Goal: Task Accomplishment & Management: Use online tool/utility

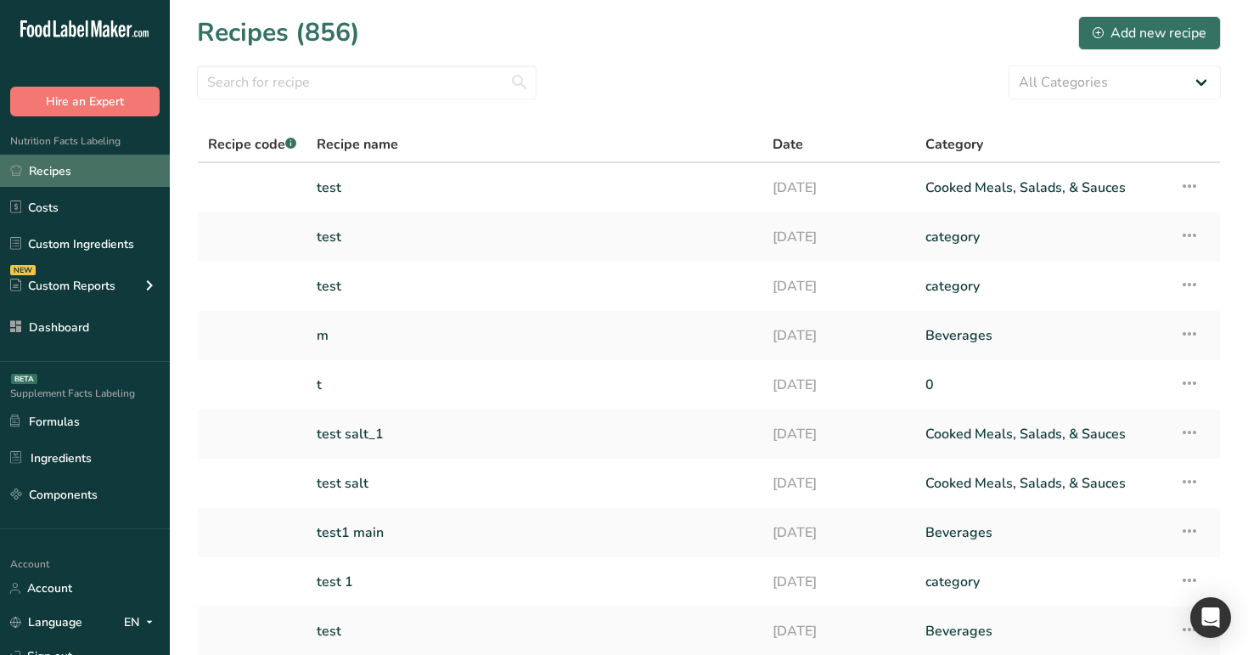
scroll to position [92, 0]
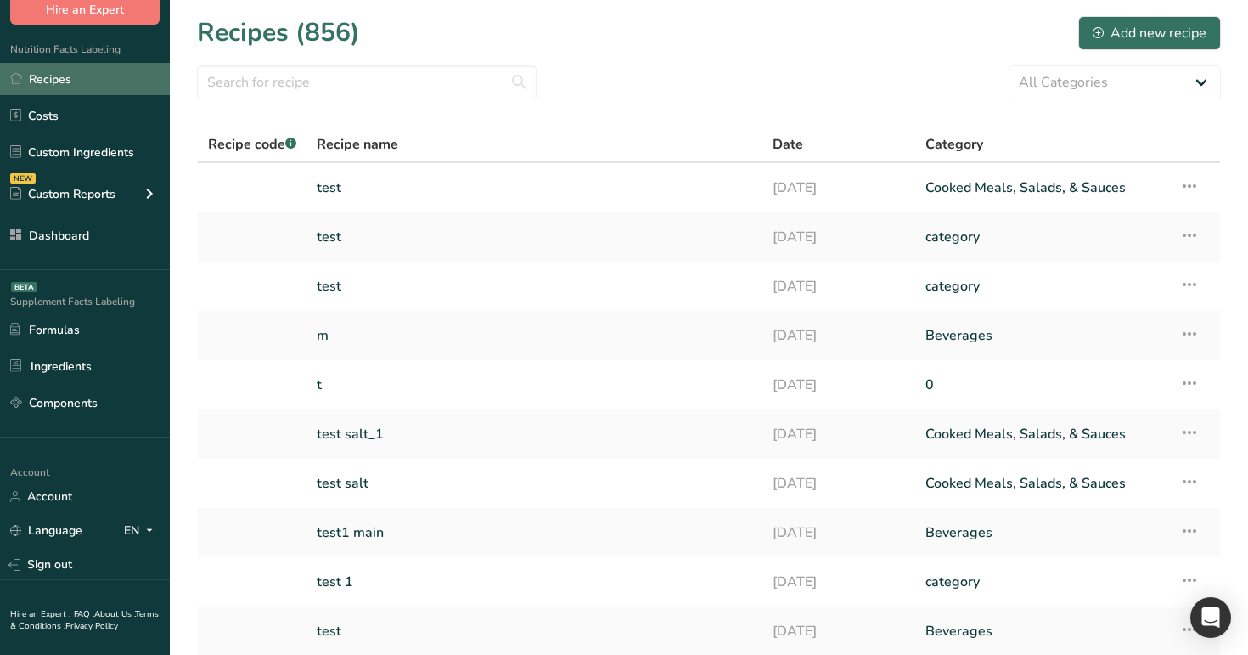
click at [82, 80] on link "Recipes" at bounding box center [85, 79] width 170 height 32
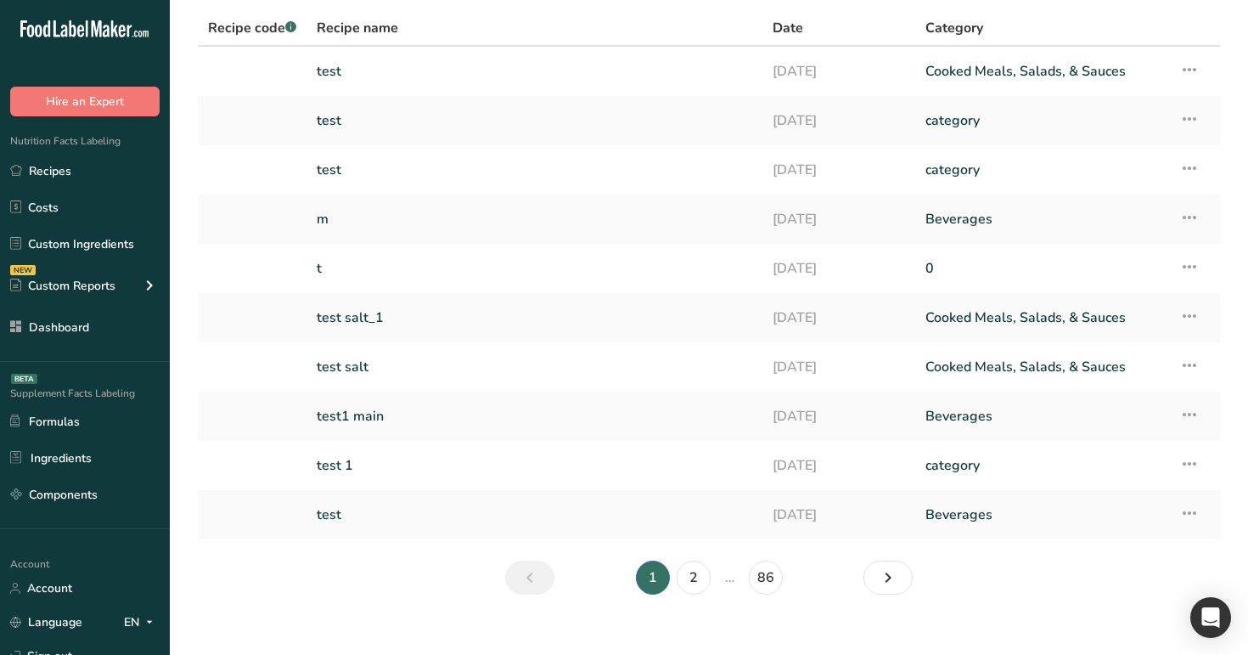
scroll to position [138, 0]
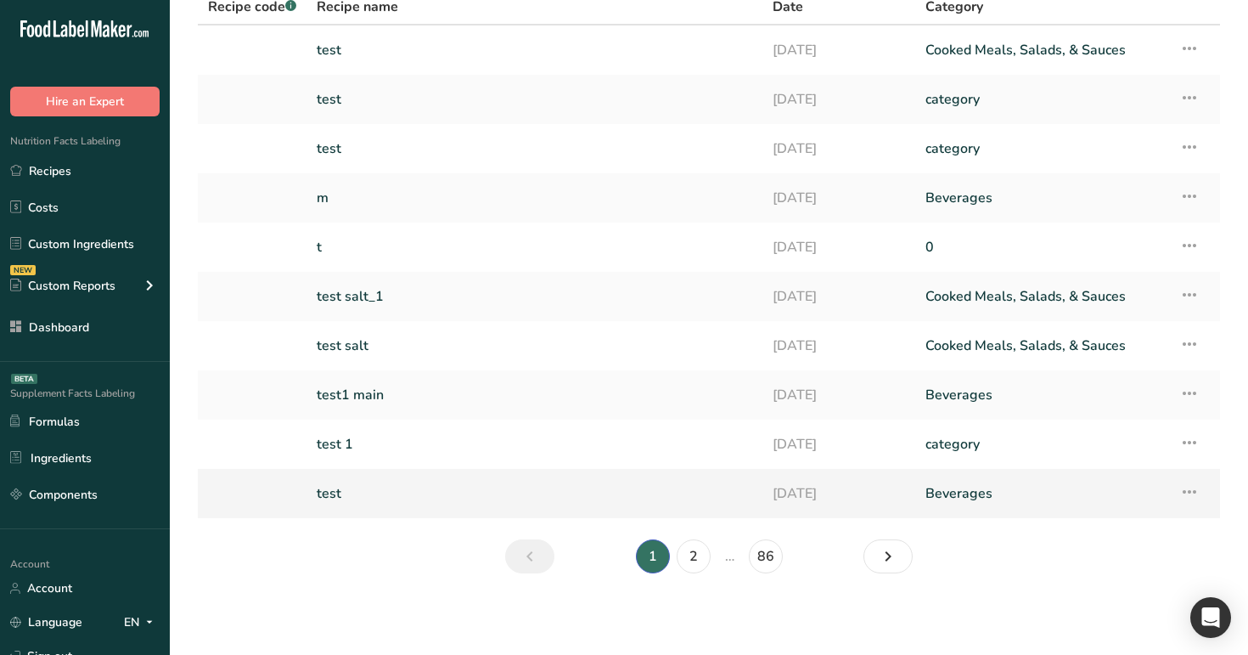
click at [365, 486] on link "test" at bounding box center [535, 494] width 436 height 36
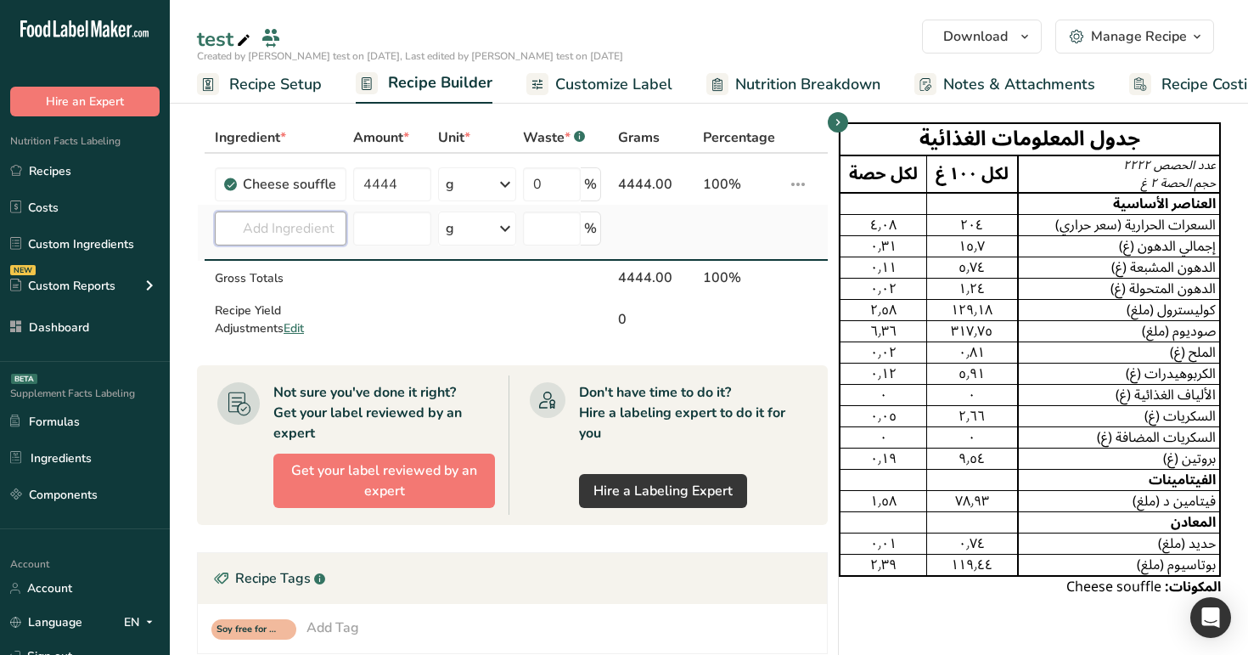
click at [273, 231] on input "text" at bounding box center [281, 228] width 132 height 34
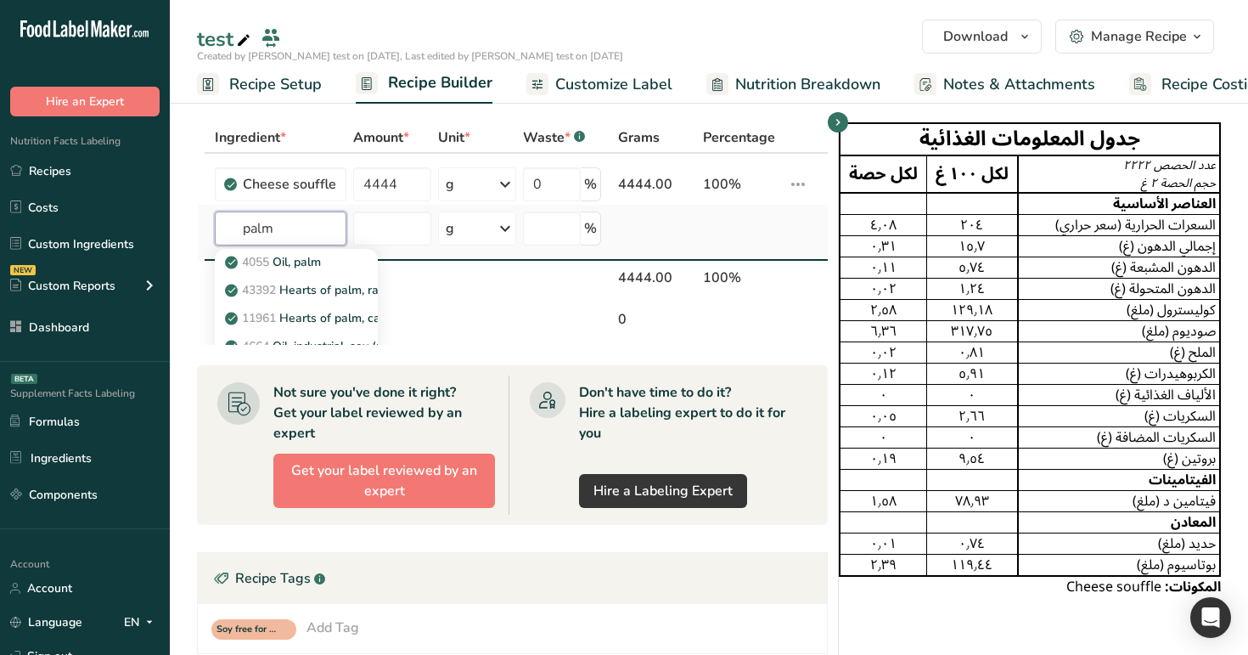
scroll to position [91, 0]
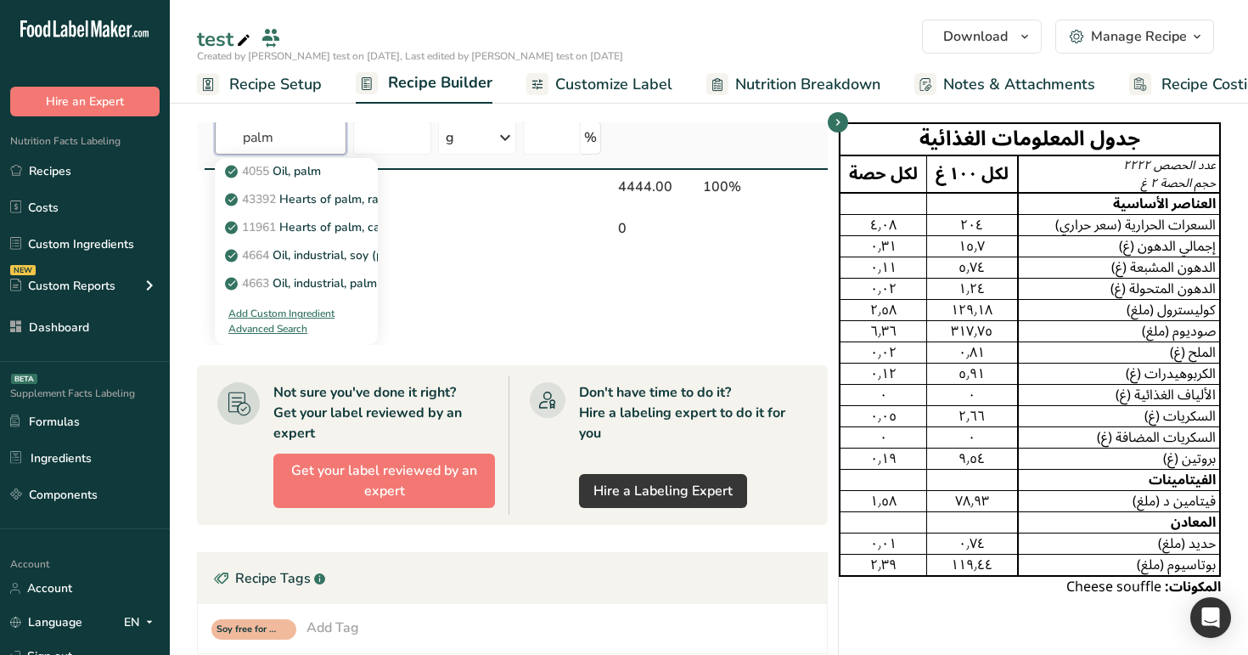
type input "palm"
click at [285, 331] on div "Advanced Search" at bounding box center [267, 328] width 79 height 15
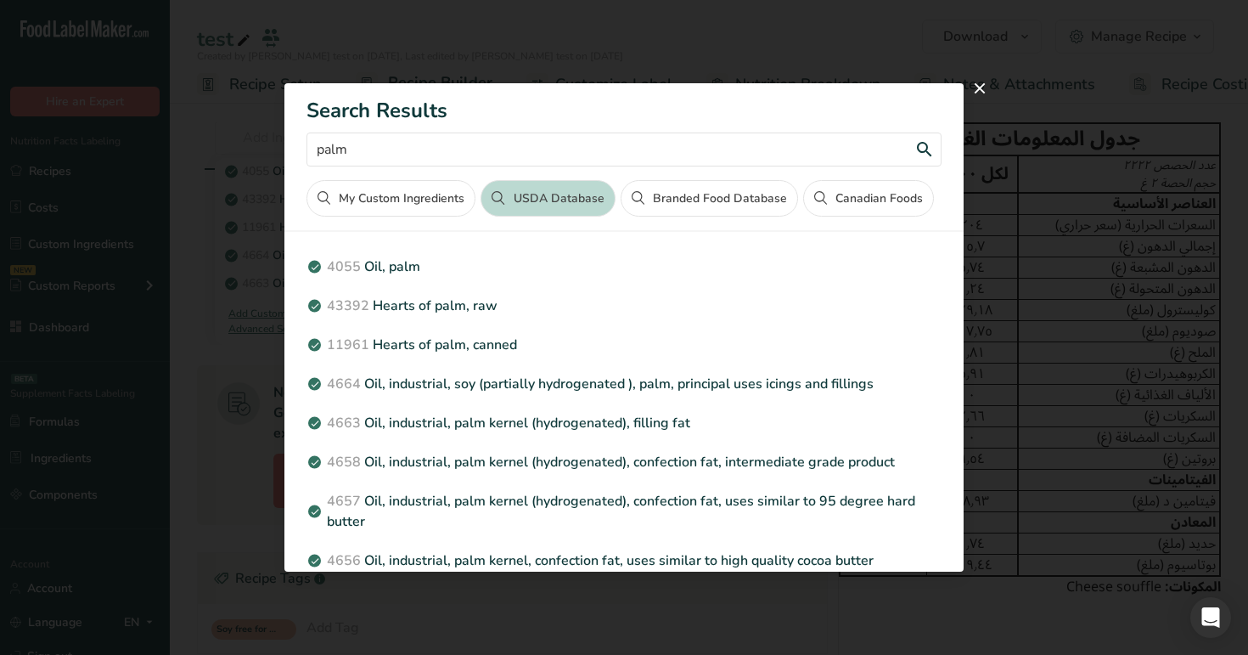
click at [437, 144] on input "palm" at bounding box center [624, 149] width 635 height 34
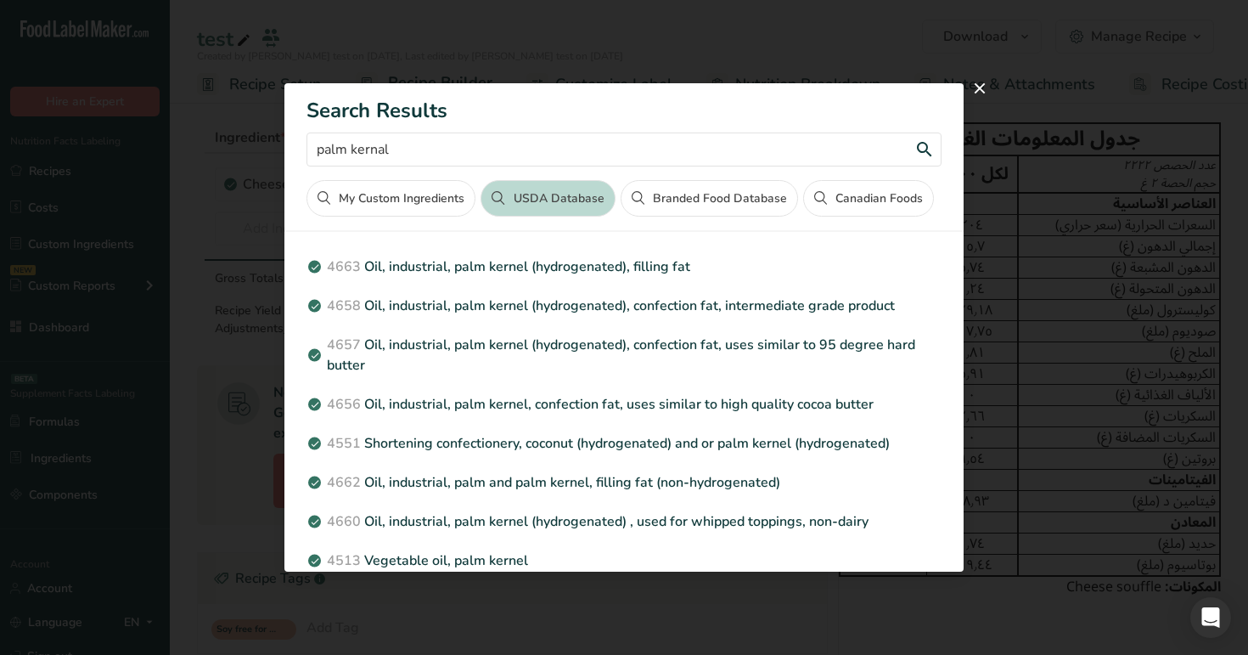
type input "palm kernal"
click at [892, 210] on button "Canadian Foods" at bounding box center [868, 198] width 131 height 37
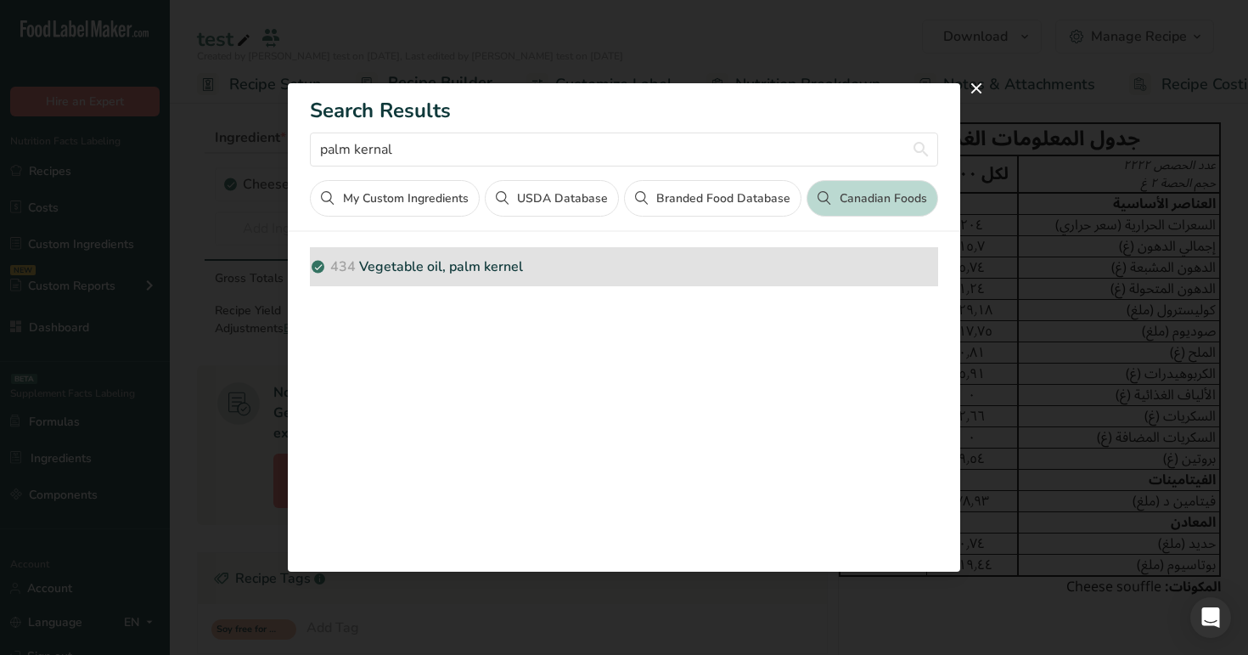
click at [351, 277] on div "434 Vegetable oil, palm kernel" at bounding box center [624, 266] width 628 height 39
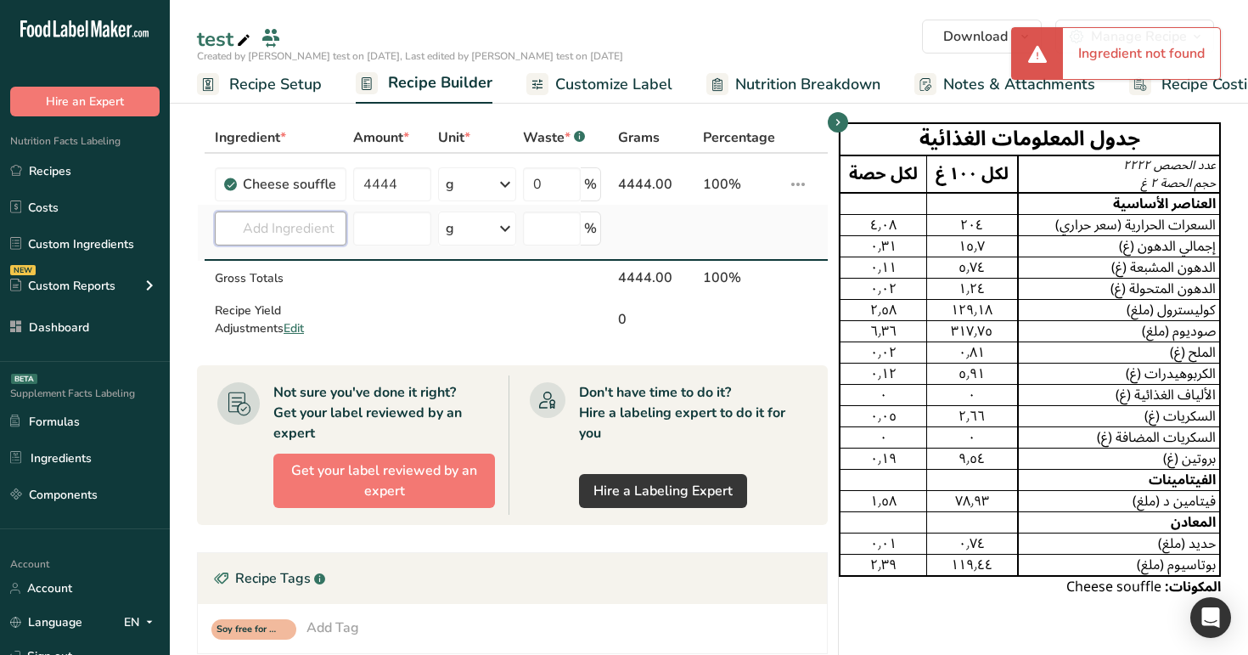
click at [299, 225] on input "text" at bounding box center [281, 228] width 132 height 34
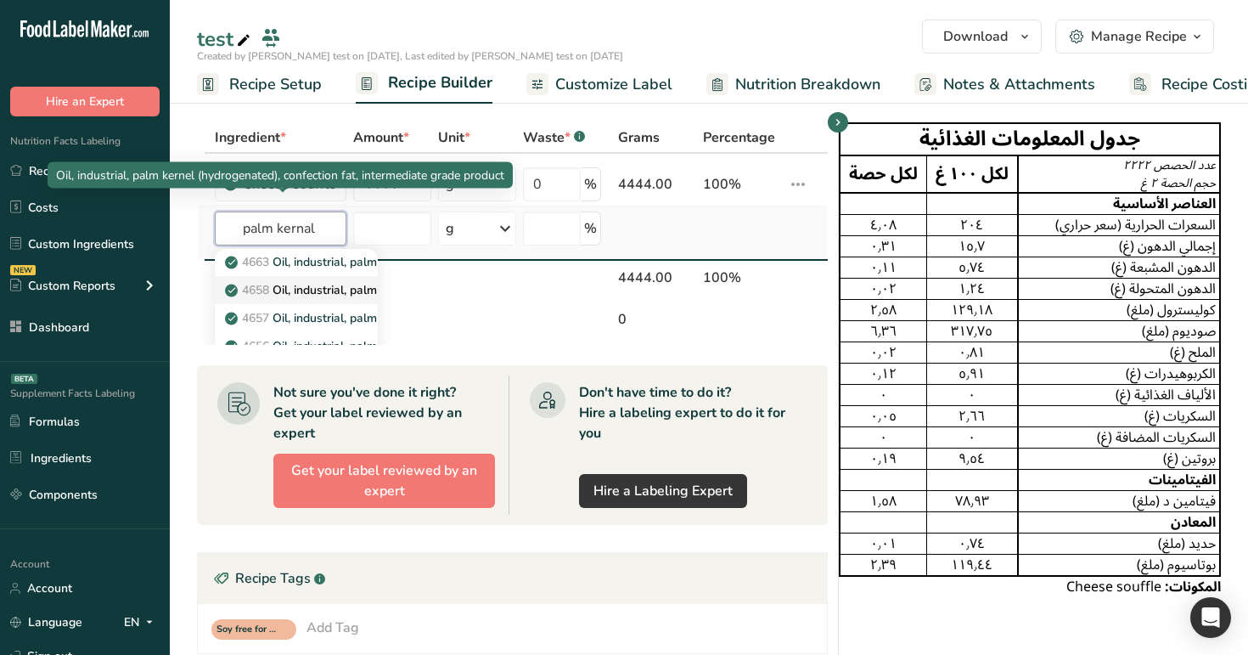
scroll to position [91, 0]
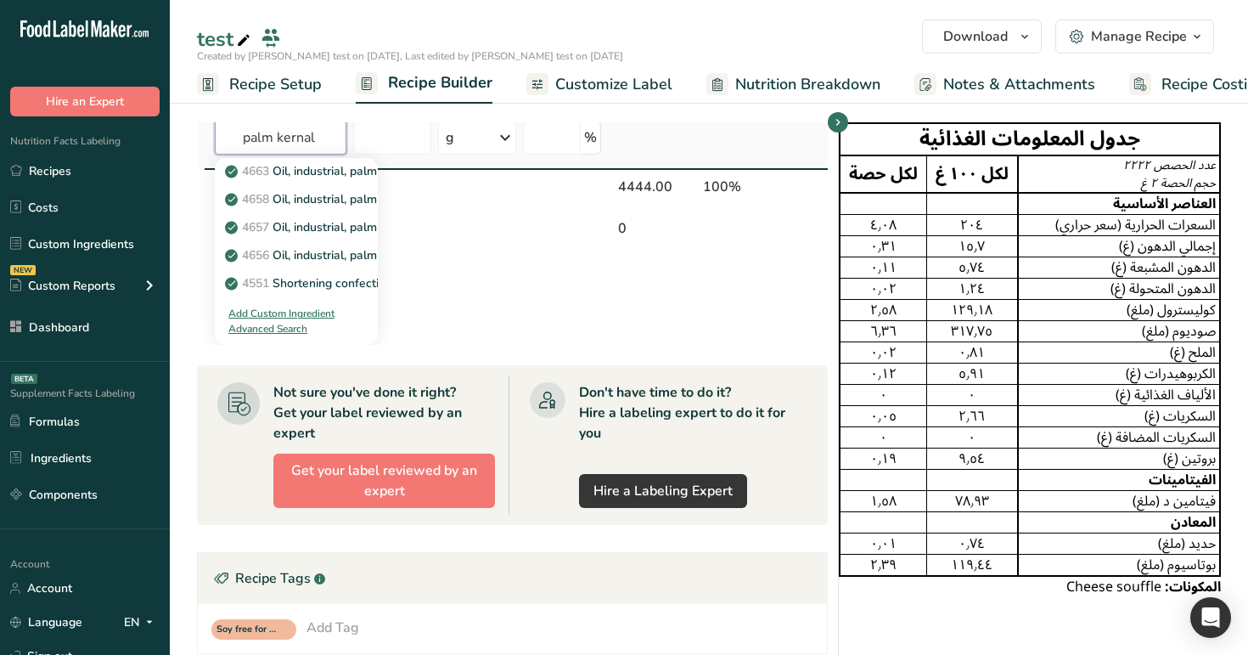
type input "palm kernal"
click at [278, 314] on div "Add Custom Ingredient" at bounding box center [281, 313] width 106 height 15
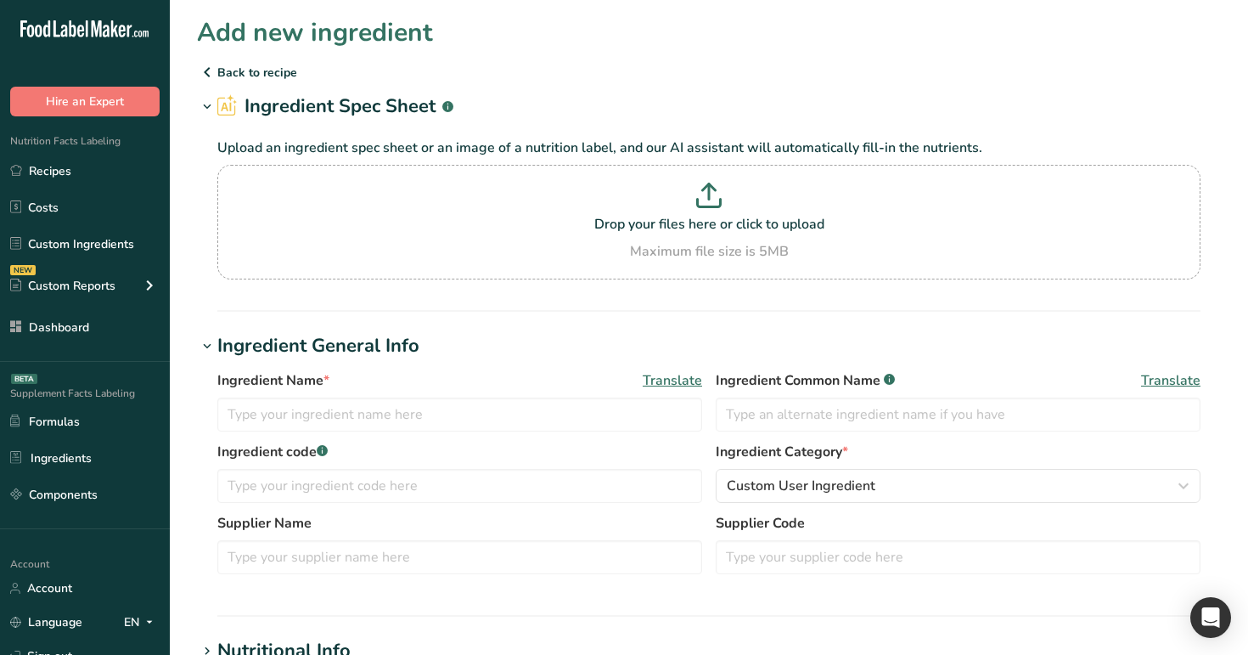
click at [206, 65] on icon at bounding box center [207, 72] width 20 height 31
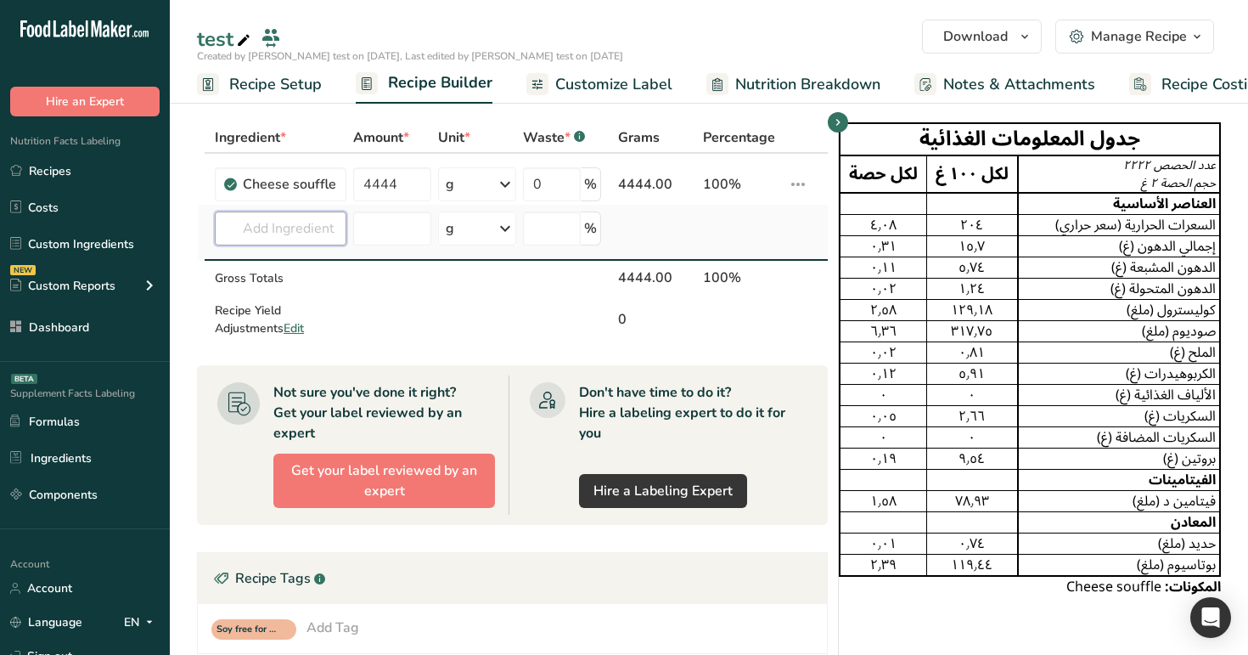
click at [290, 234] on input "text" at bounding box center [281, 228] width 132 height 34
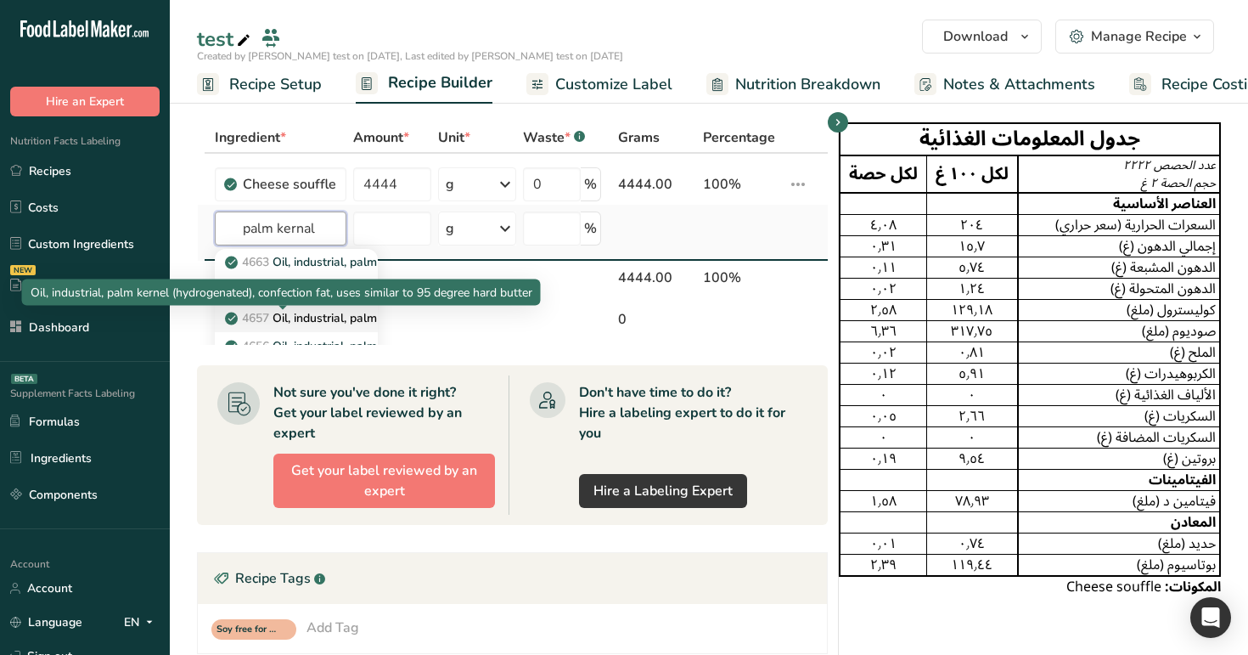
scroll to position [91, 0]
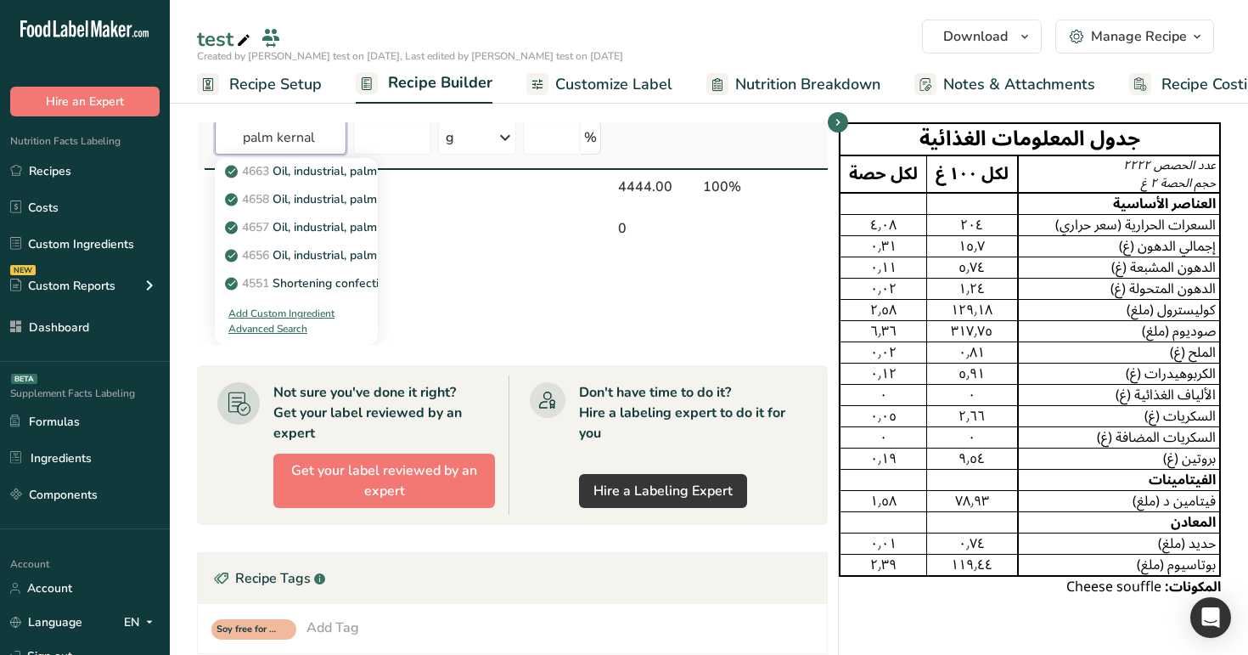
type input "palm kernal"
click at [273, 330] on div "Advanced Search" at bounding box center [267, 328] width 79 height 15
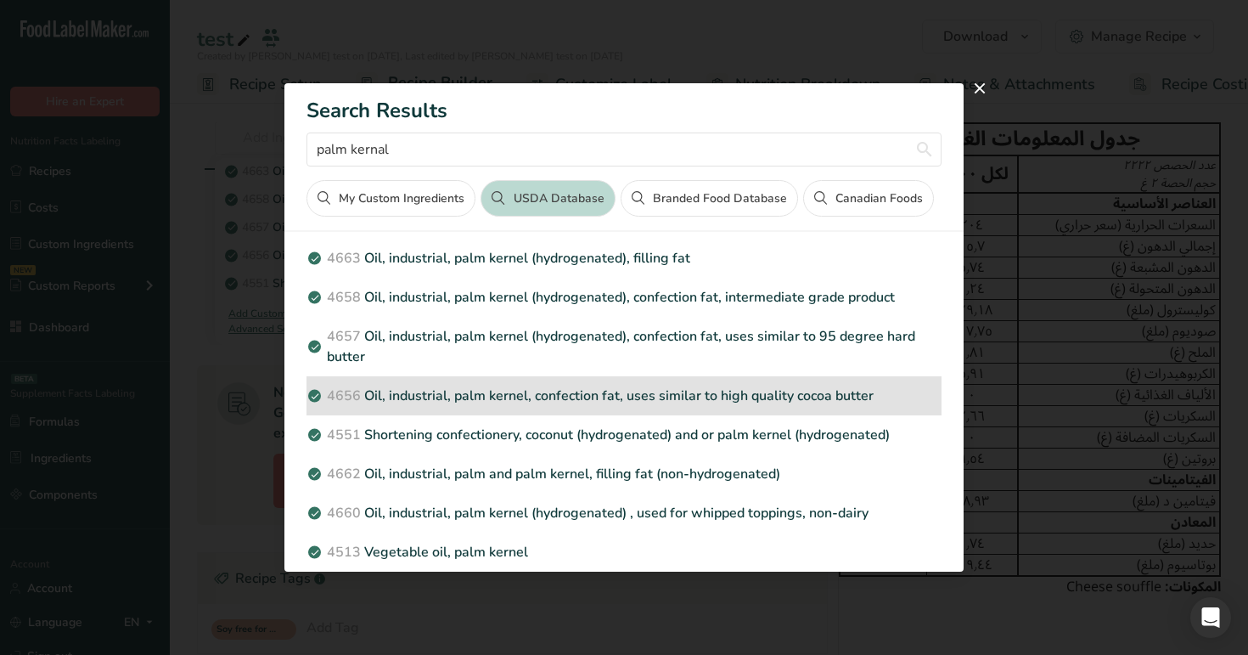
scroll to position [0, 0]
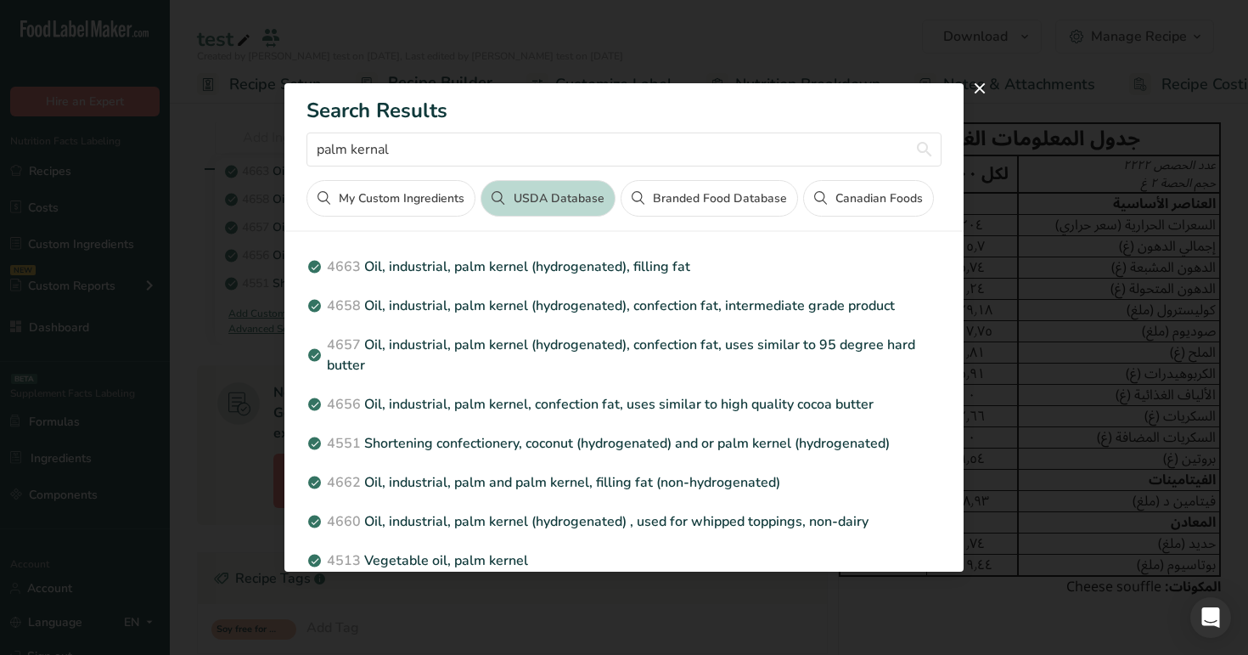
click at [846, 200] on button "Canadian Foods" at bounding box center [868, 198] width 131 height 37
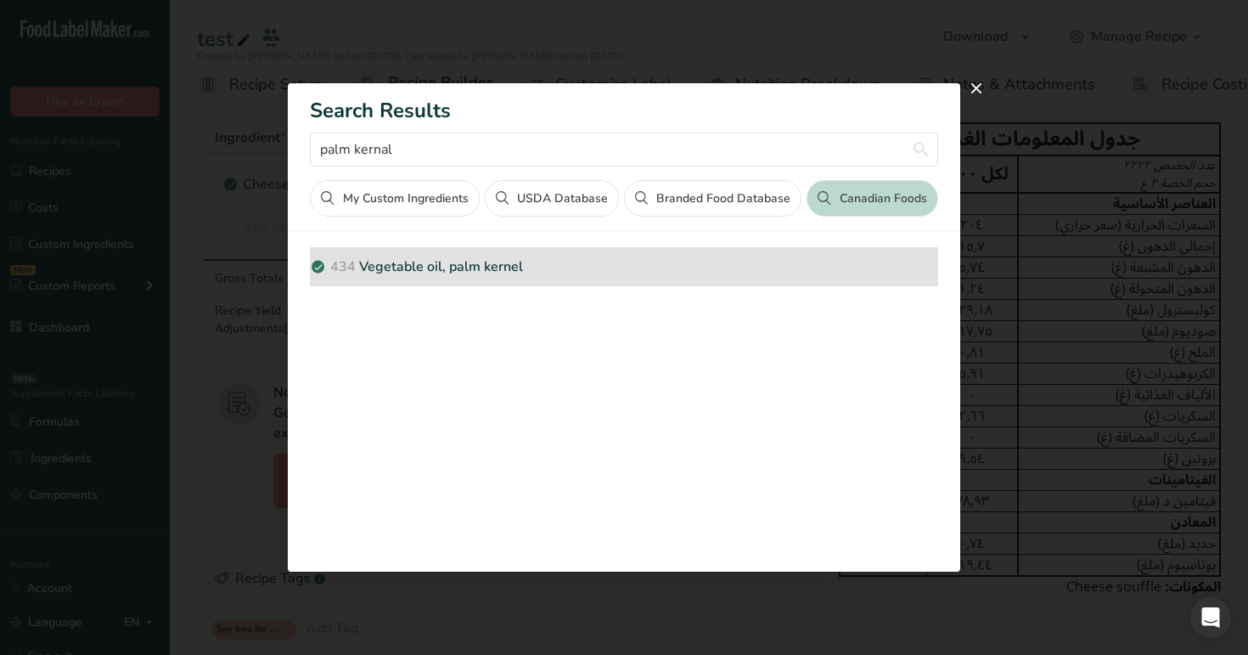
click at [412, 275] on p "434 Vegetable oil, palm kernel" at bounding box center [624, 266] width 628 height 20
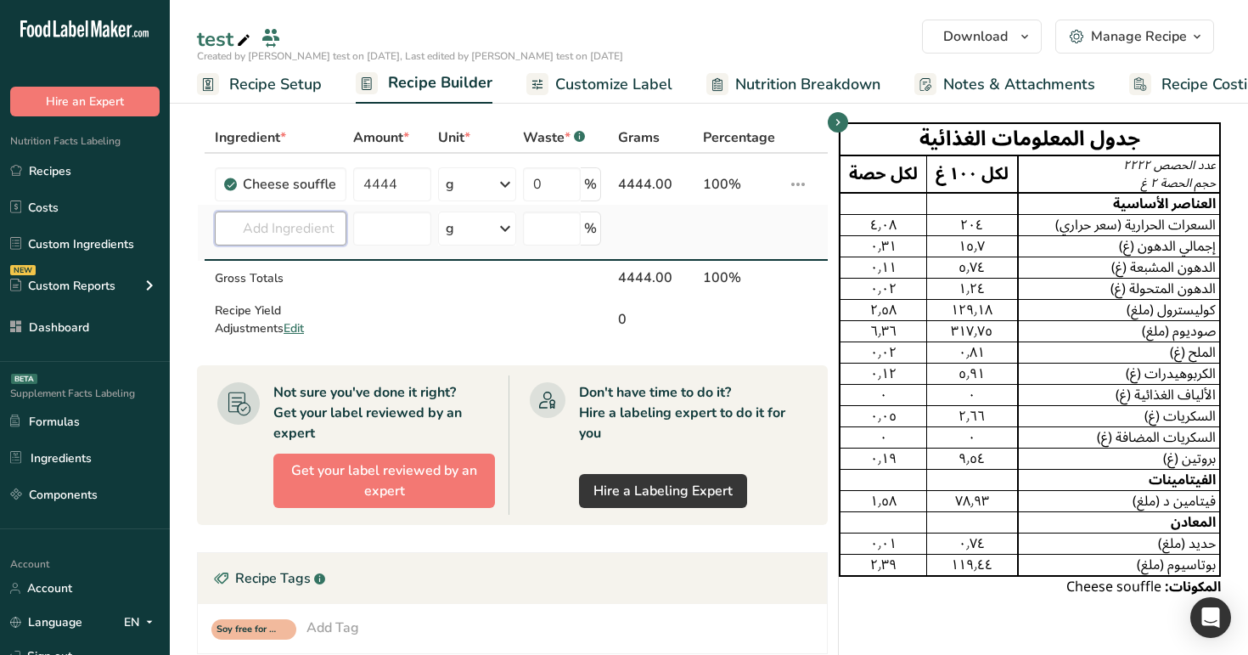
click at [290, 234] on input "text" at bounding box center [281, 228] width 132 height 34
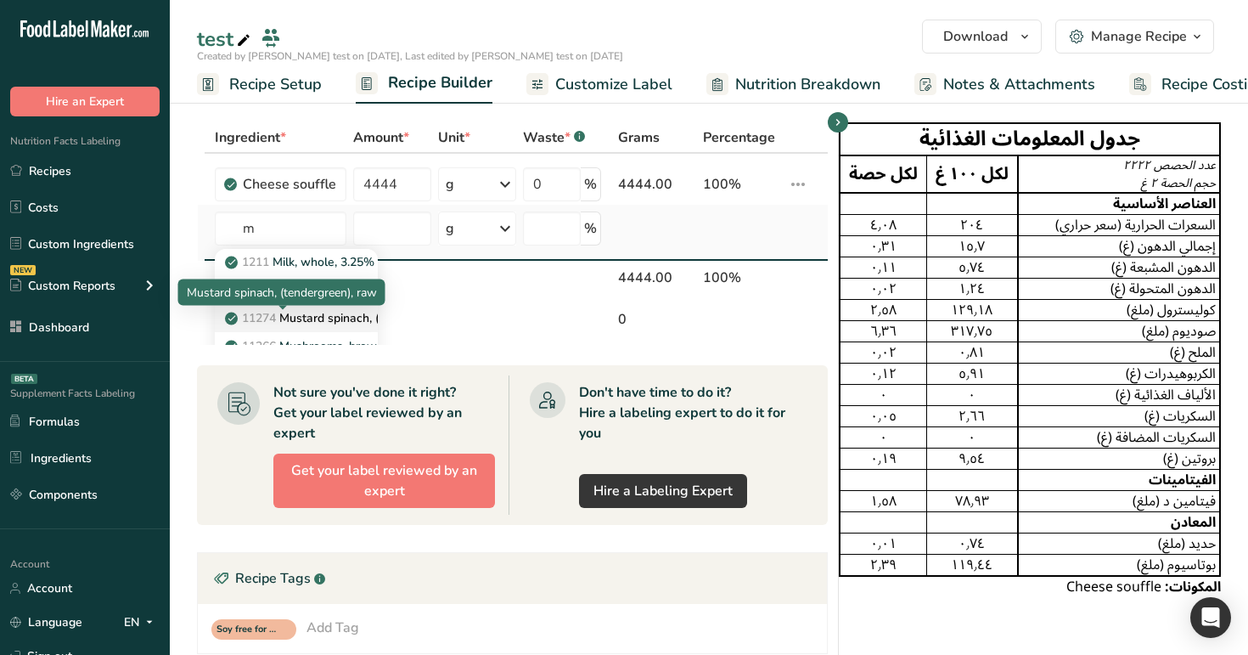
click at [330, 309] on p "11274 Mustard spinach, (tendergreen), raw" at bounding box center [353, 318] width 250 height 18
type input "Mustard spinach, (tendergreen), raw"
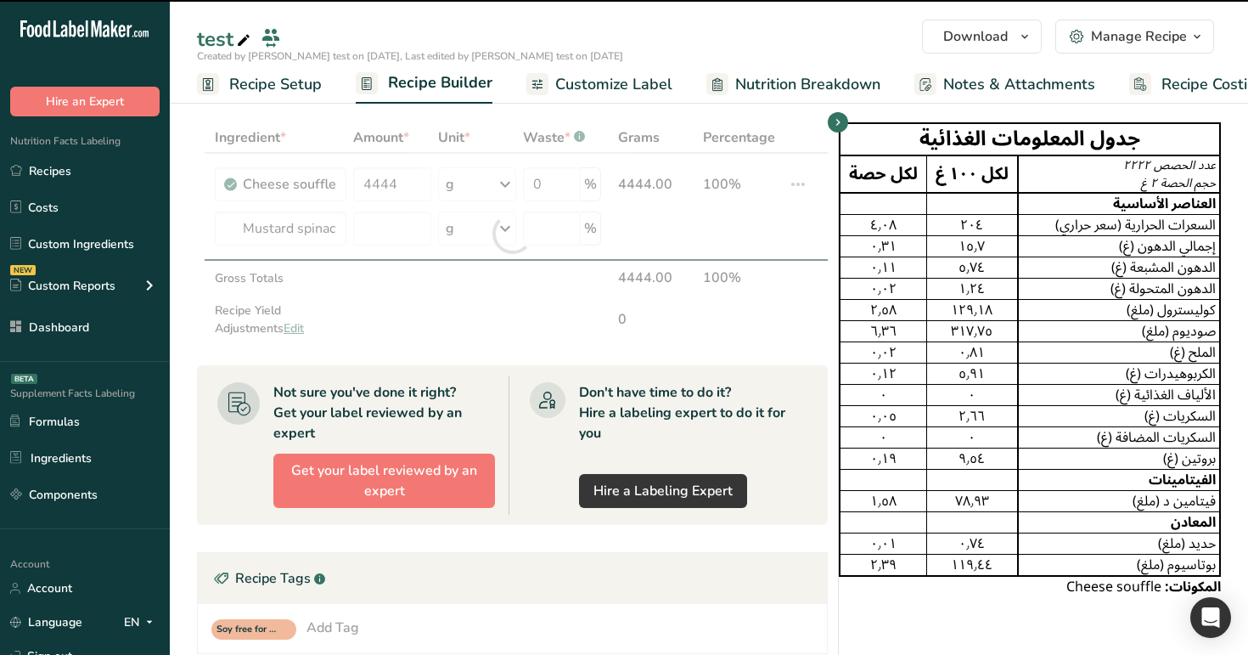
click at [467, 237] on div at bounding box center [512, 233] width 631 height 222
type input "0"
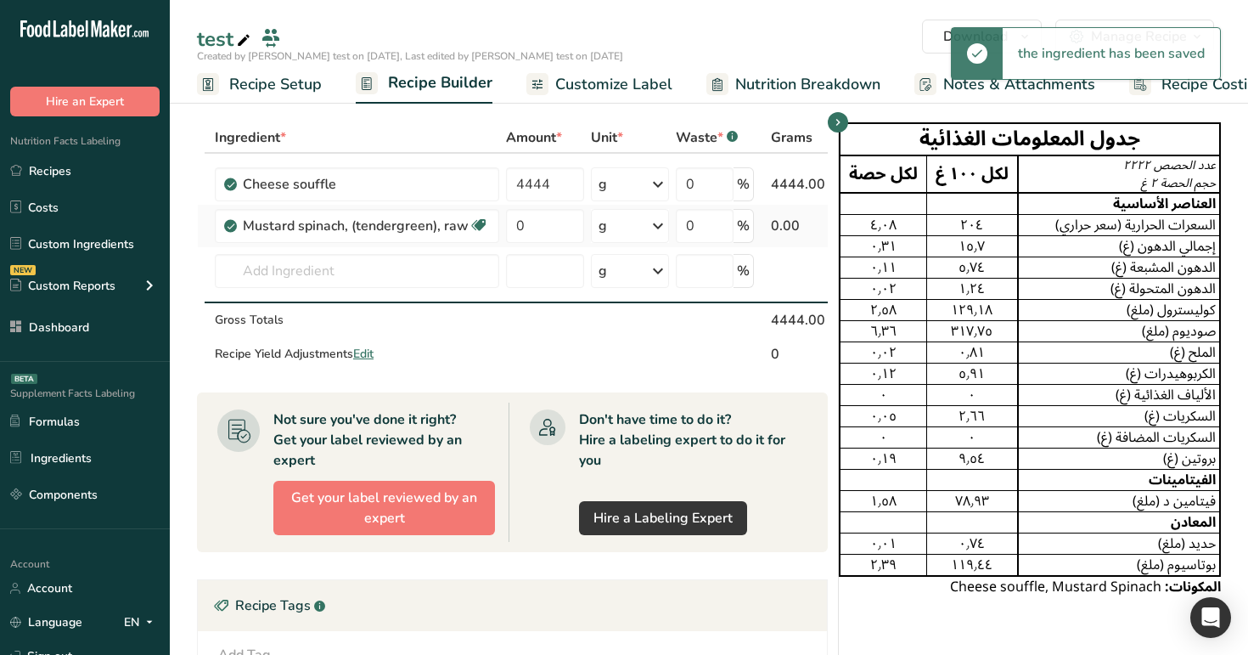
click at [610, 234] on div "g" at bounding box center [630, 226] width 78 height 34
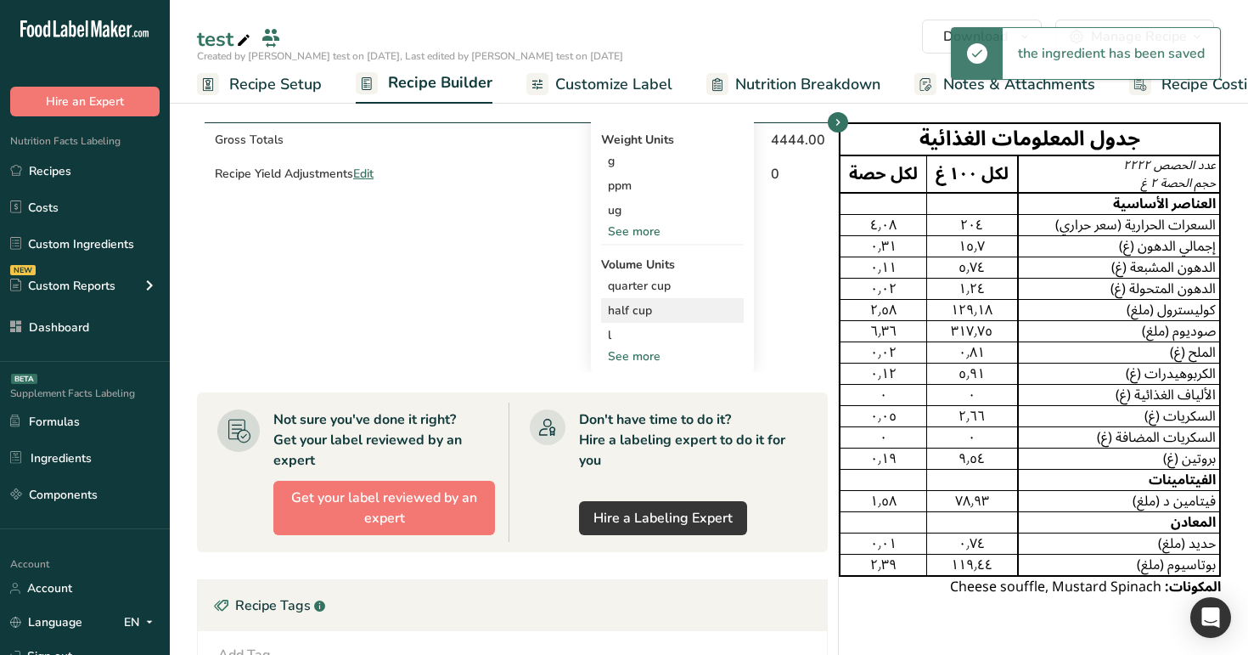
scroll to position [91, 0]
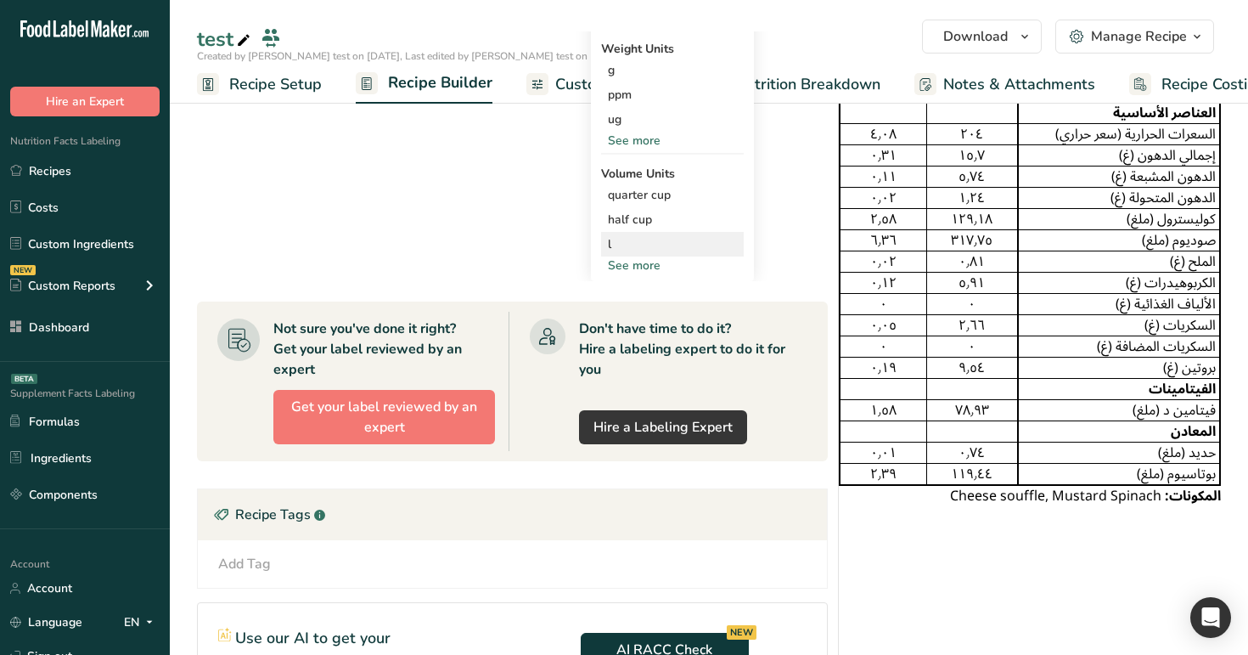
click at [625, 247] on div "l" at bounding box center [672, 244] width 129 height 18
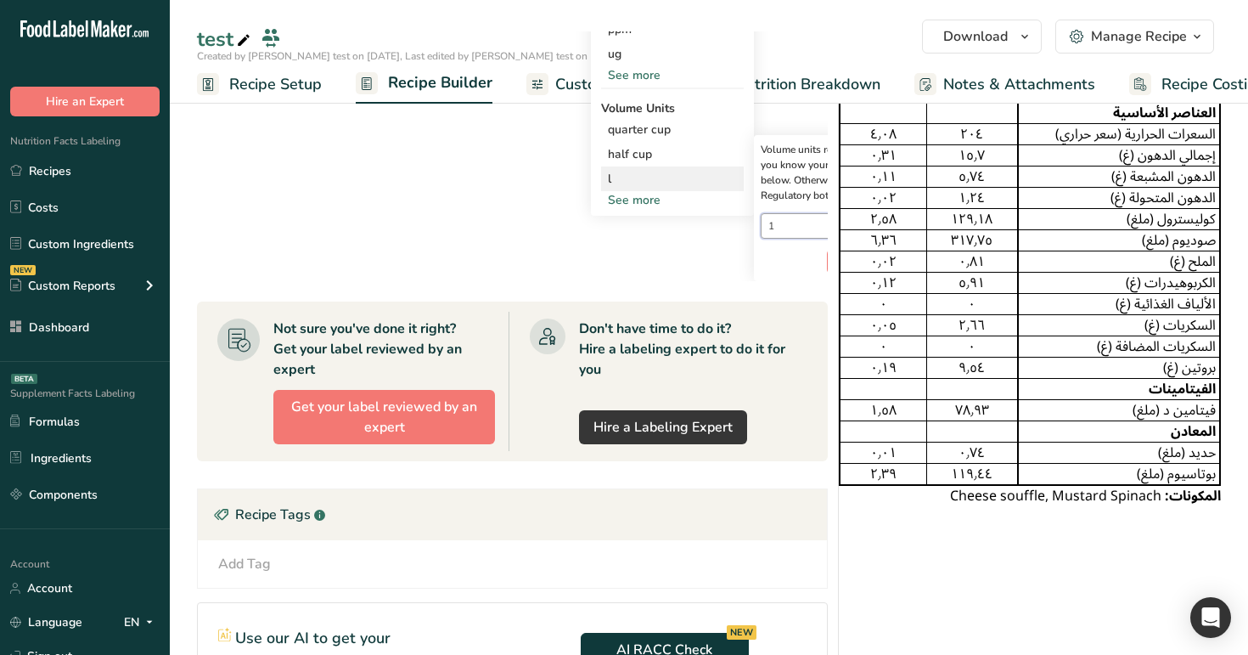
click at [785, 230] on input "1" at bounding box center [821, 225] width 121 height 25
type input "1"
type input "0"
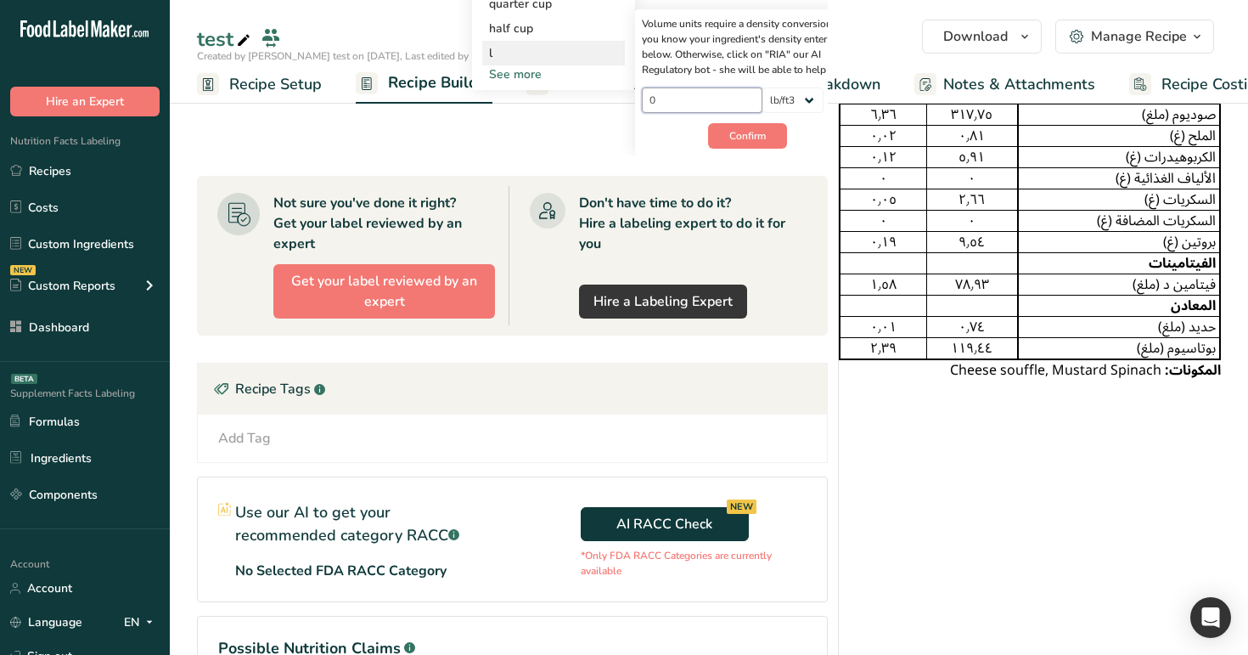
scroll to position [245, 163]
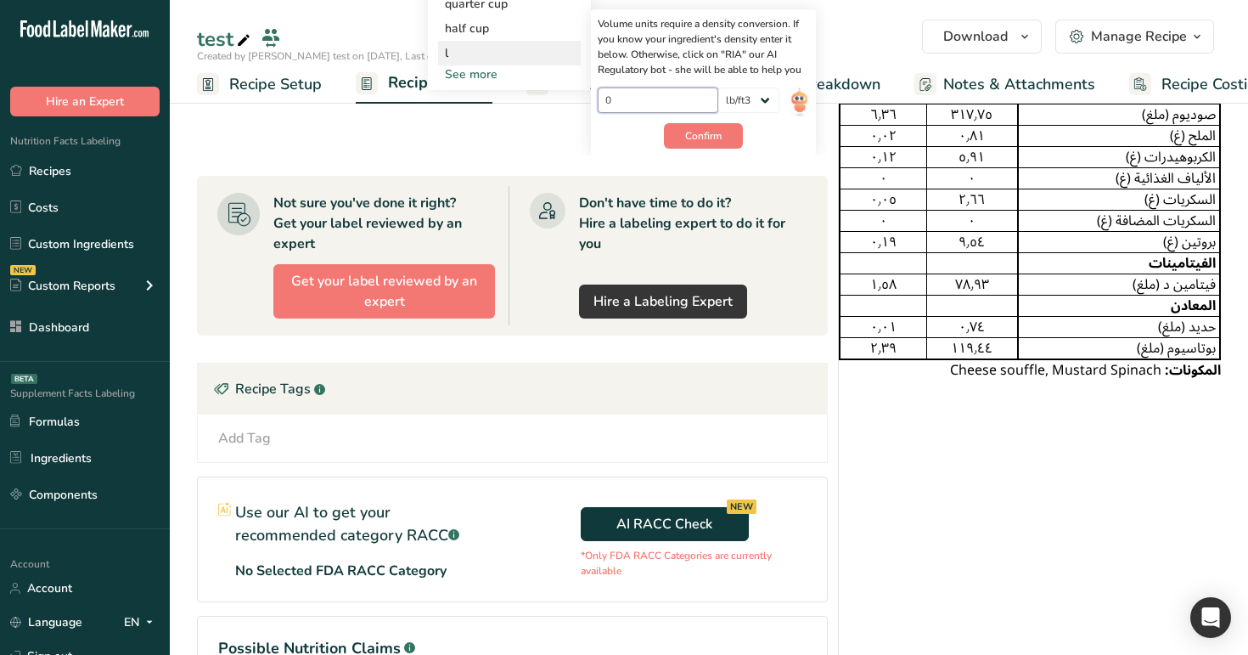
click at [656, 99] on input "0" at bounding box center [658, 99] width 121 height 25
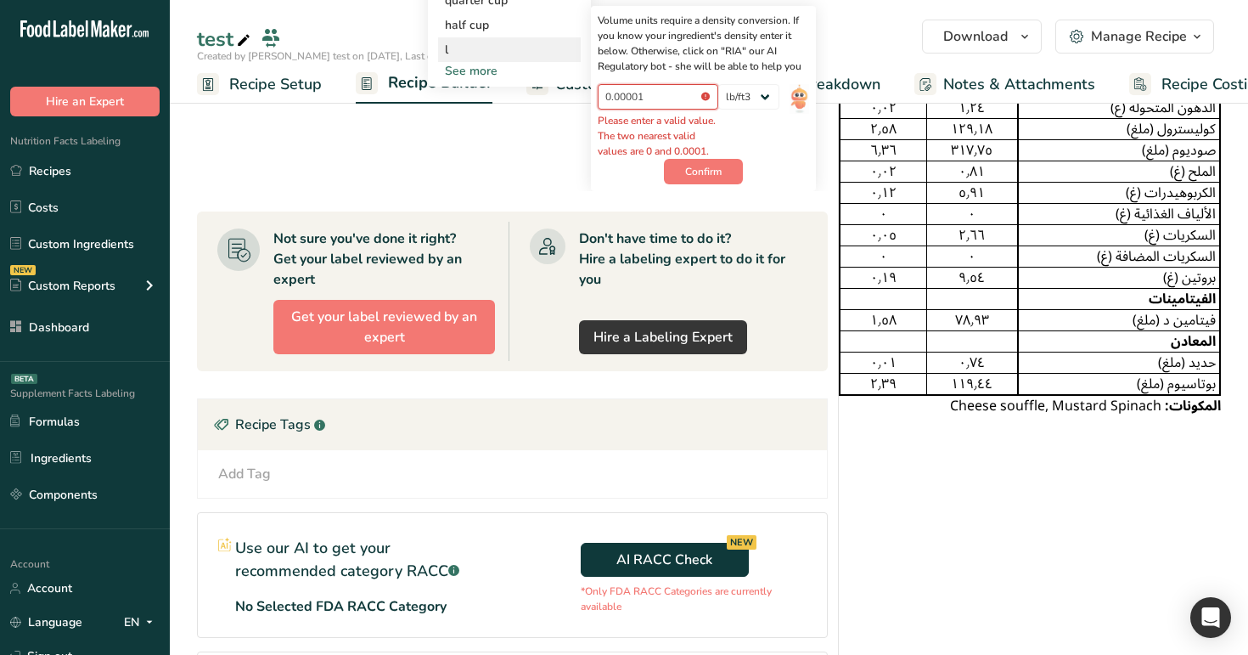
scroll to position [297, 163]
type input "0.00001"
click at [712, 177] on span "Confirm" at bounding box center [703, 171] width 37 height 15
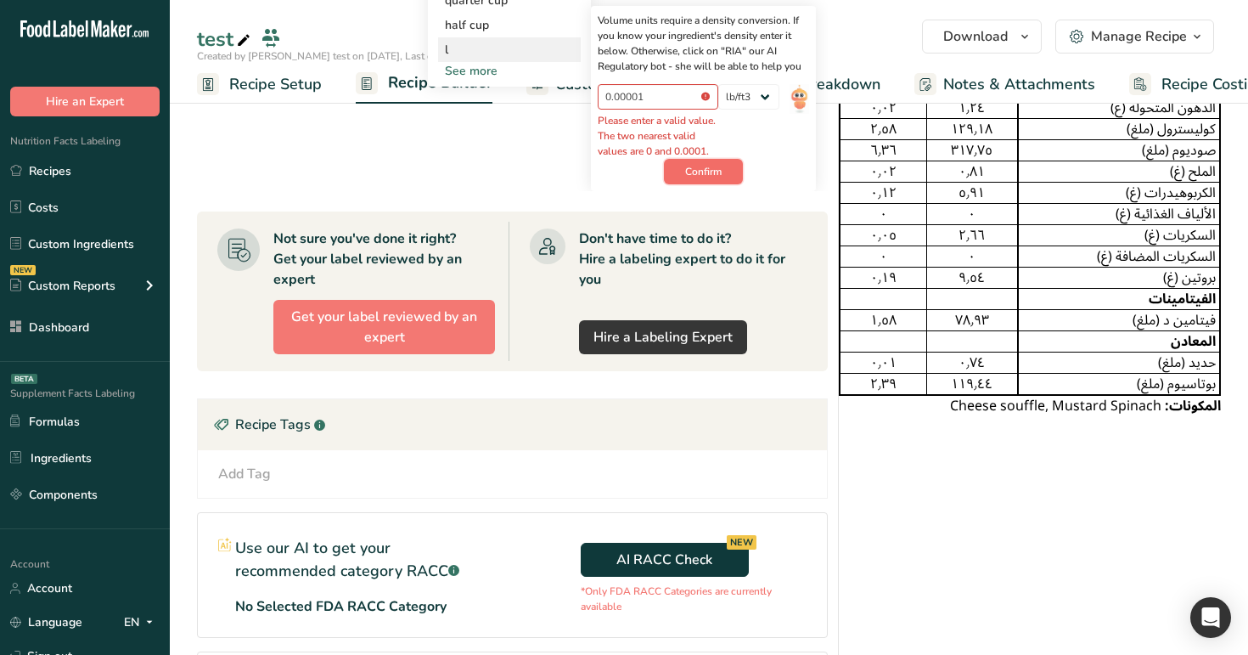
click at [712, 177] on span "Confirm" at bounding box center [703, 171] width 37 height 15
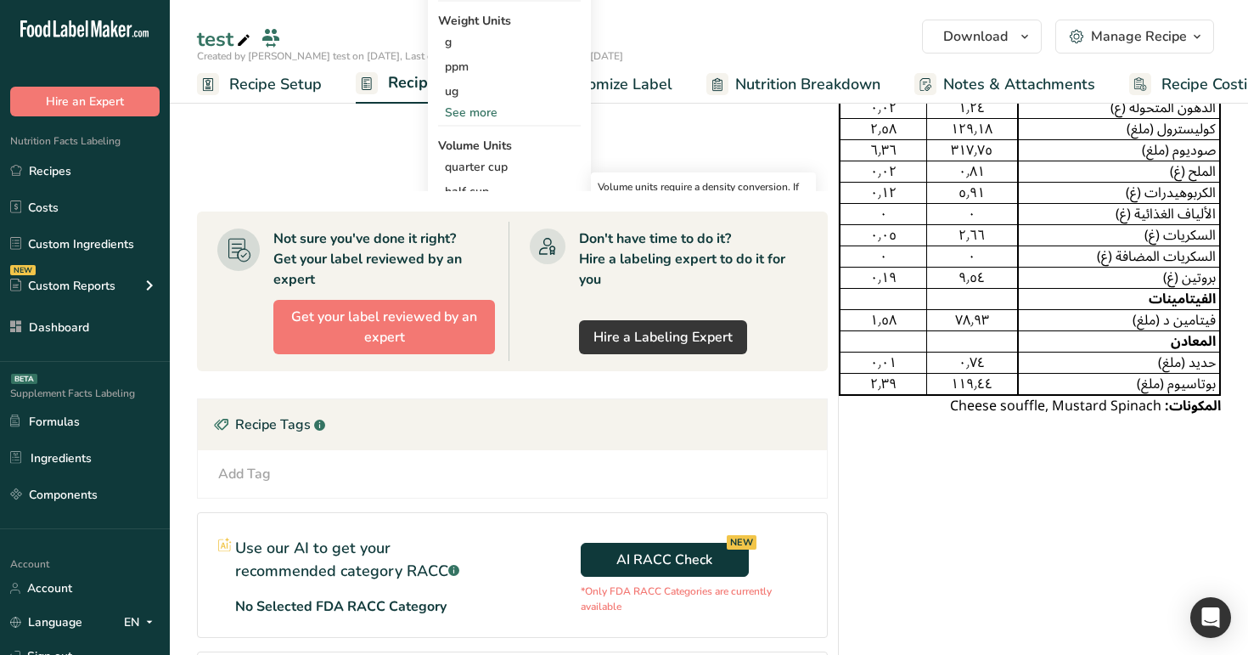
click at [260, 82] on span "Recipe Setup" at bounding box center [275, 84] width 93 height 23
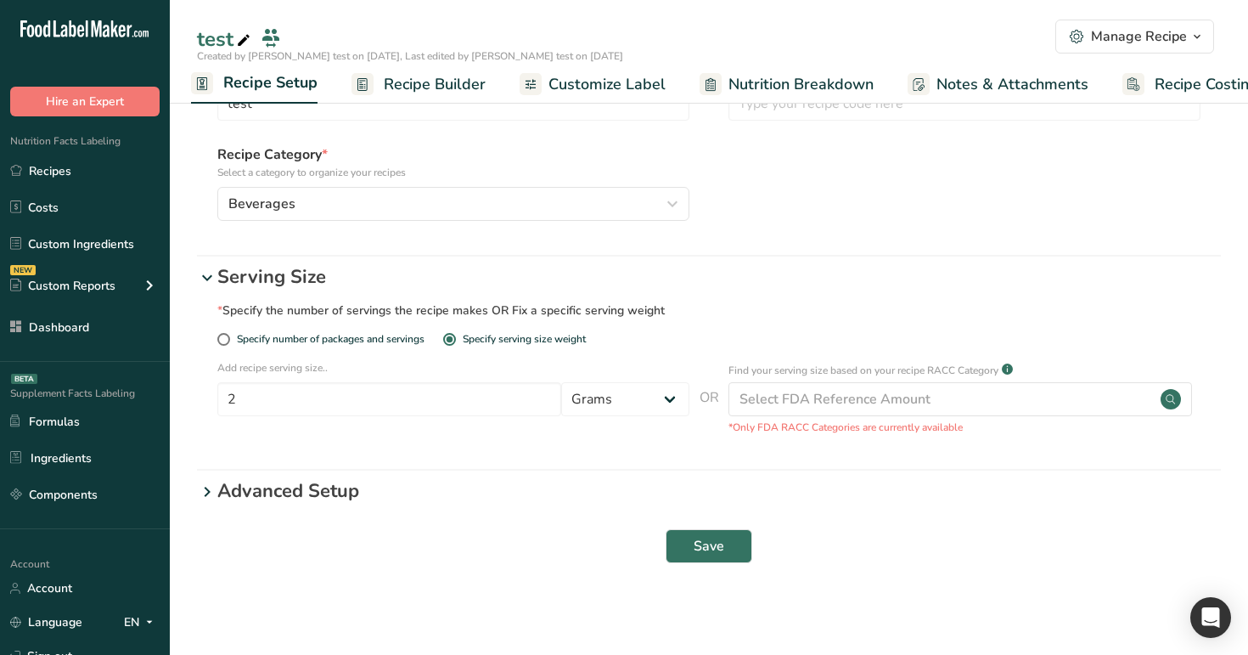
scroll to position [101, 0]
click at [265, 509] on form "Recipe General Info Recipe name * test Recipe code .a-a{fill:#347362;}.b-a{fill…" at bounding box center [709, 297] width 1024 height 552
click at [644, 400] on select "Grams ppm ug kg mg mcg lb oz quarter cup half cup l ml fl oz tbsp tsp cup qt ga…" at bounding box center [625, 399] width 128 height 34
select select "28"
click at [561, 382] on select "Grams ppm ug kg mg mcg lb oz quarter cup half cup l ml fl oz tbsp tsp cup qt ga…" at bounding box center [625, 399] width 128 height 34
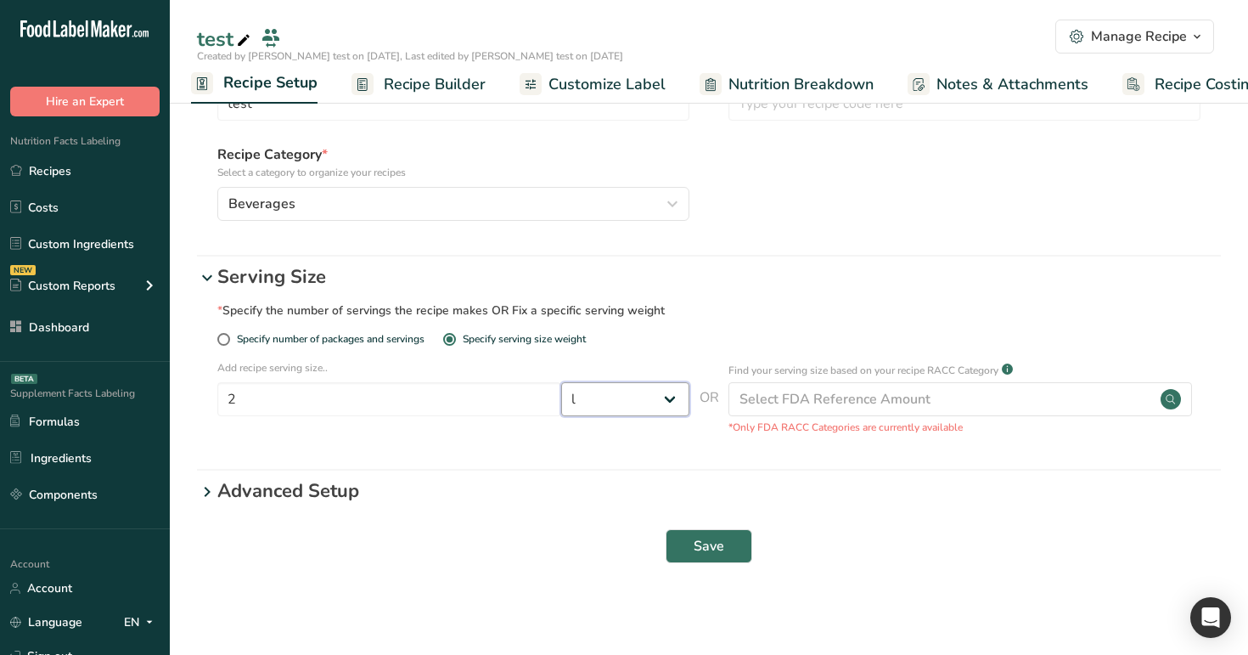
select select "29"
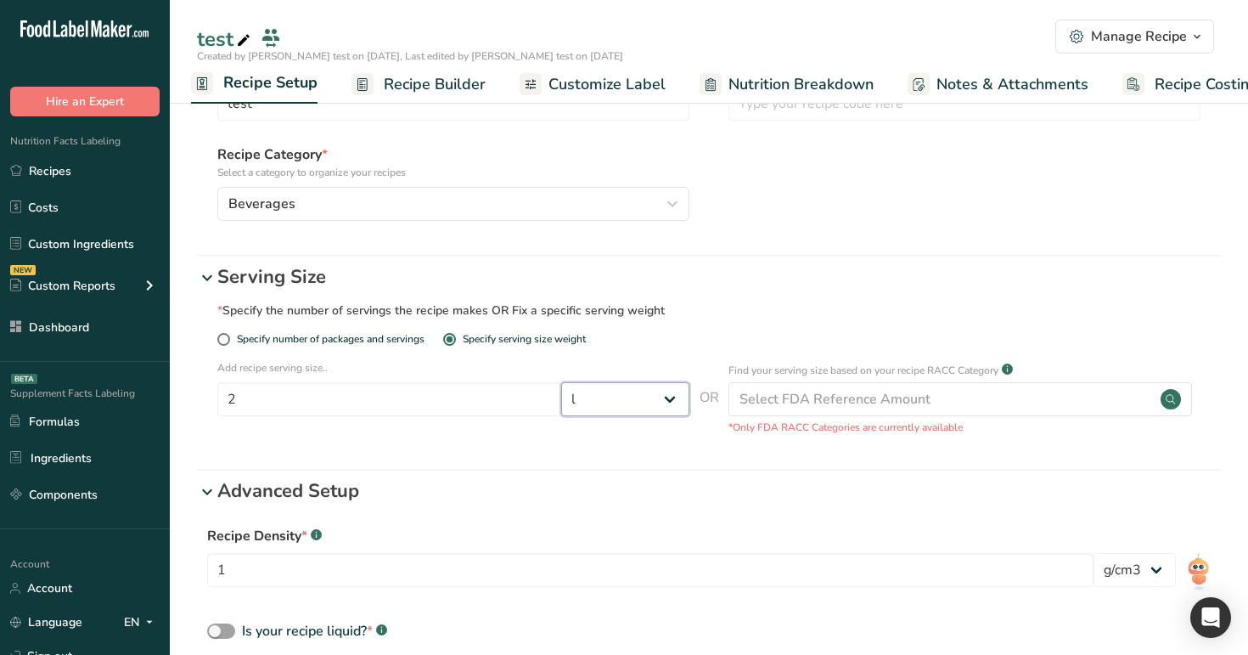
scroll to position [273, 0]
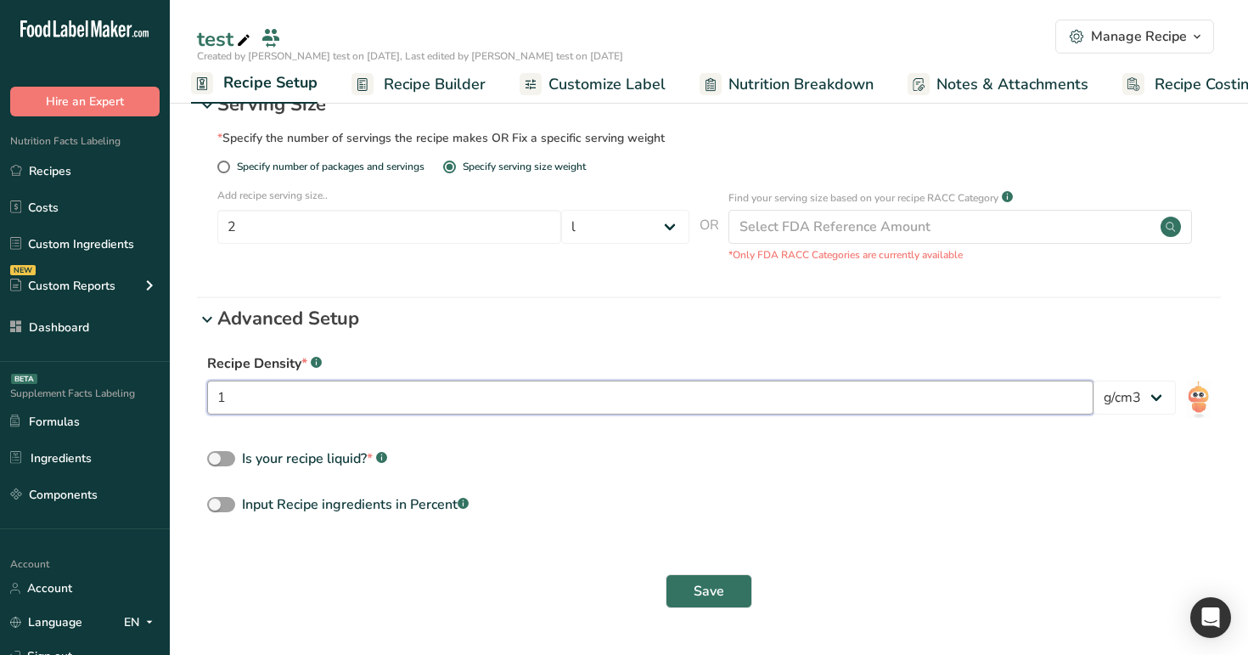
click at [571, 395] on input "1" at bounding box center [650, 397] width 887 height 34
type input "1e-7"
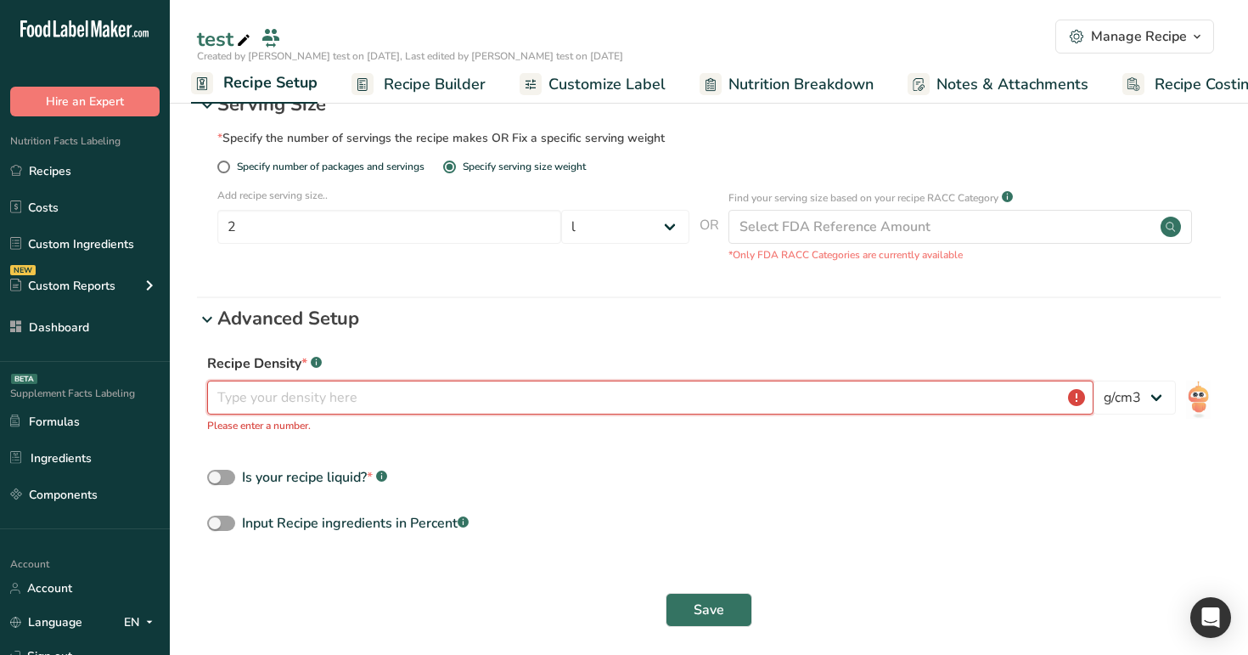
type input "1"
click at [719, 601] on span "Save" at bounding box center [709, 610] width 31 height 20
type input "0"
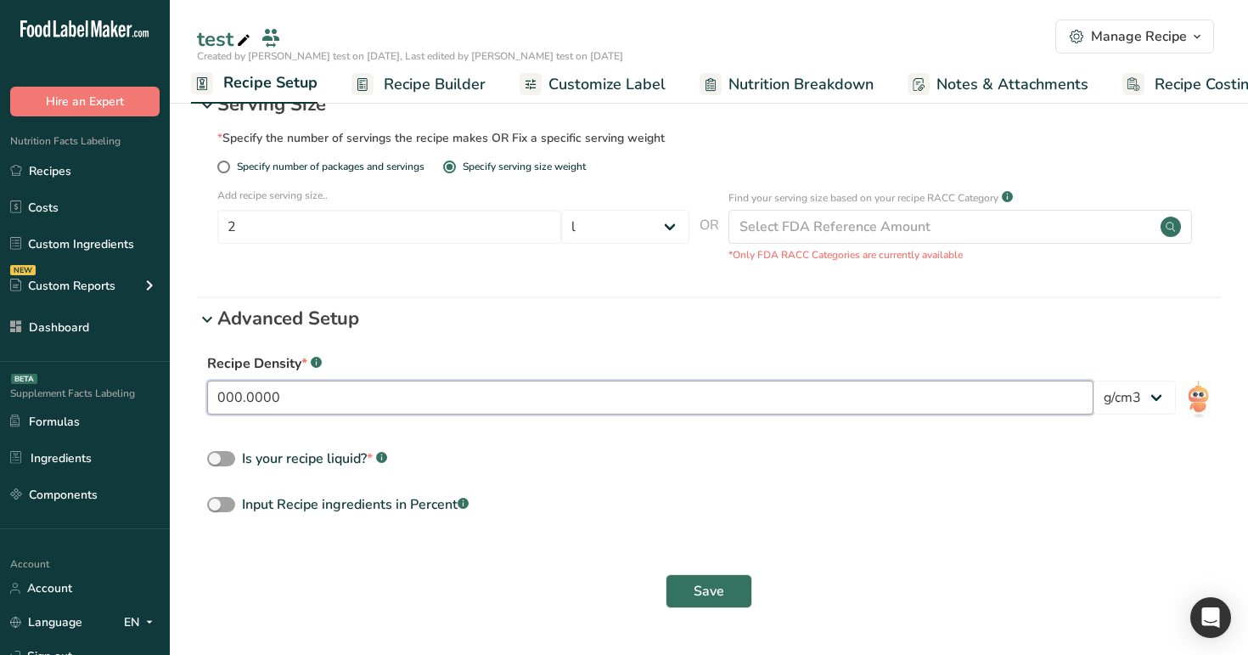
type input "0.00001"
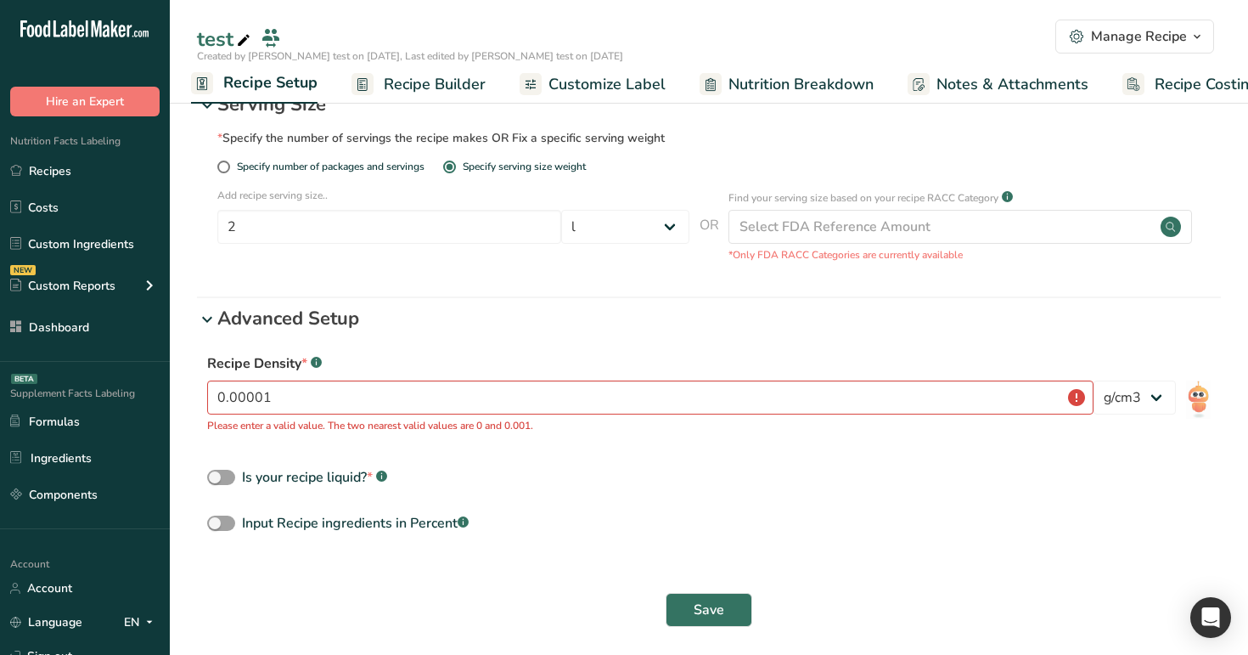
click at [464, 80] on span "Recipe Builder" at bounding box center [435, 84] width 102 height 23
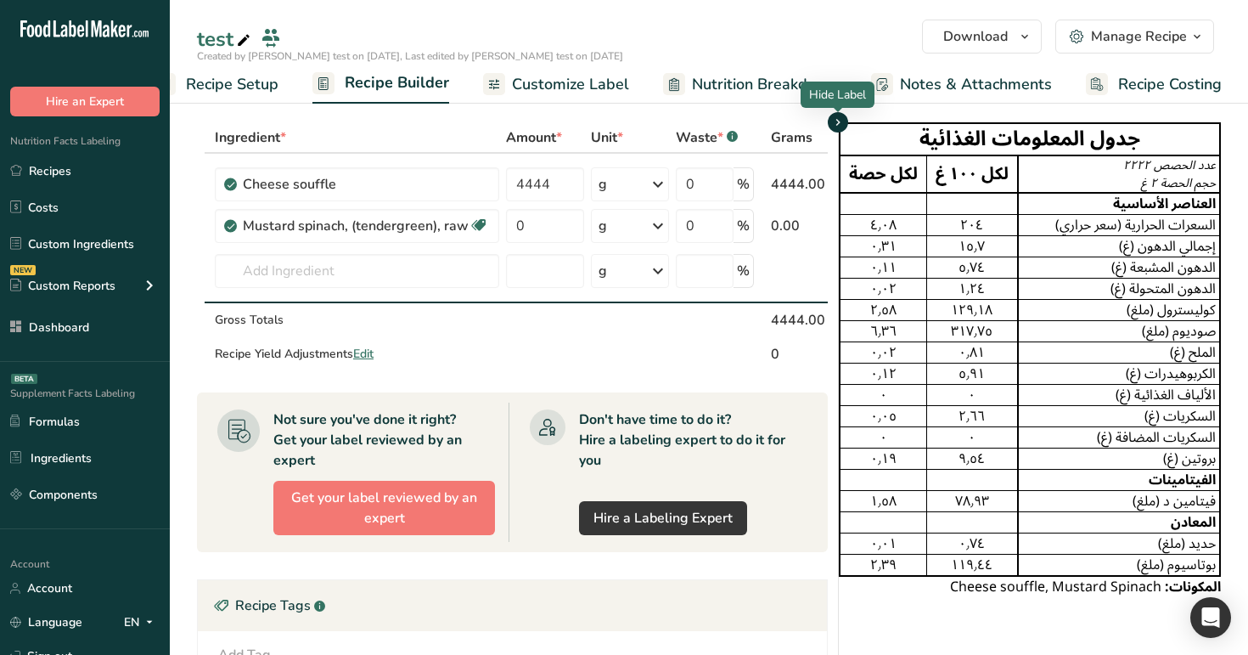
click at [837, 122] on icon "button" at bounding box center [838, 122] width 14 height 21
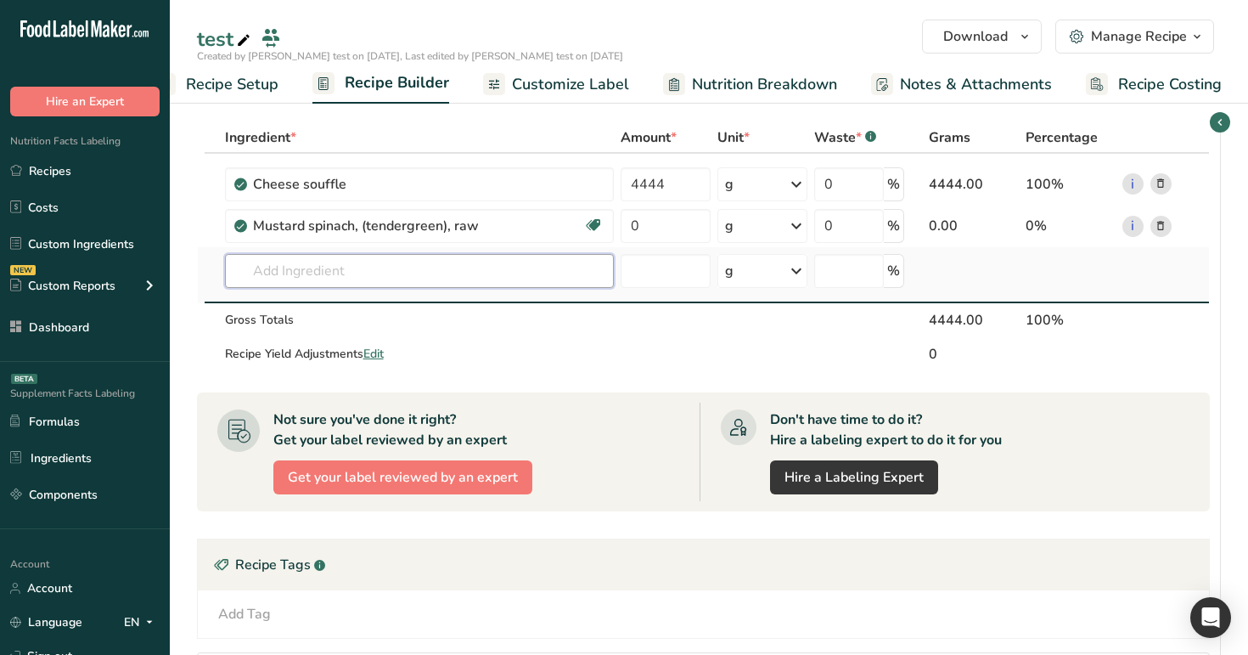
click at [480, 275] on input "text" at bounding box center [420, 271] width 390 height 34
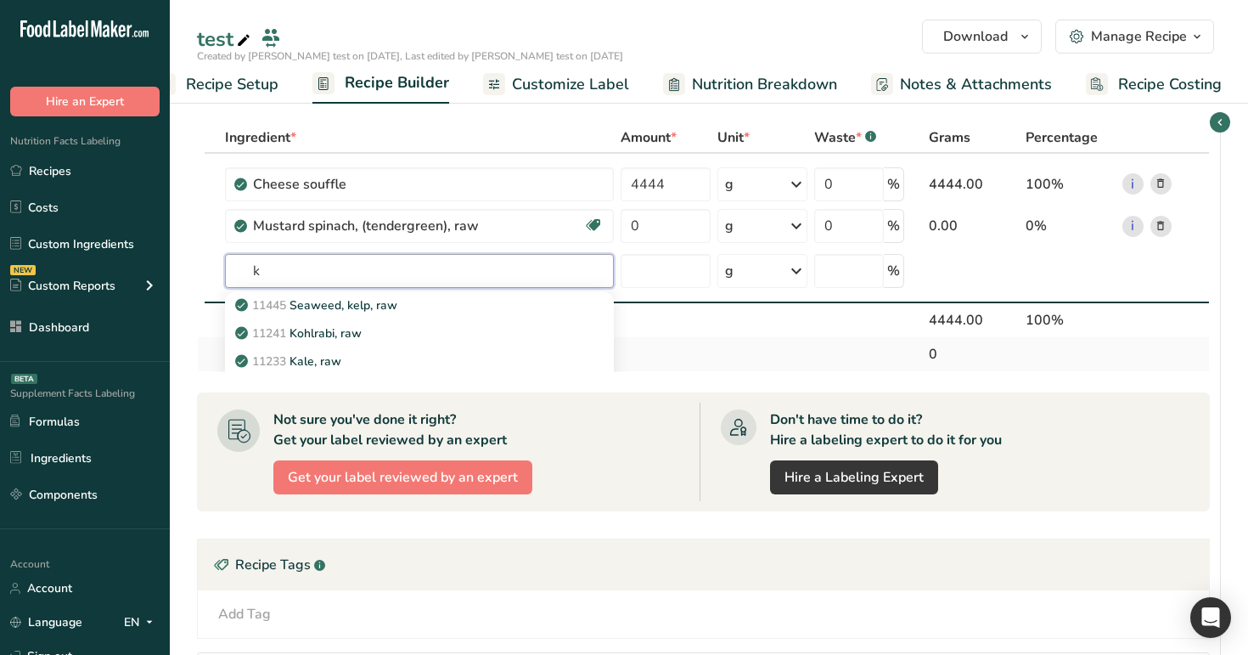
type input "k"
click at [709, 345] on td at bounding box center [665, 354] width 97 height 34
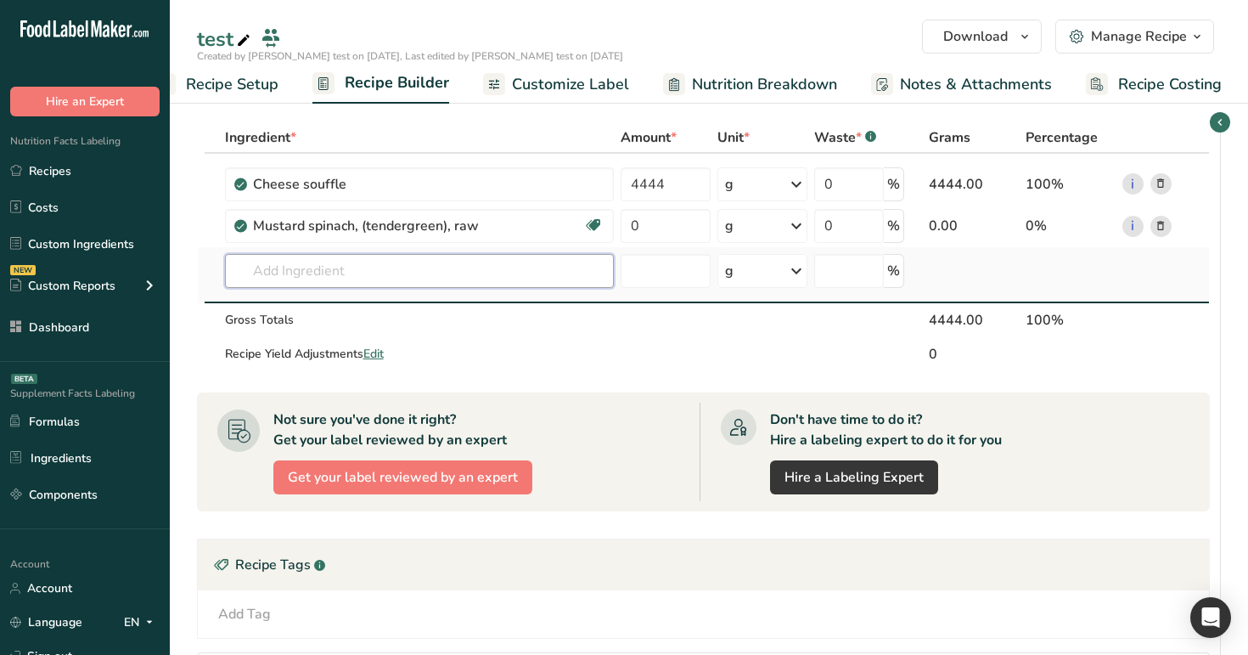
click at [472, 285] on input "text" at bounding box center [420, 271] width 390 height 34
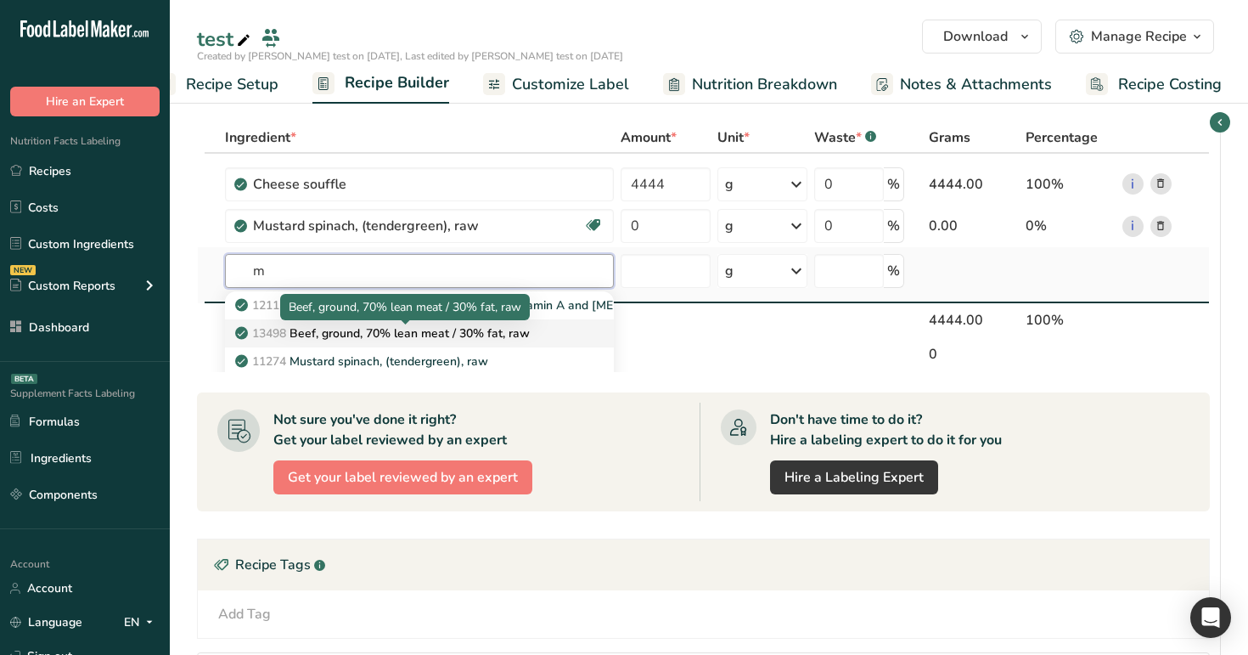
scroll to position [92, 0]
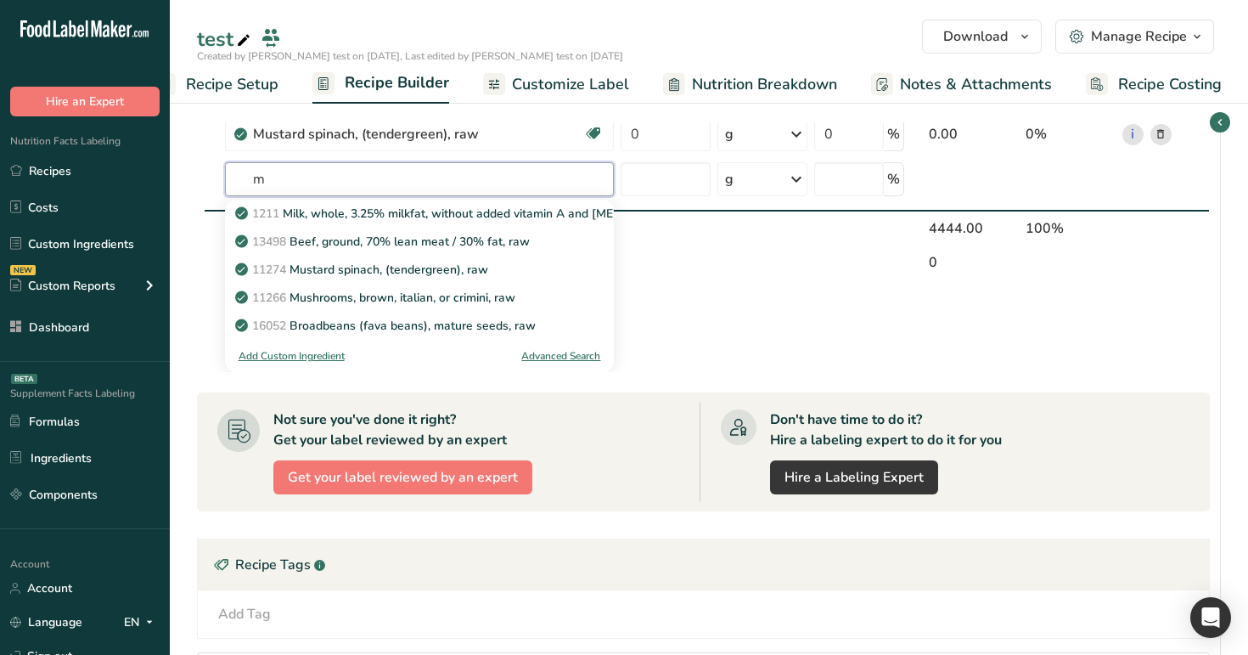
type input "m"
click at [733, 285] on div "Ingredient * Amount * Unit * Waste * .a-a{fill:#347362;}.b-a{fill:#fff;} Grams …" at bounding box center [703, 247] width 1013 height 250
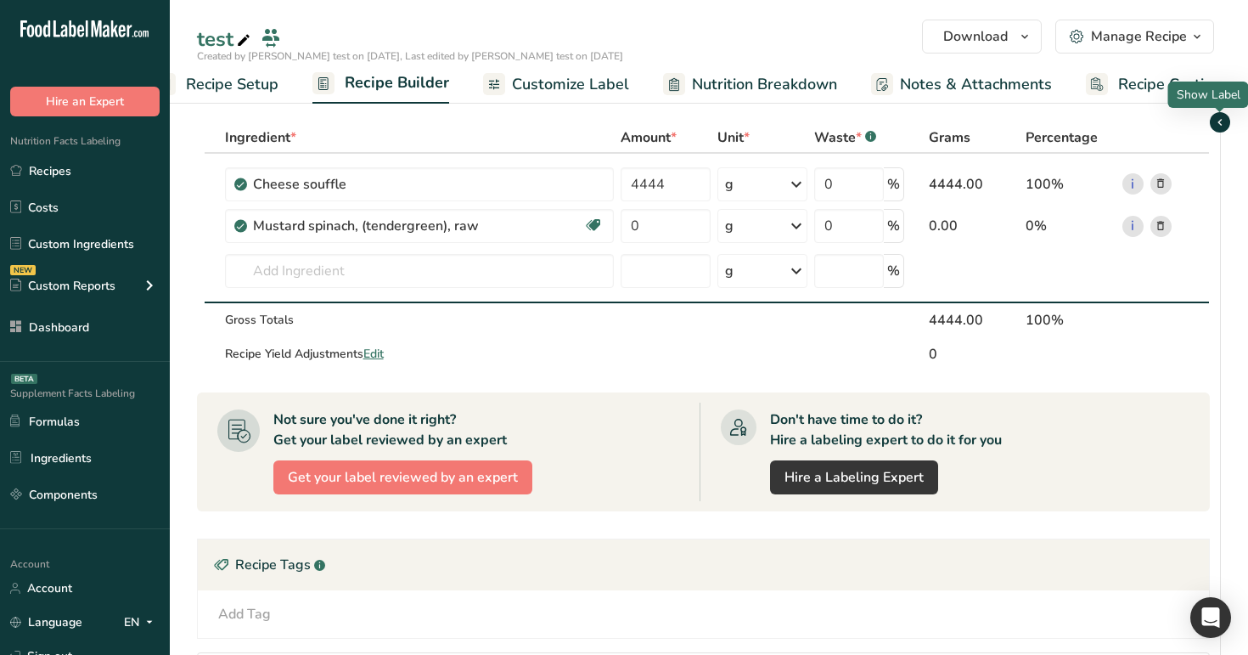
click at [1225, 115] on icon "button" at bounding box center [1220, 122] width 14 height 21
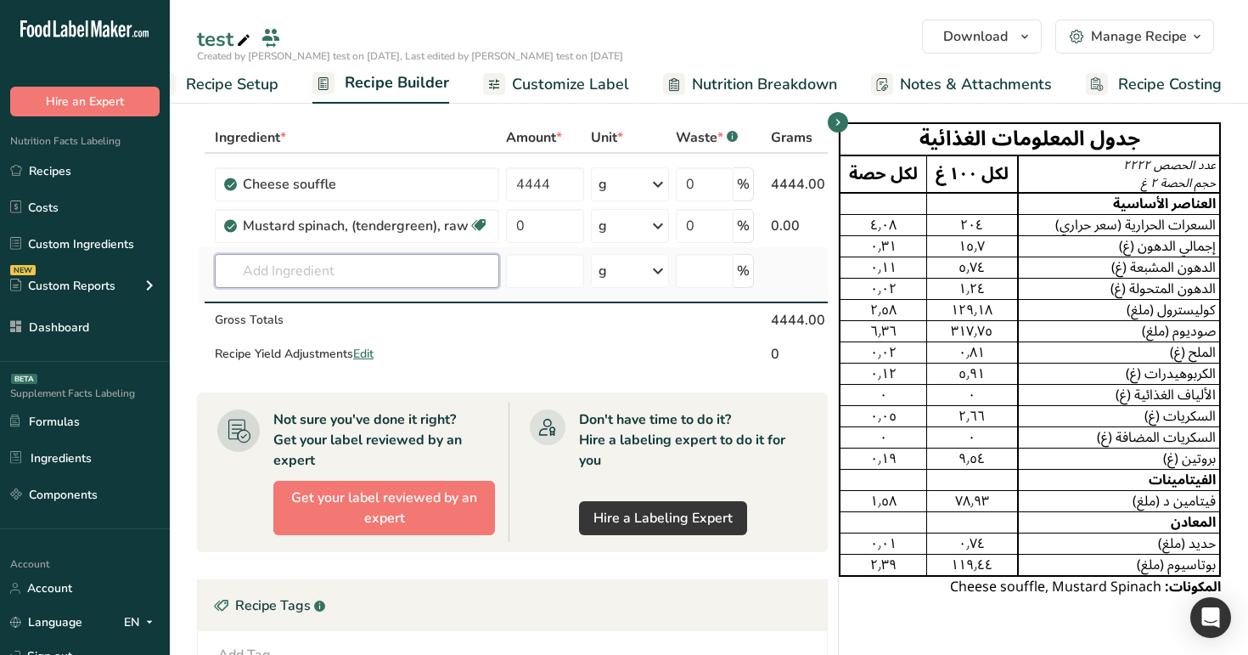
click at [415, 277] on input "text" at bounding box center [357, 271] width 284 height 34
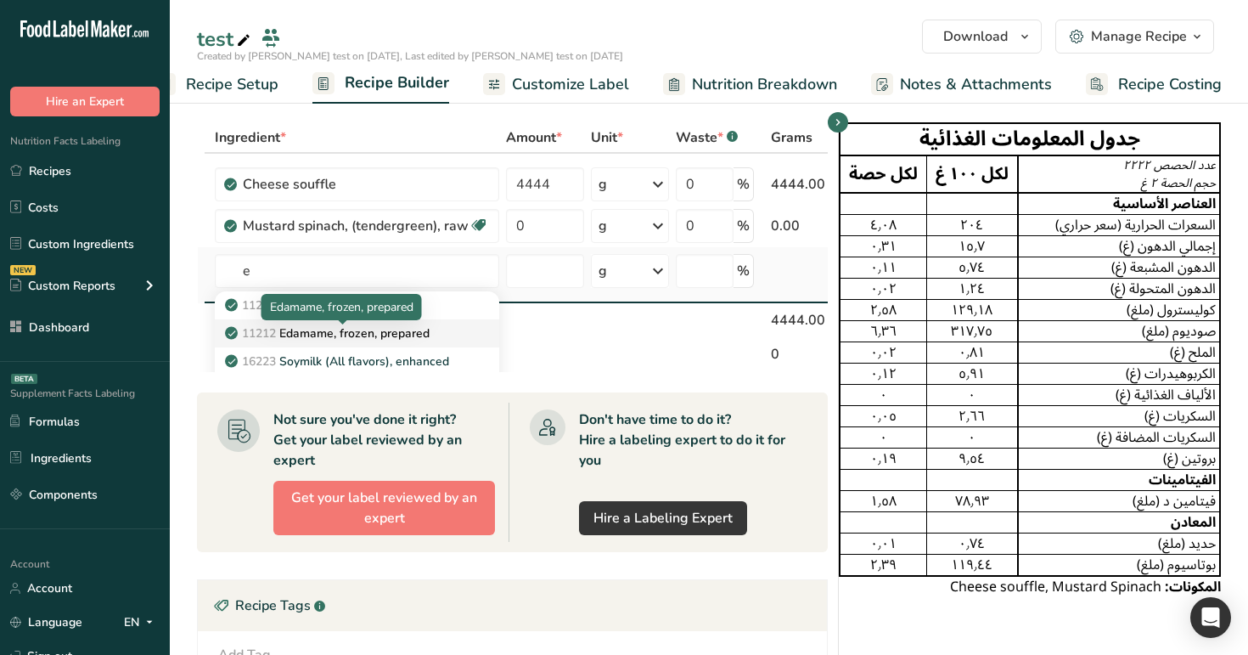
click at [383, 337] on p "11212 Edamame, frozen, prepared" at bounding box center [328, 333] width 201 height 18
type input "Edamame, frozen, prepared"
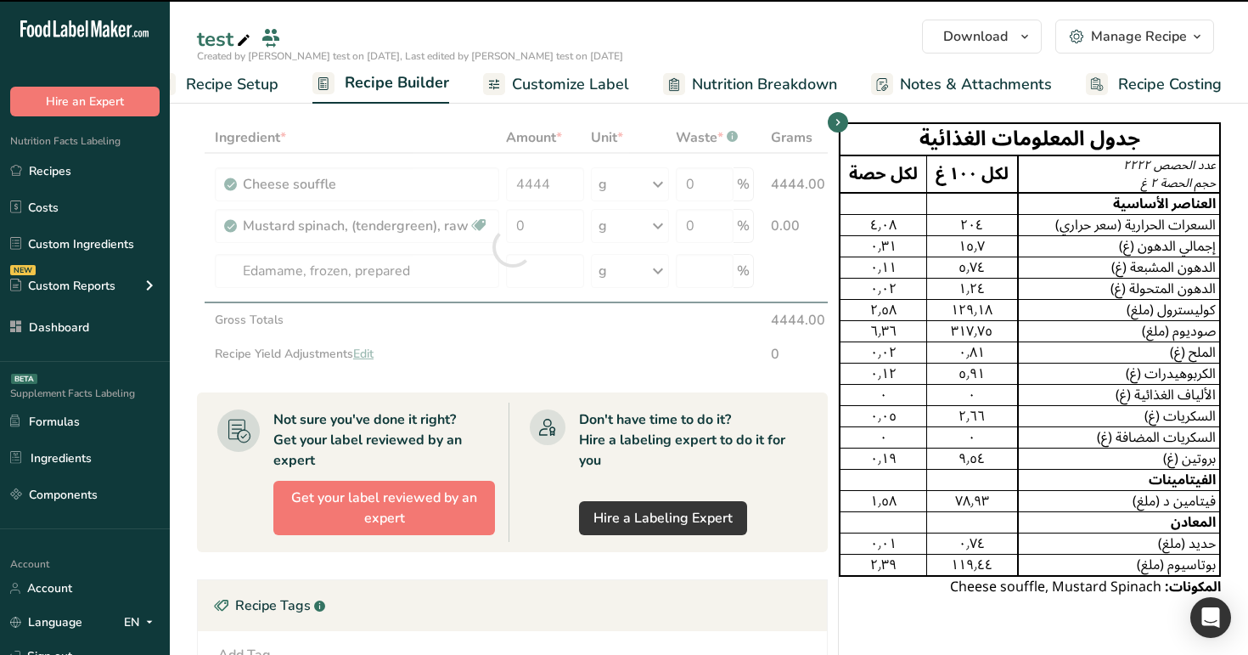
type input "0"
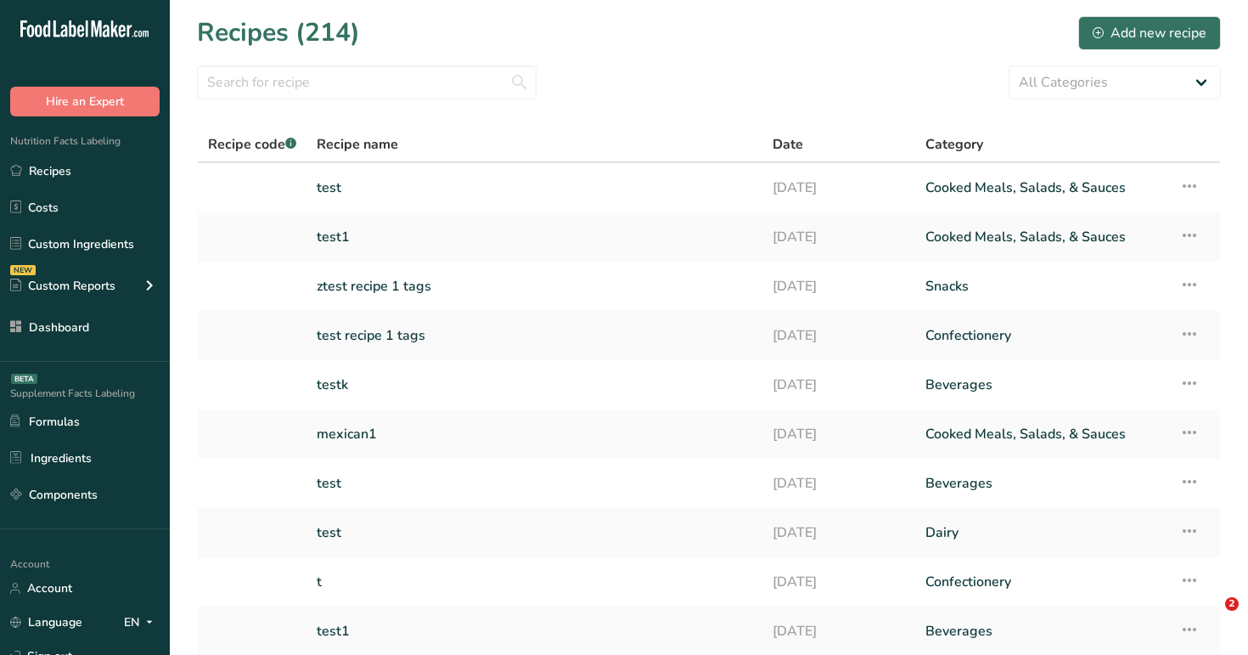
click at [417, 185] on link "test" at bounding box center [535, 188] width 436 height 36
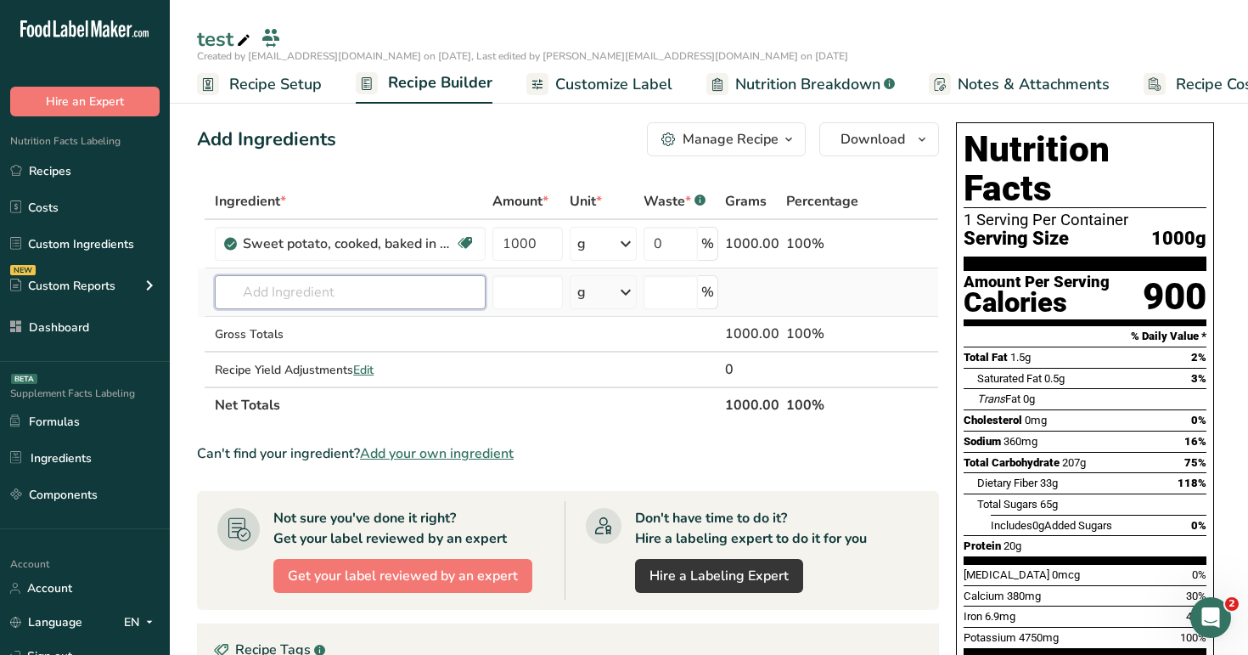
click at [341, 288] on input "text" at bounding box center [350, 292] width 271 height 34
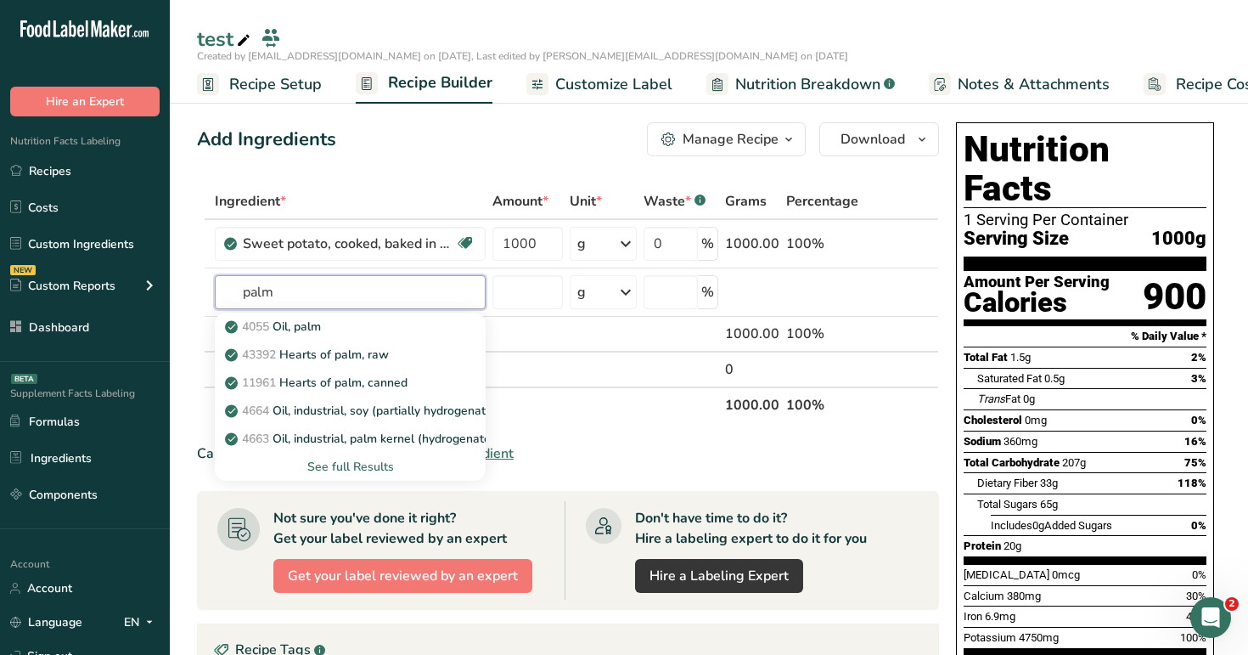
type input "palm"
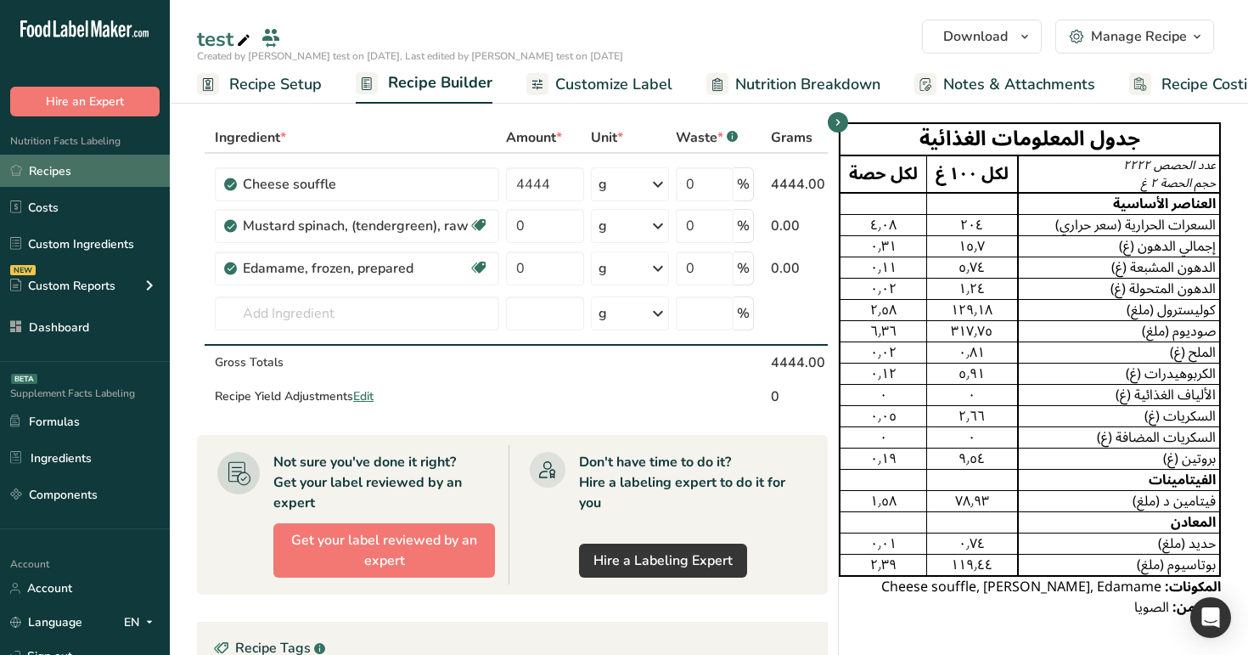
click at [38, 163] on link "Recipes" at bounding box center [85, 171] width 170 height 32
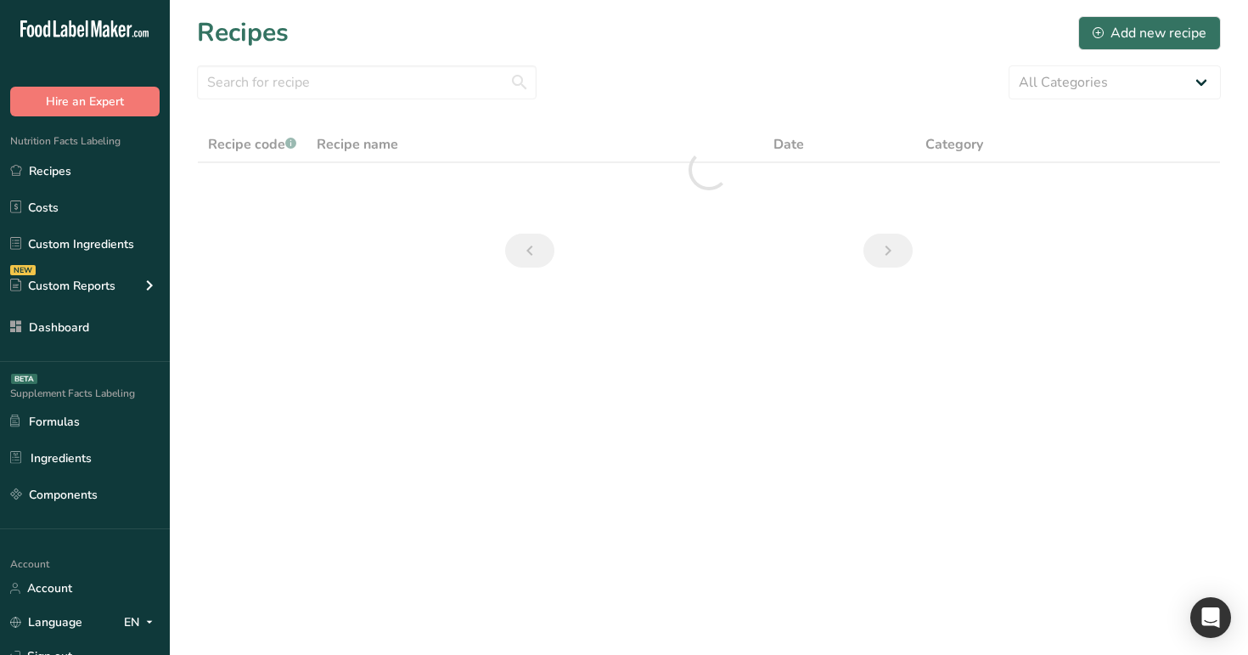
scroll to position [129, 0]
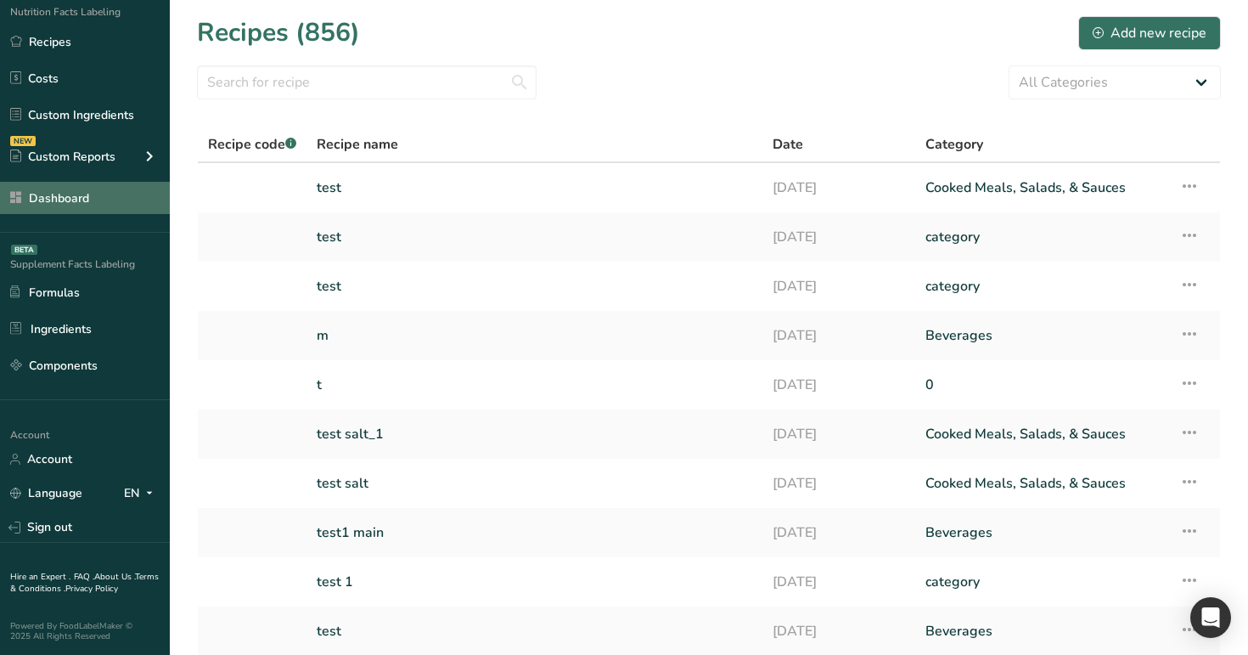
click at [97, 191] on link "Dashboard" at bounding box center [85, 198] width 170 height 32
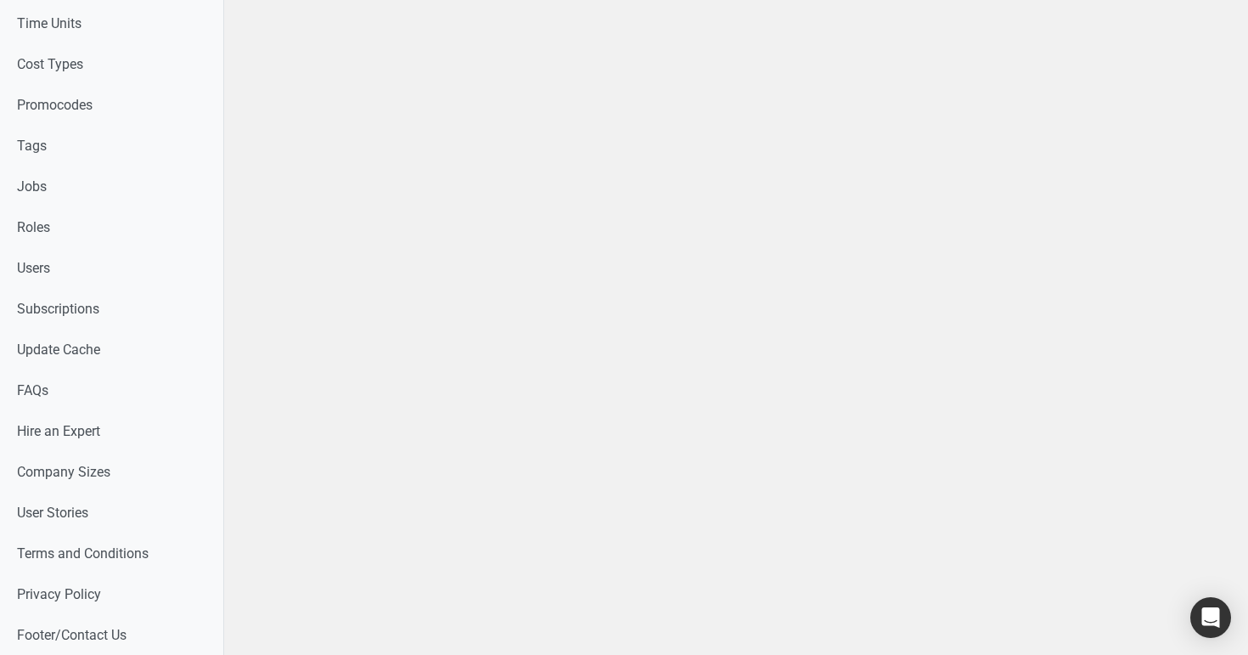
scroll to position [943, 0]
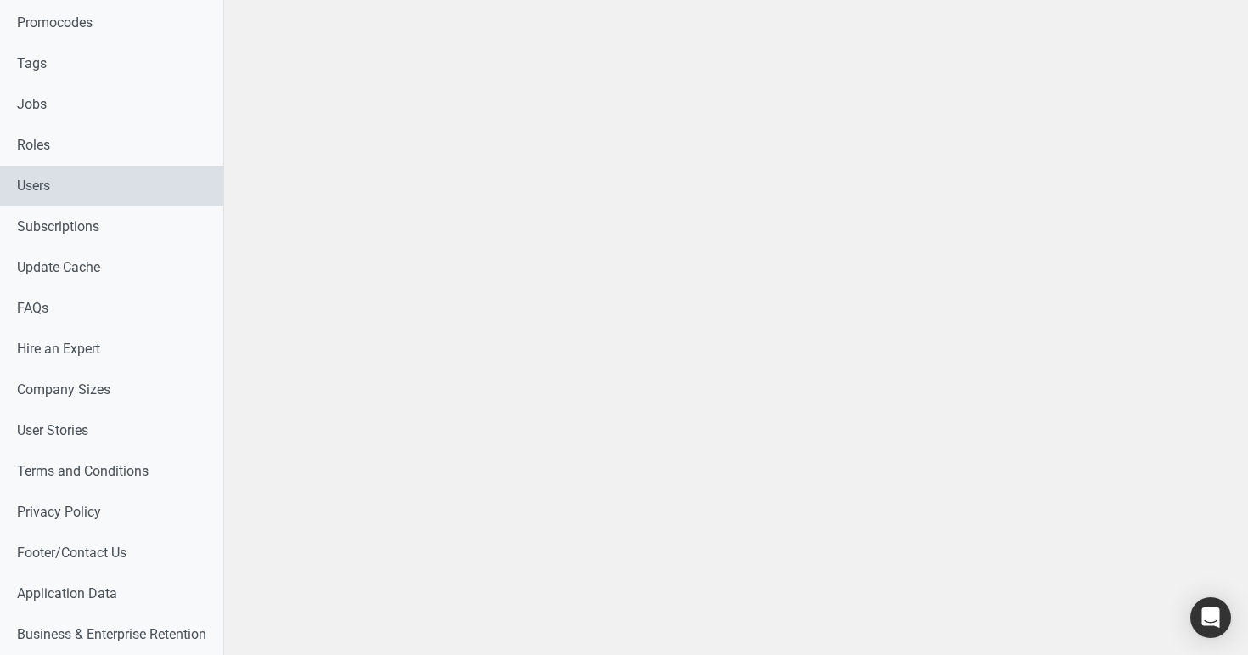
click at [104, 181] on link "Users" at bounding box center [111, 186] width 223 height 41
select select
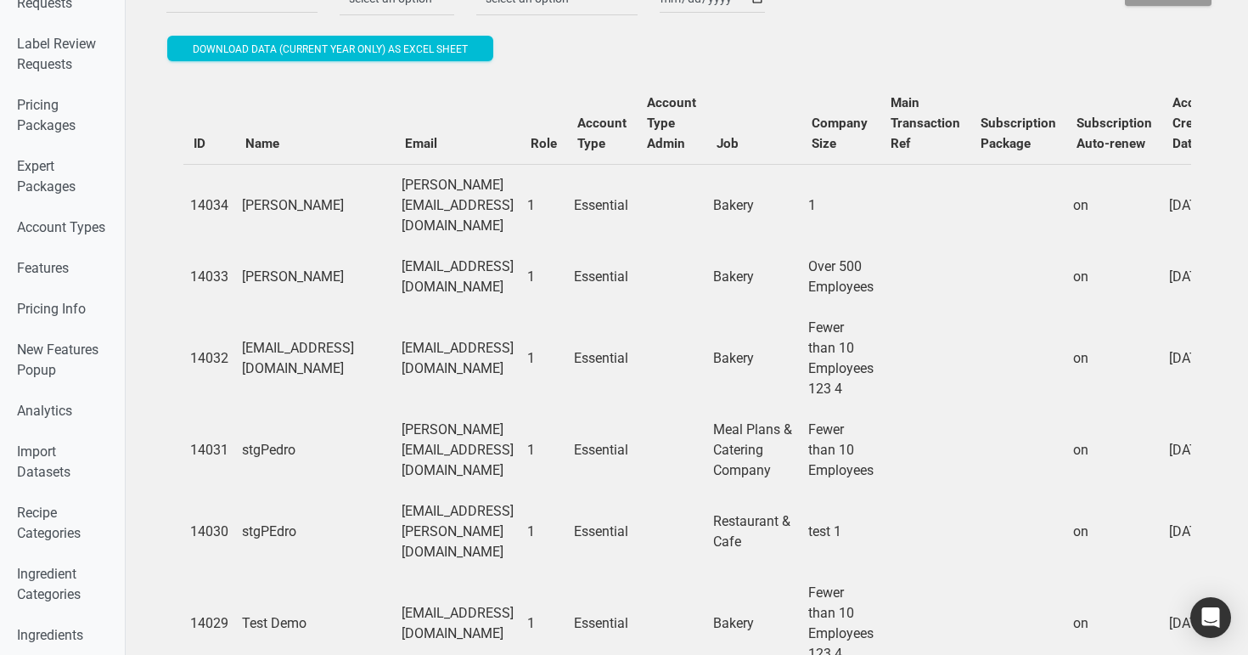
scroll to position [98, 0]
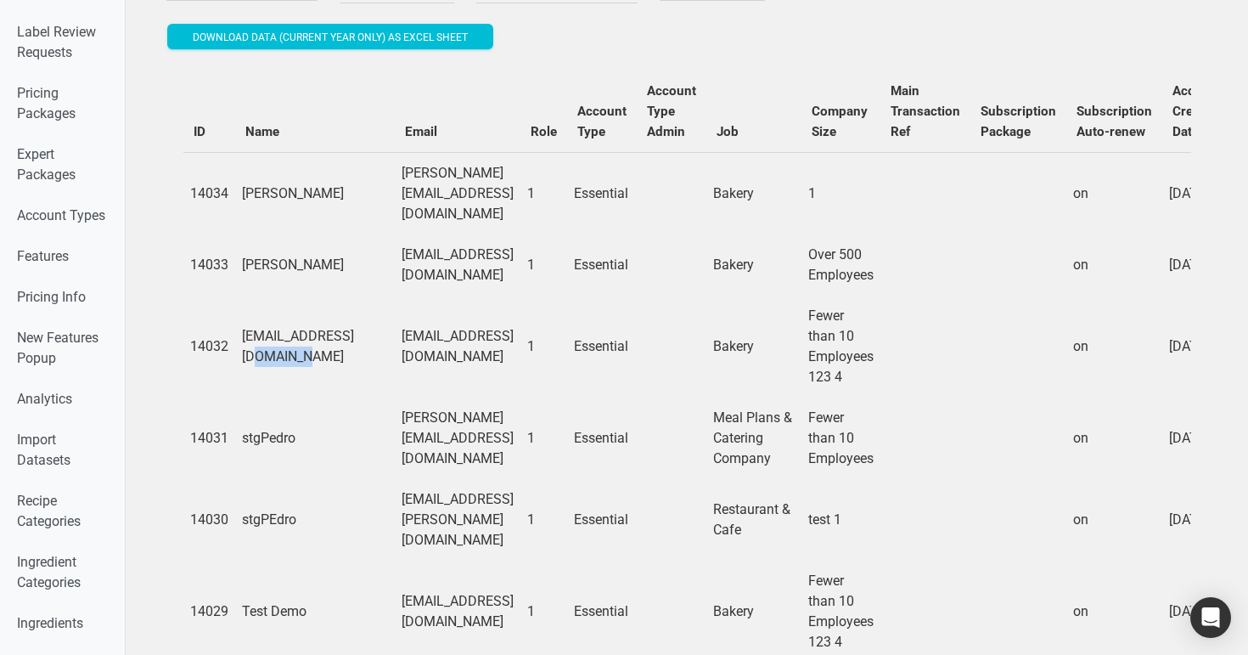
drag, startPoint x: 292, startPoint y: 329, endPoint x: 243, endPoint y: 324, distance: 49.5
click at [243, 324] on td "s1@t.co" at bounding box center [315, 347] width 160 height 102
copy td "s1@t.co"
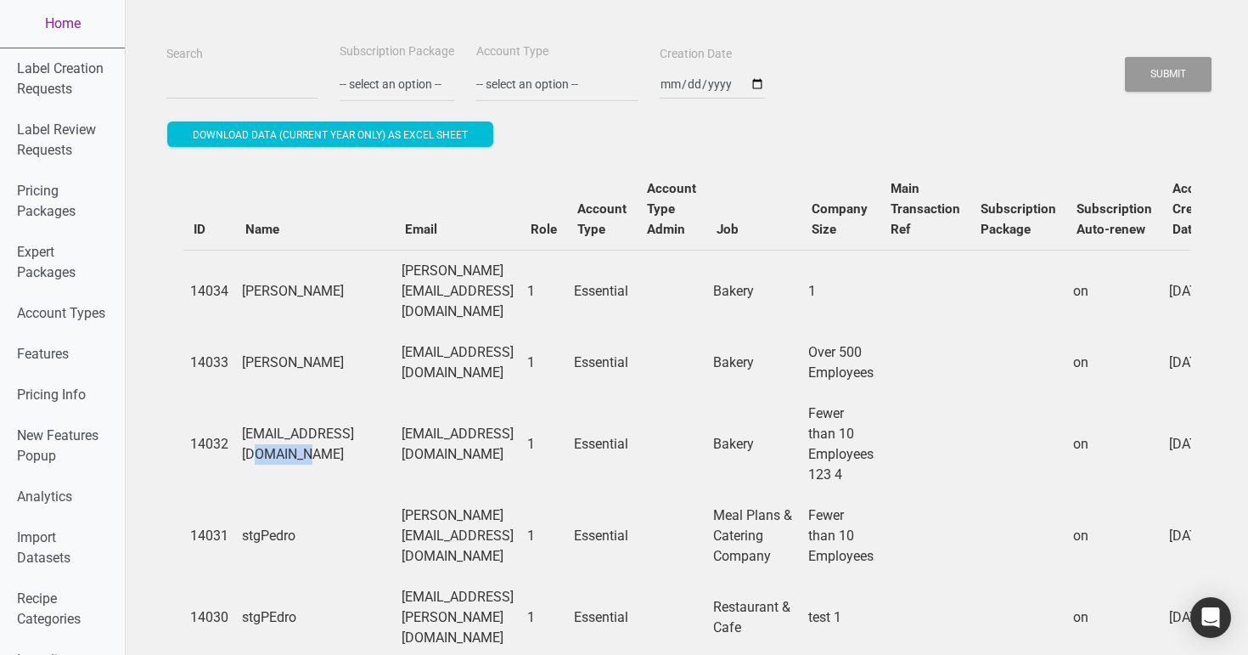
click at [76, 25] on link "Home" at bounding box center [62, 24] width 125 height 48
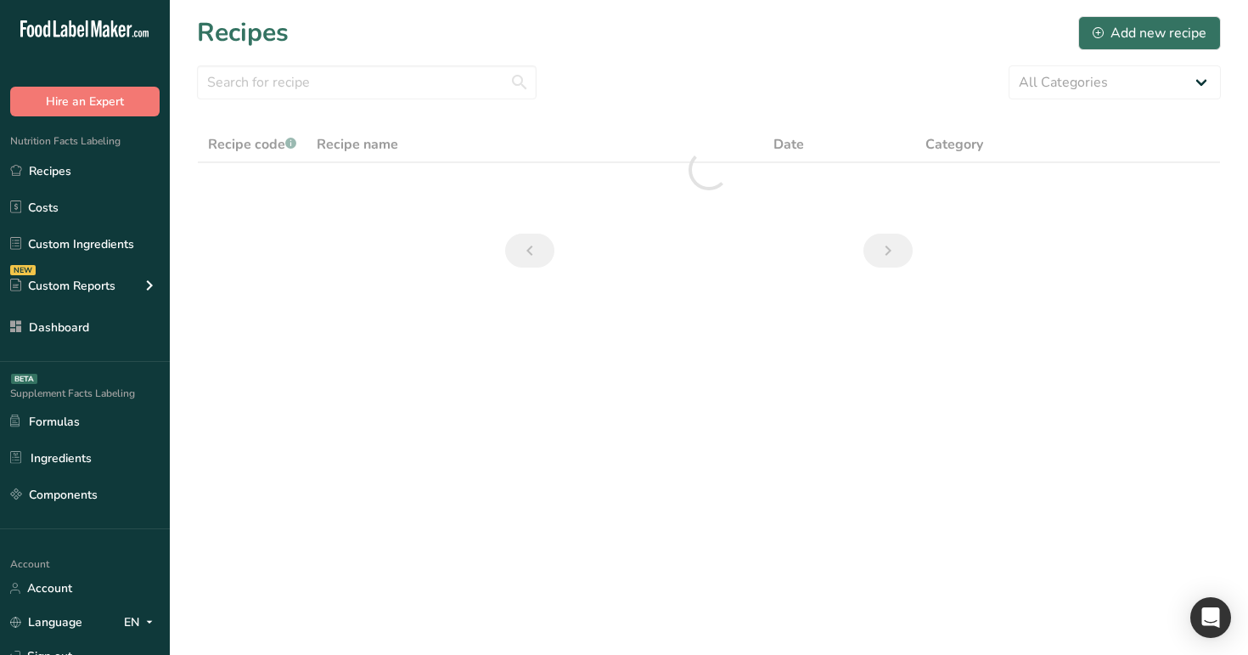
scroll to position [129, 0]
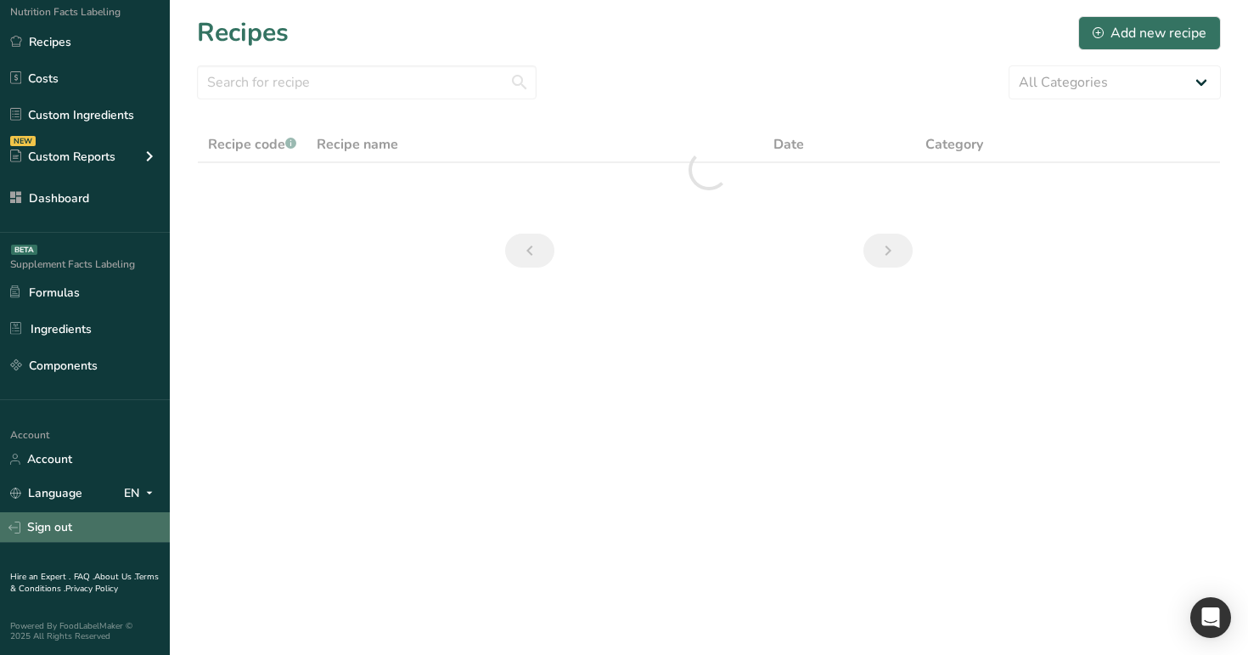
click at [70, 522] on link "Sign out" at bounding box center [85, 527] width 170 height 30
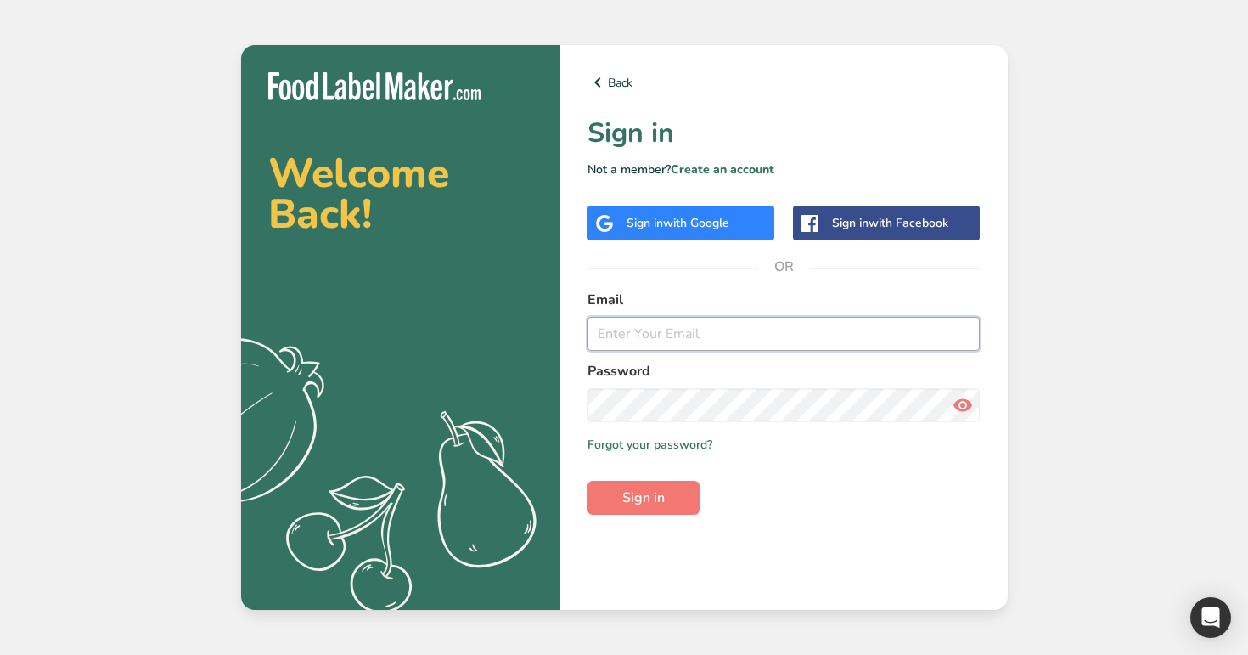
paste input "s1@t.co"
type input "s1@t.co"
click at [588, 481] on button "Sign in" at bounding box center [644, 498] width 112 height 34
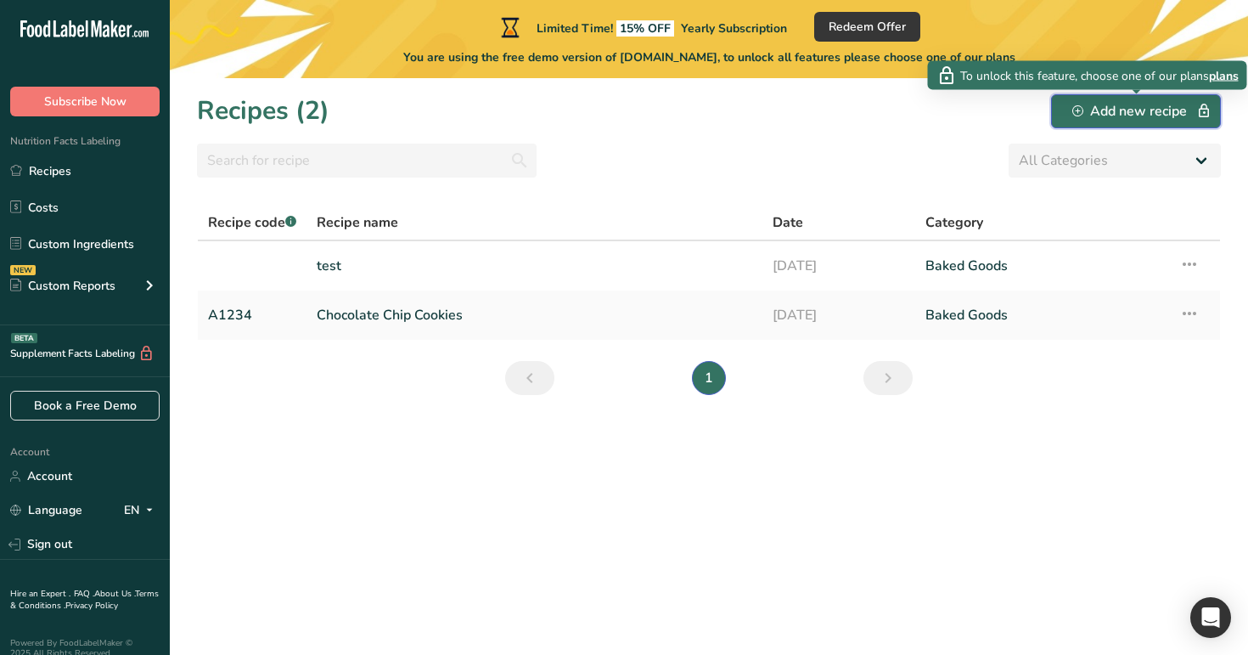
click at [1079, 117] on div "Add new recipe" at bounding box center [1135, 111] width 127 height 20
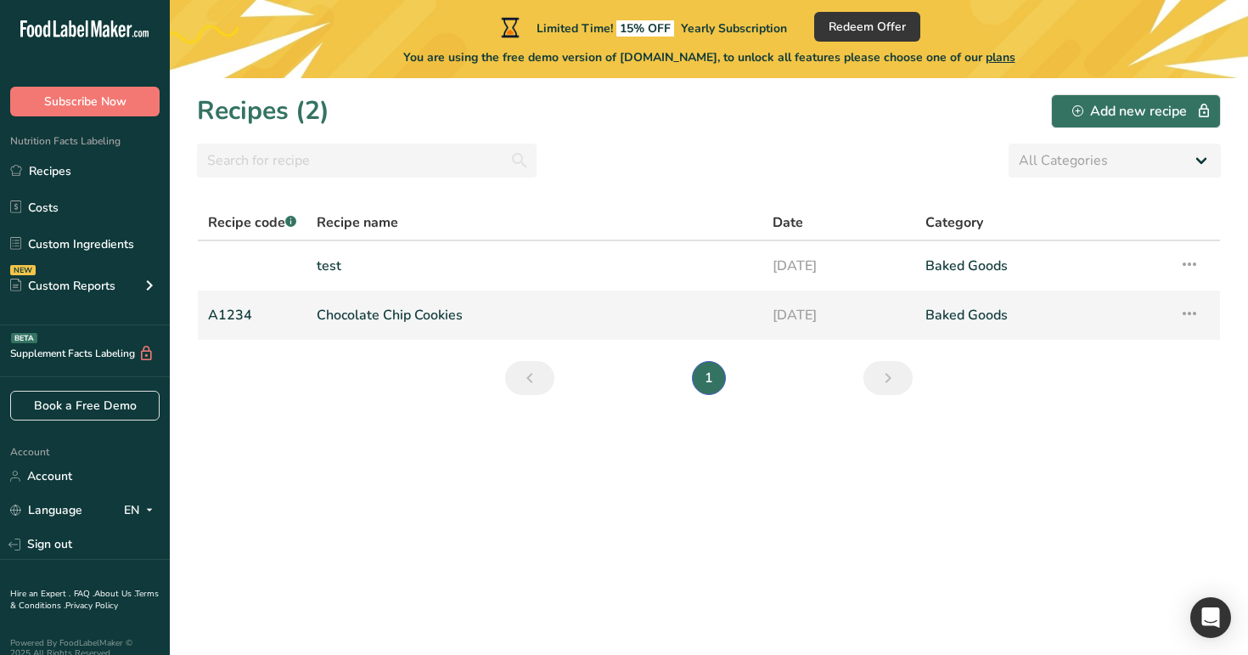
click at [590, 312] on link "Chocolate Chip Cookies" at bounding box center [535, 315] width 436 height 36
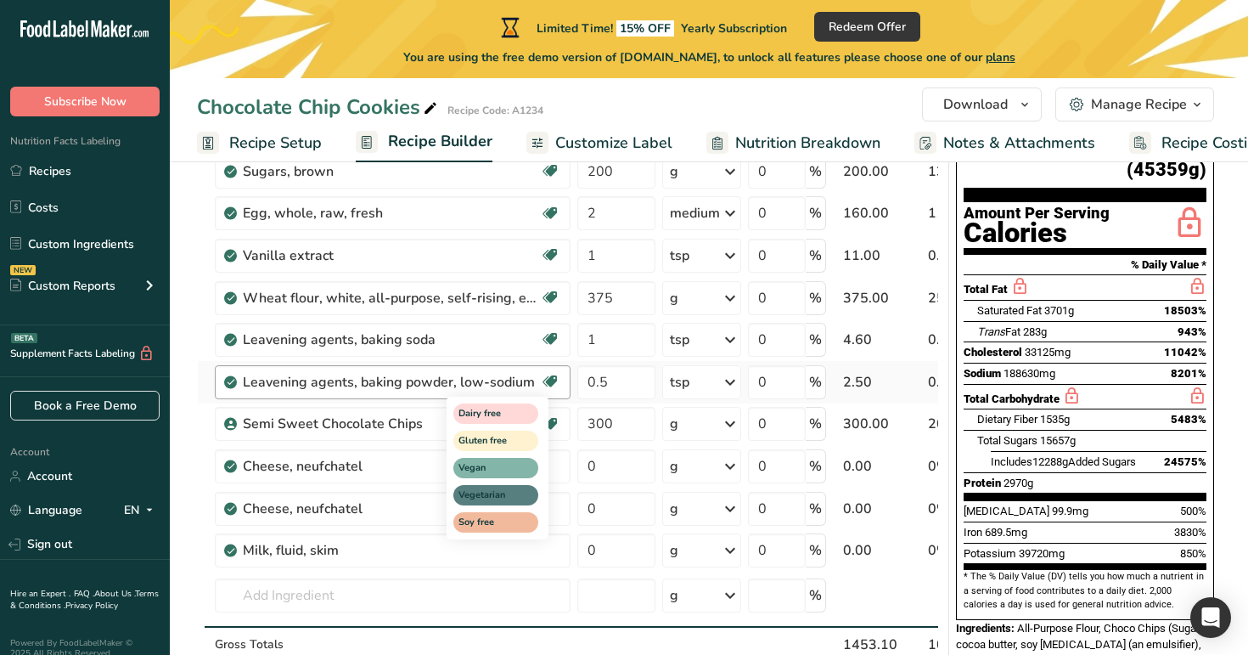
scroll to position [456, 0]
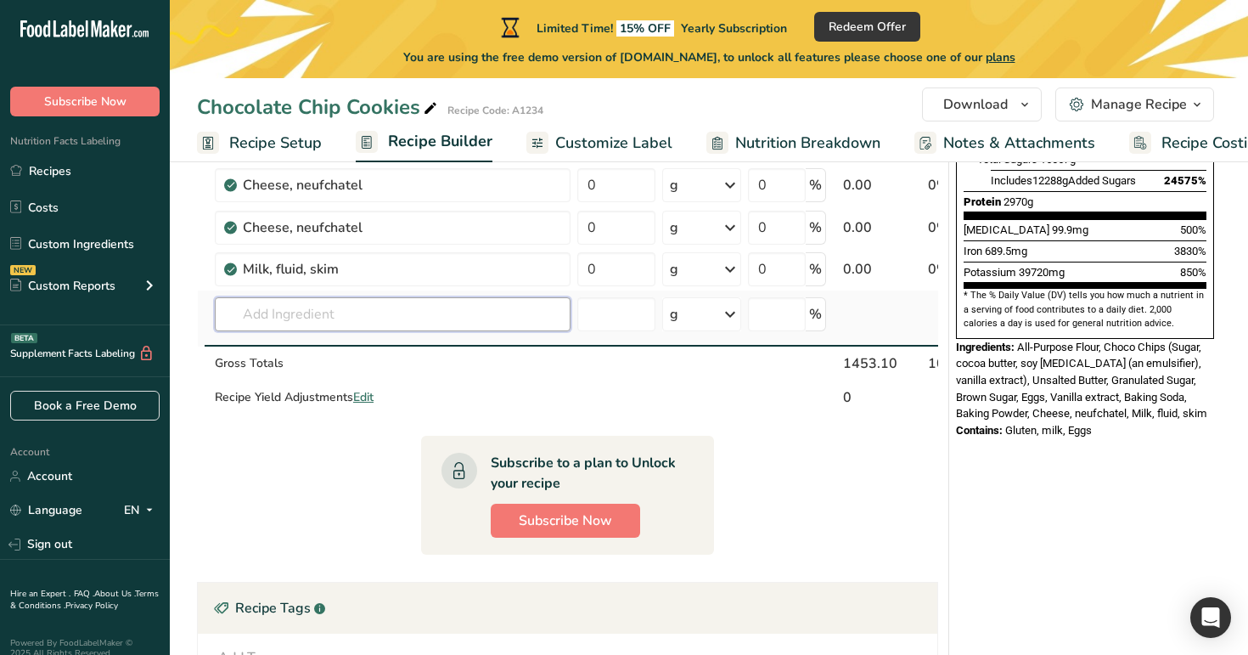
click at [391, 312] on input "text" at bounding box center [393, 314] width 356 height 34
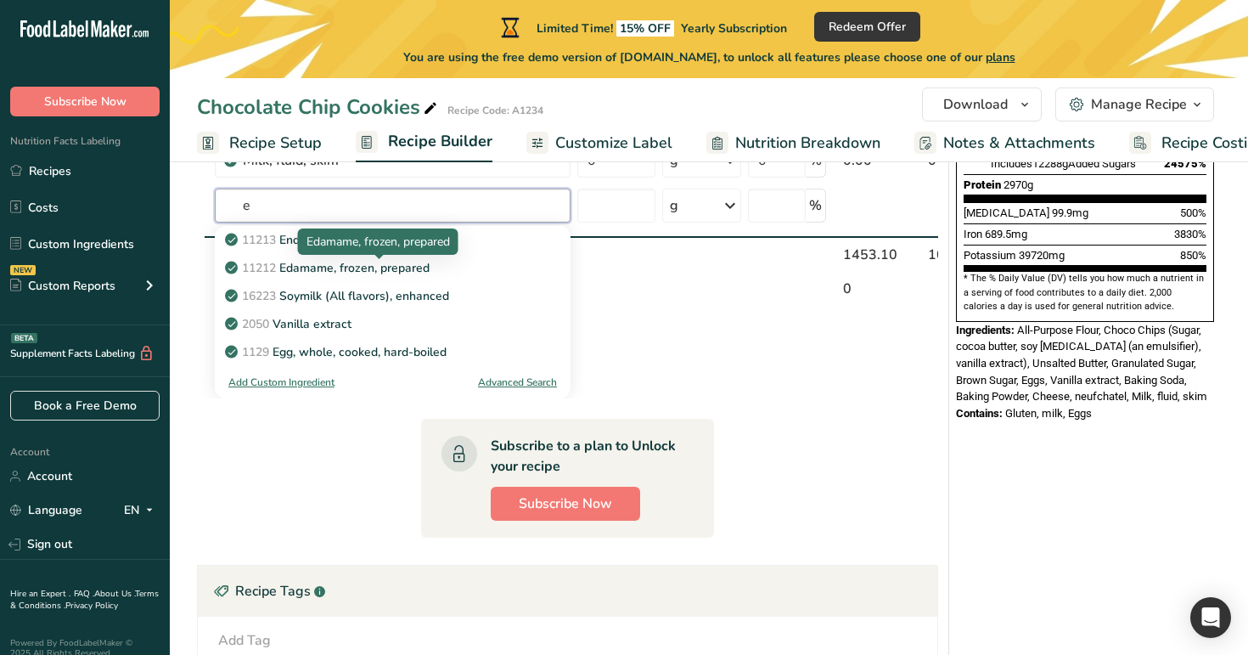
scroll to position [64, 0]
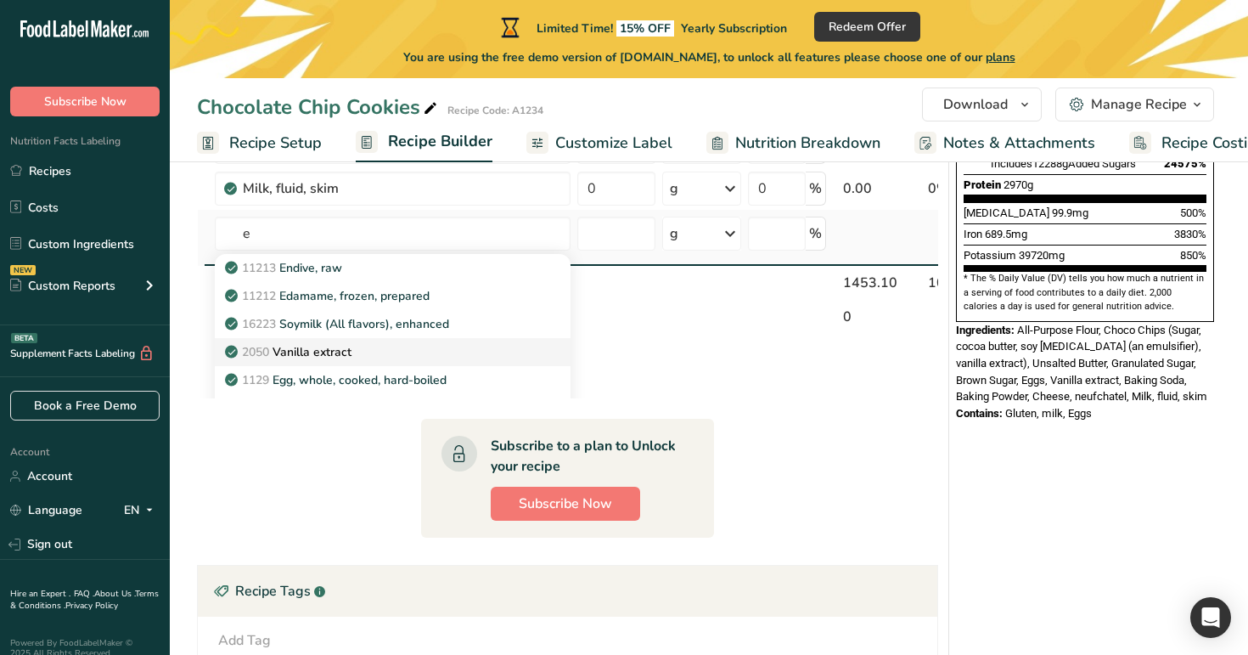
click at [401, 338] on link "2050 Vanilla extract" at bounding box center [393, 352] width 356 height 28
type input "Vanilla extract"
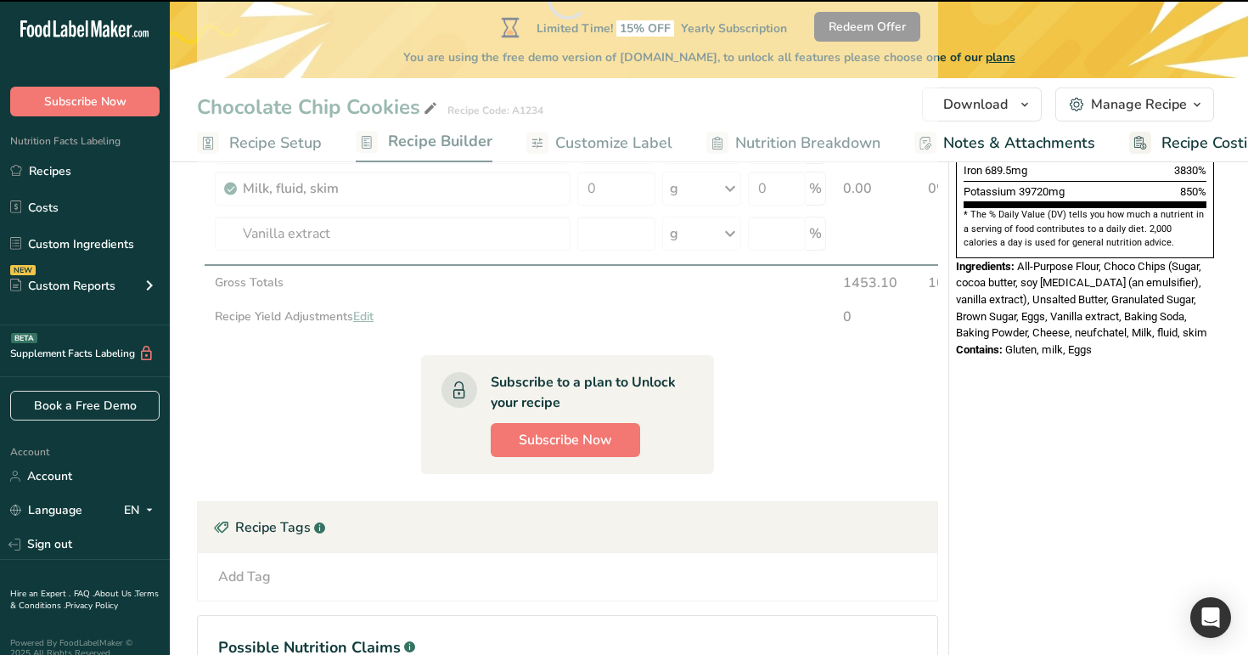
type input "0"
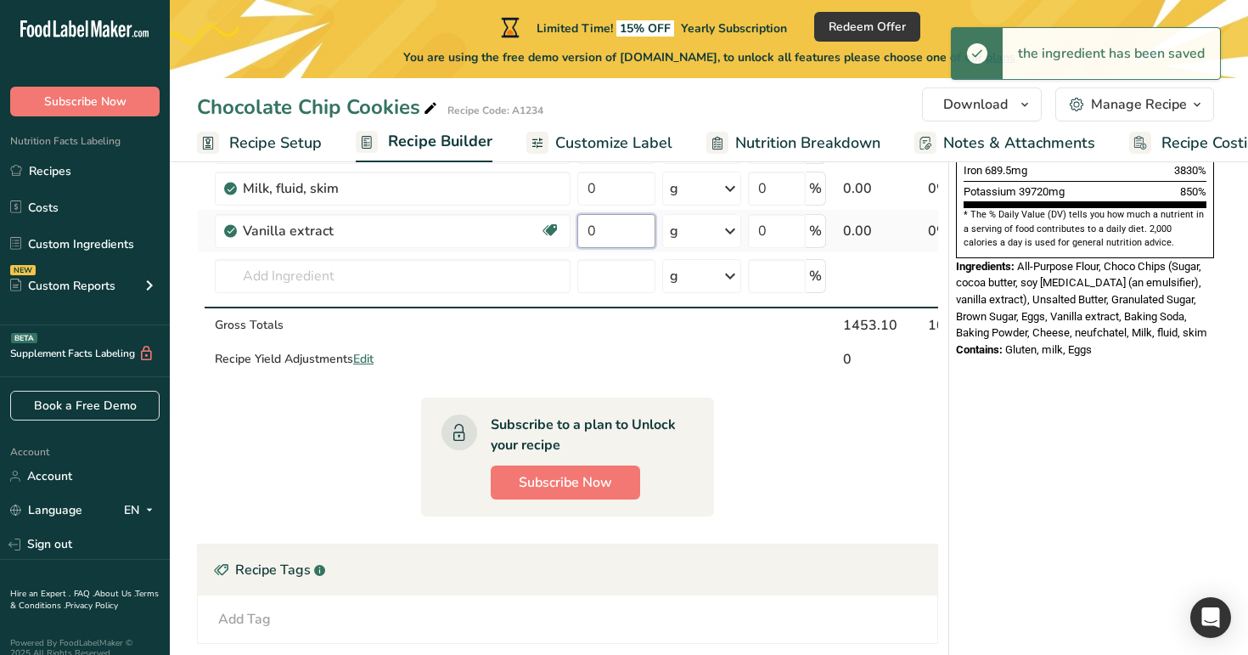
click at [600, 235] on input "0" at bounding box center [616, 231] width 78 height 34
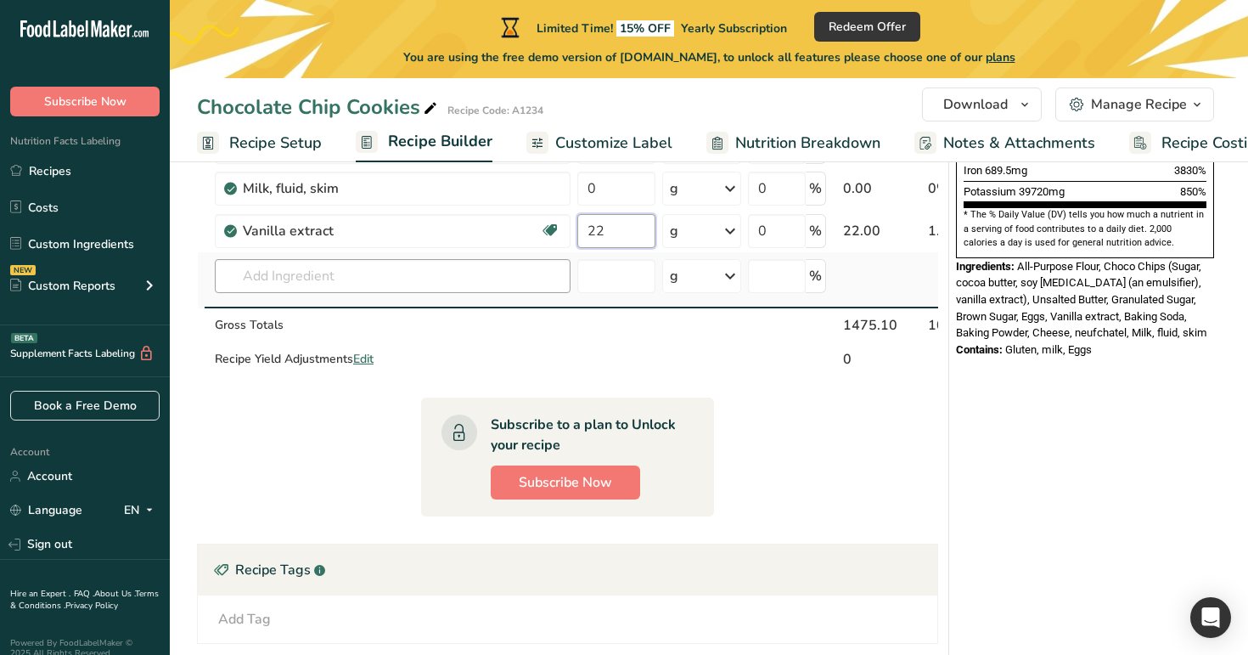
type input "22"
click at [427, 278] on div "Ingredient * Amount * Unit * Waste * .a-a{fill:#347362;}.b-a{fill:#fff;} Grams …" at bounding box center [567, 20] width 741 height 713
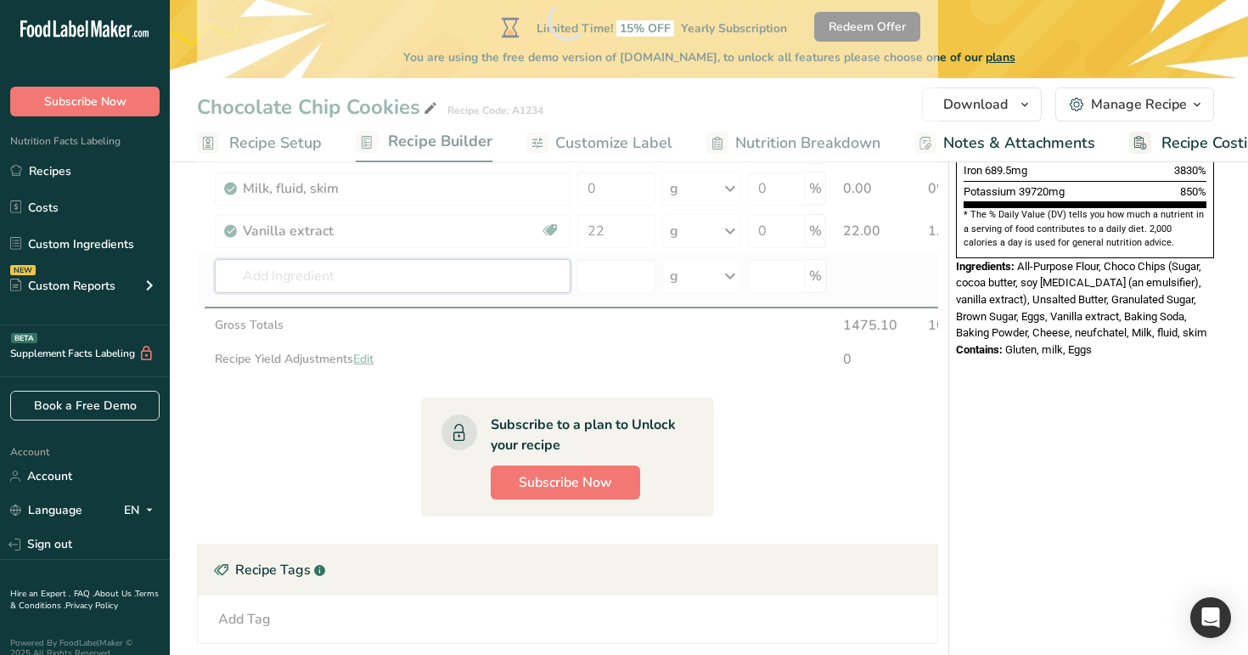
type input "m"
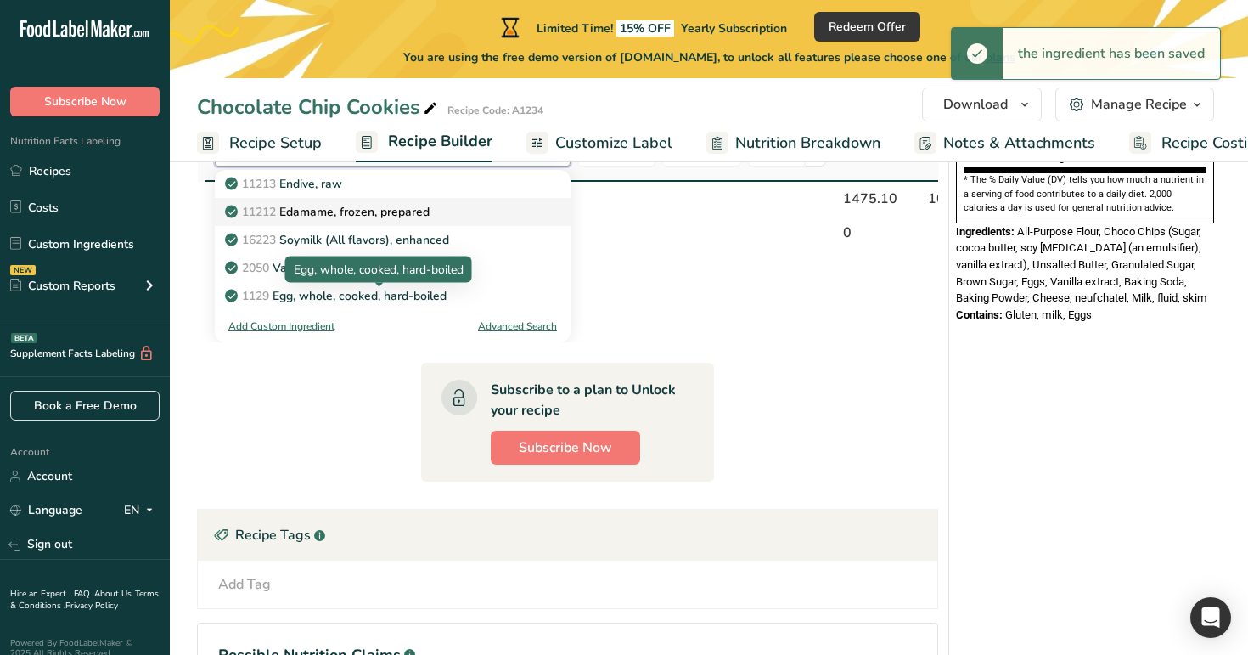
scroll to position [597, 0]
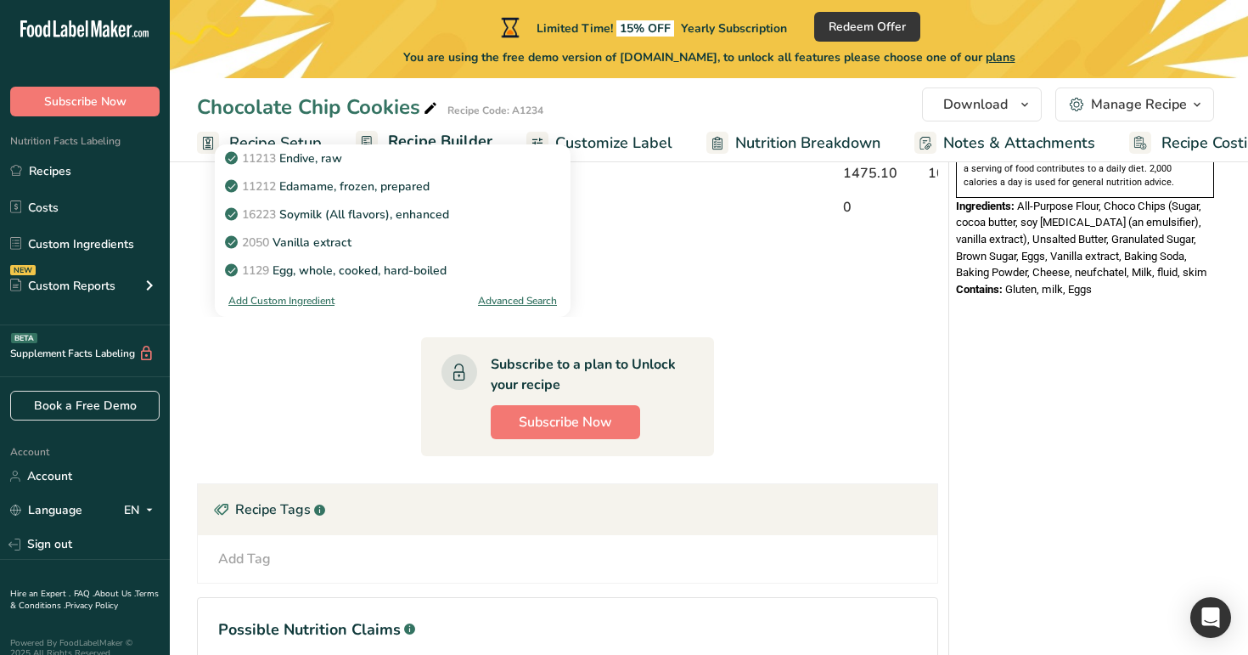
type input "e"
click at [525, 304] on div "Advanced Search" at bounding box center [517, 300] width 79 height 15
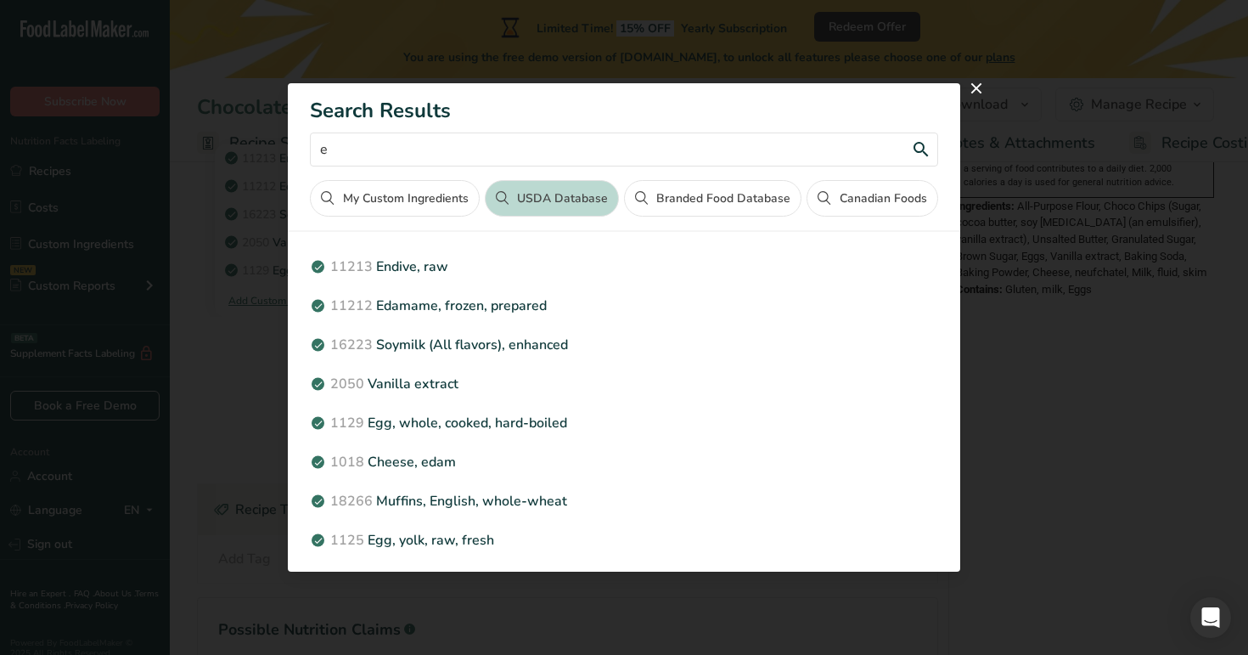
click at [605, 151] on input "e" at bounding box center [624, 149] width 628 height 34
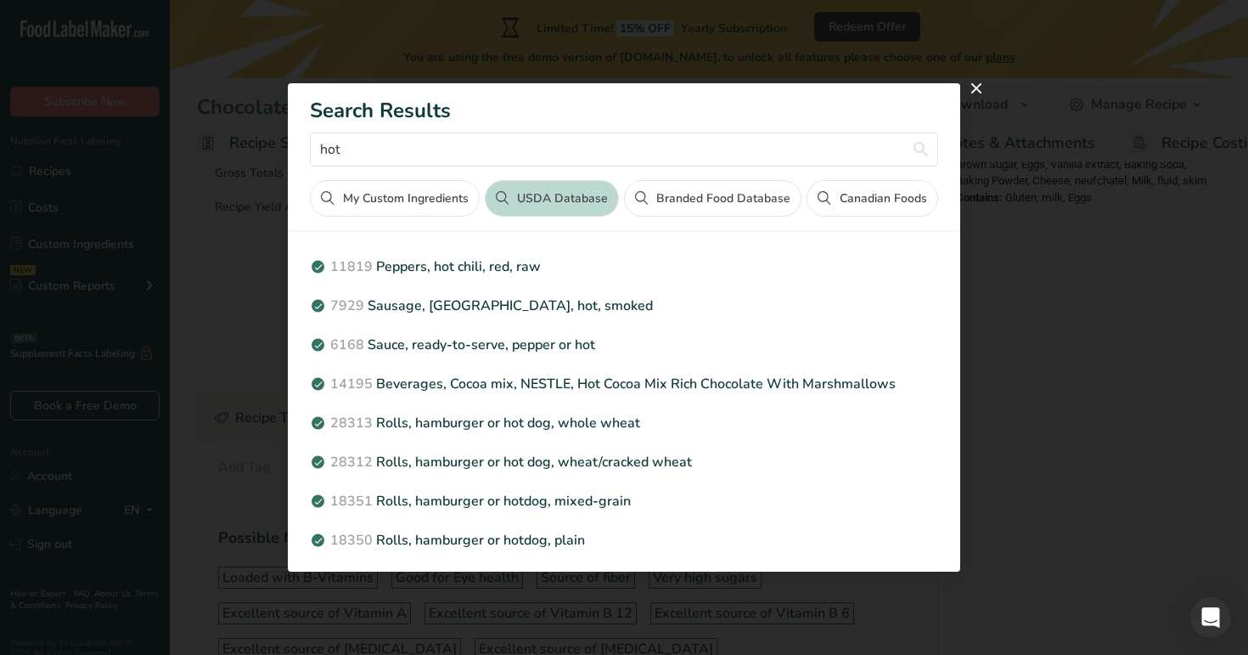
click at [875, 194] on button "Canadian Foods" at bounding box center [872, 198] width 131 height 37
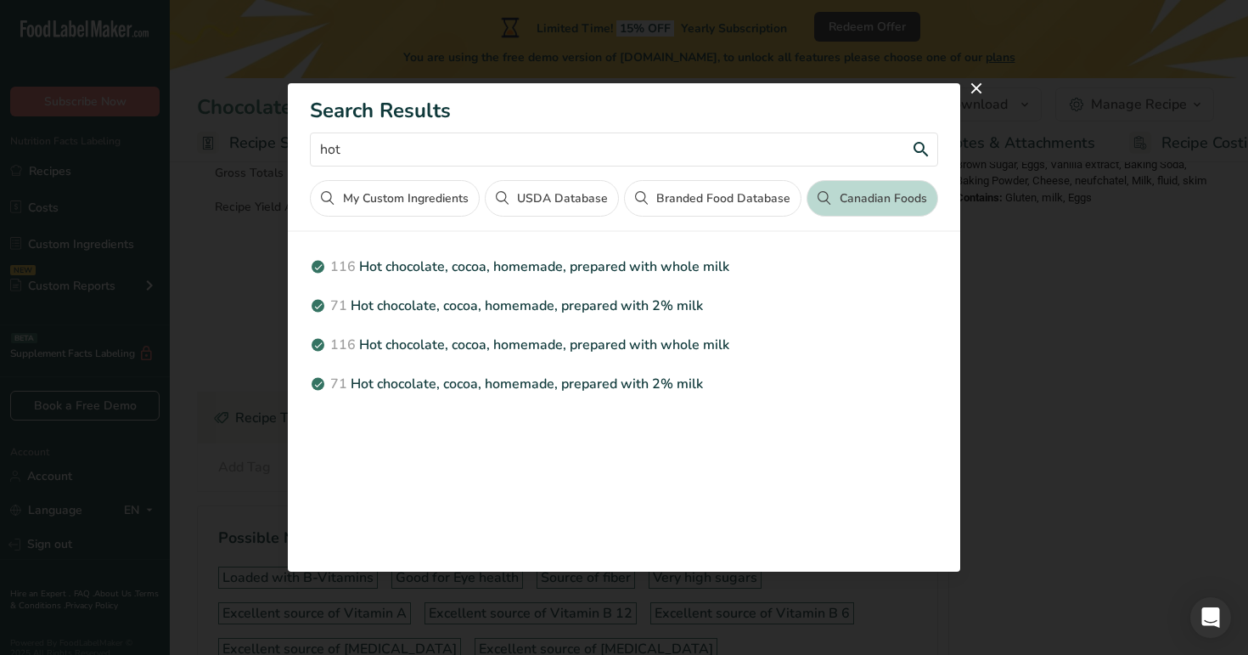
click at [652, 147] on input "hot" at bounding box center [624, 149] width 628 height 34
drag, startPoint x: 425, startPoint y: 157, endPoint x: 315, endPoint y: 153, distance: 110.5
click at [315, 153] on input "hot chocolate" at bounding box center [624, 149] width 628 height 34
type input "hot chocolate"
click at [538, 184] on button "USDA Database" at bounding box center [552, 198] width 134 height 37
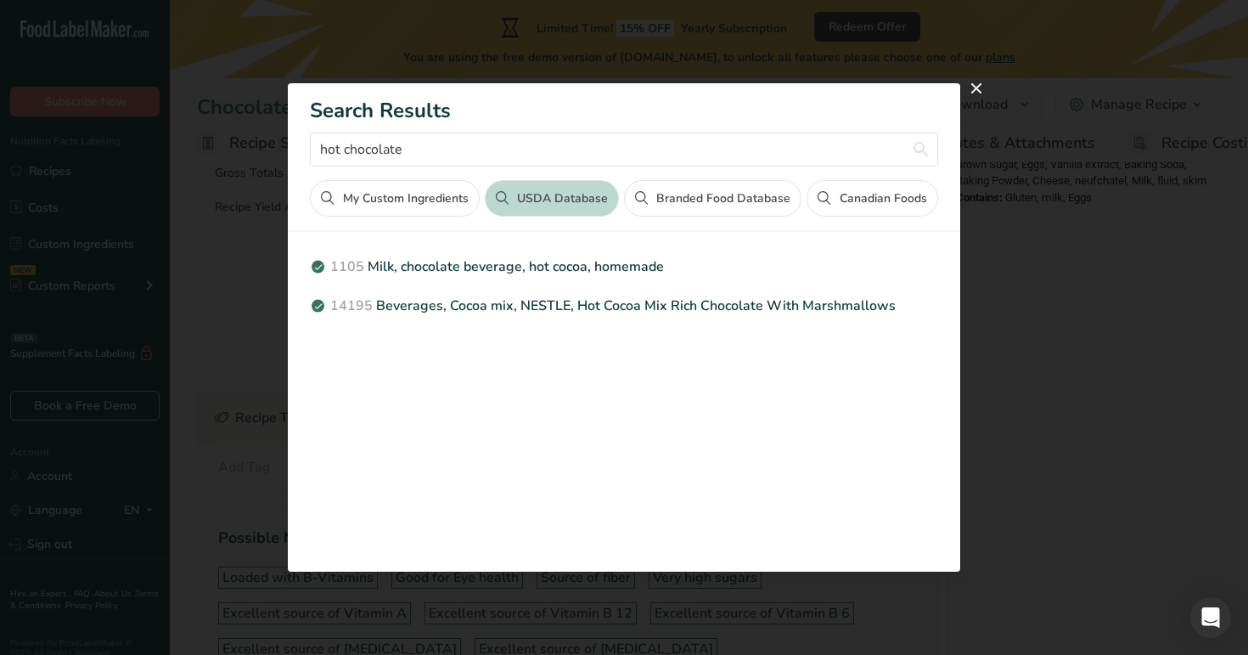
click at [878, 200] on button "Canadian Foods" at bounding box center [872, 198] width 131 height 37
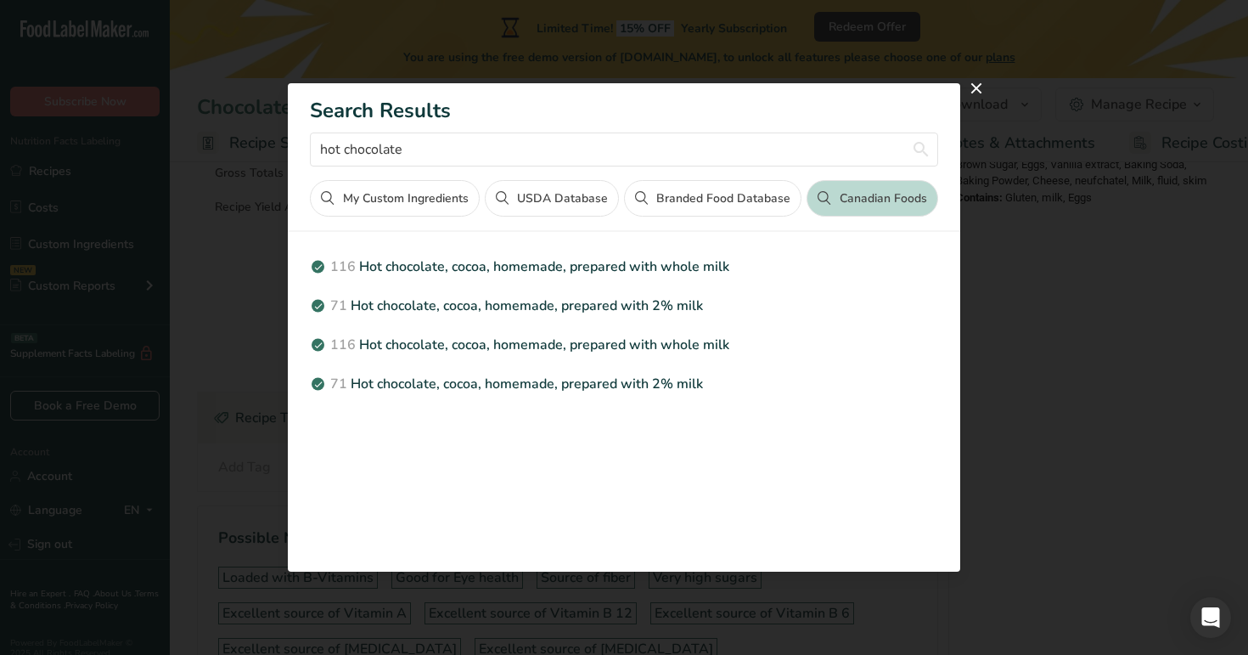
click at [575, 194] on button "USDA Database" at bounding box center [552, 198] width 134 height 37
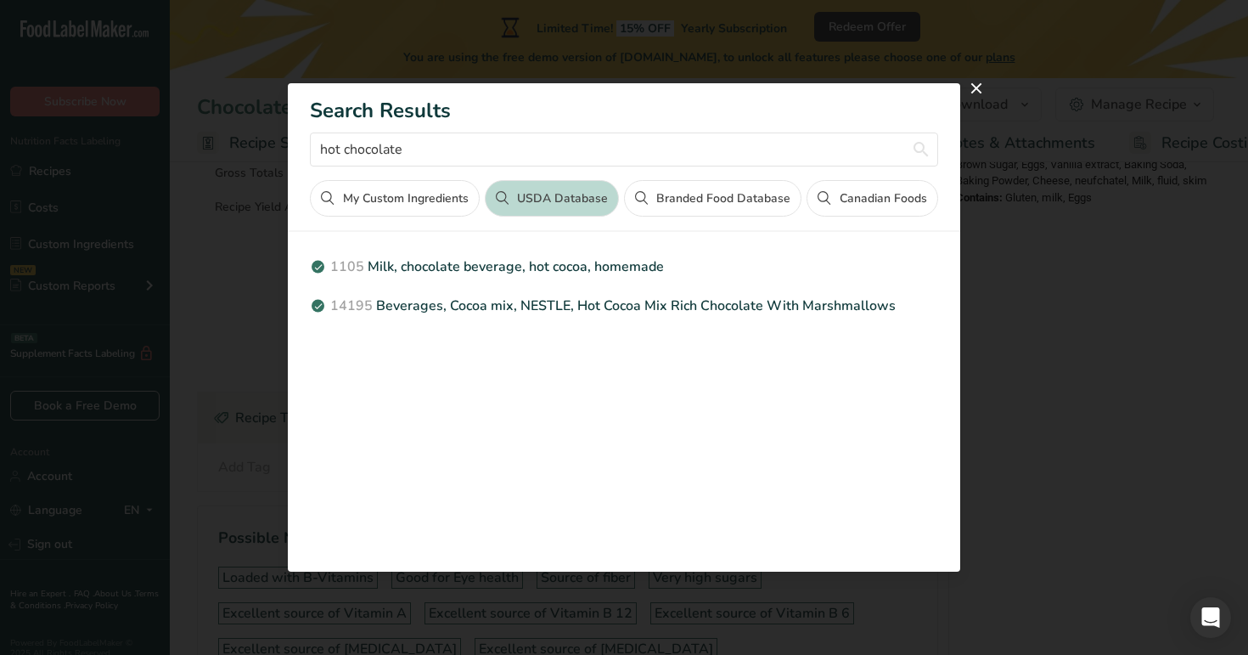
click at [372, 194] on button "My Custom Ingredients" at bounding box center [394, 198] width 169 height 37
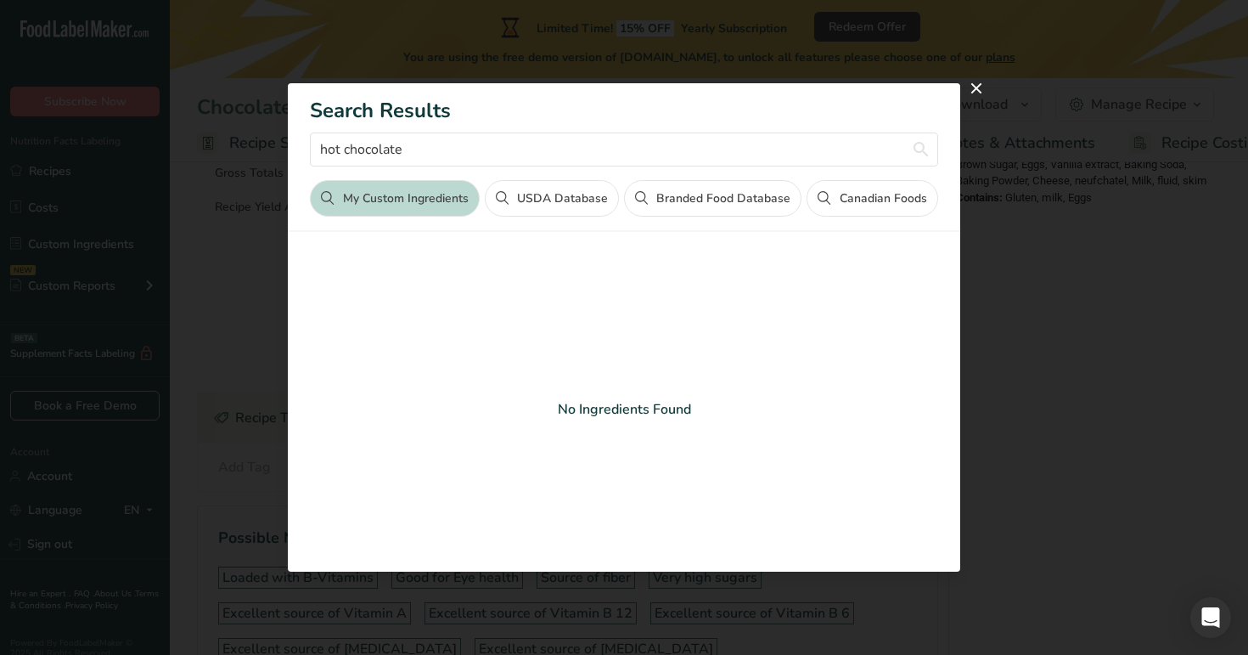
click at [691, 205] on button "Branded Food Database" at bounding box center [712, 198] width 177 height 37
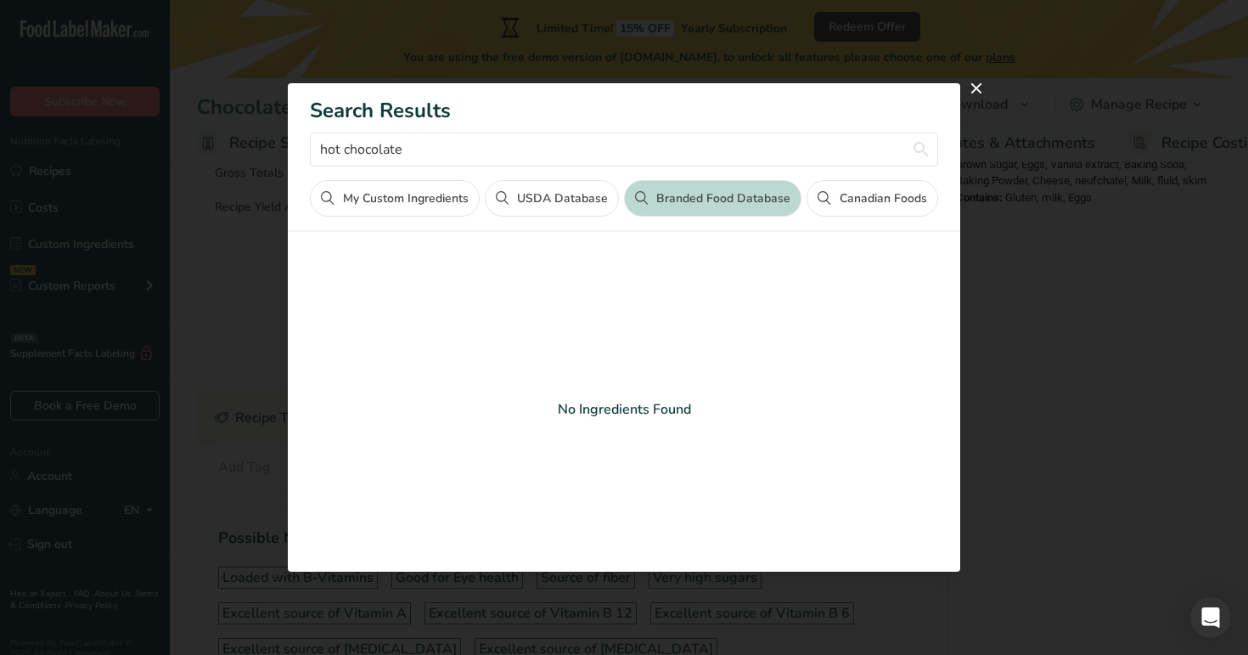
click at [915, 200] on button "Canadian Foods" at bounding box center [872, 198] width 131 height 37
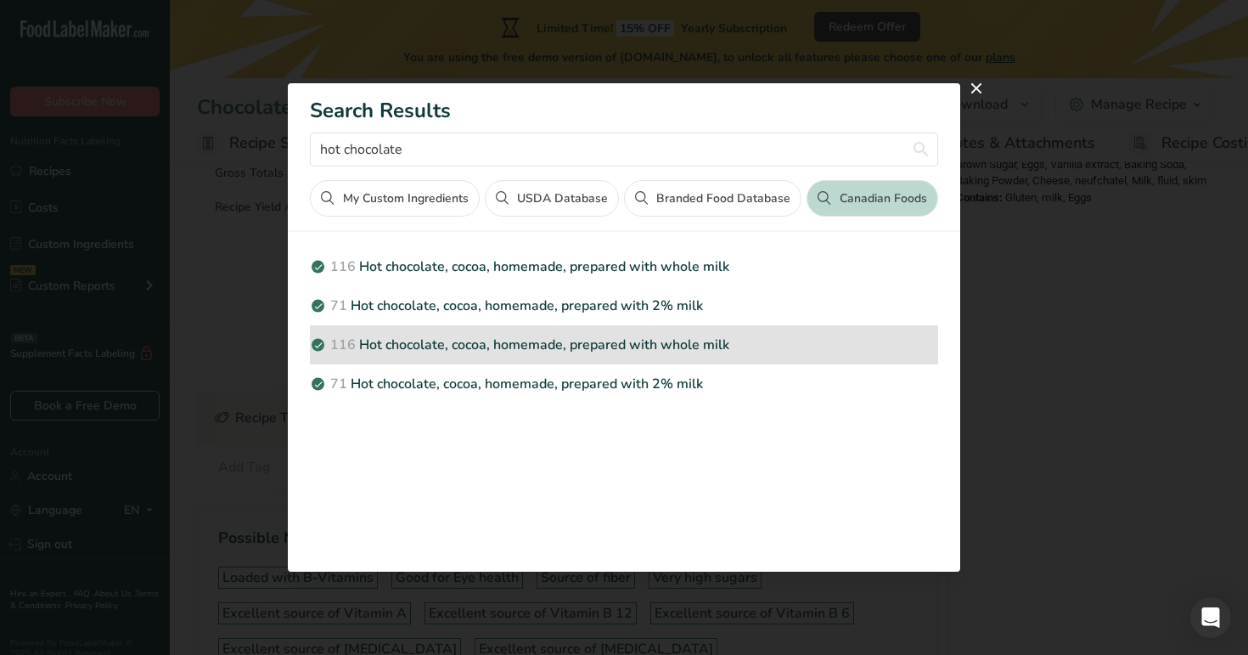
click at [637, 343] on p "116 Hot chocolate, cocoa, homemade, prepared with whole milk" at bounding box center [624, 345] width 628 height 20
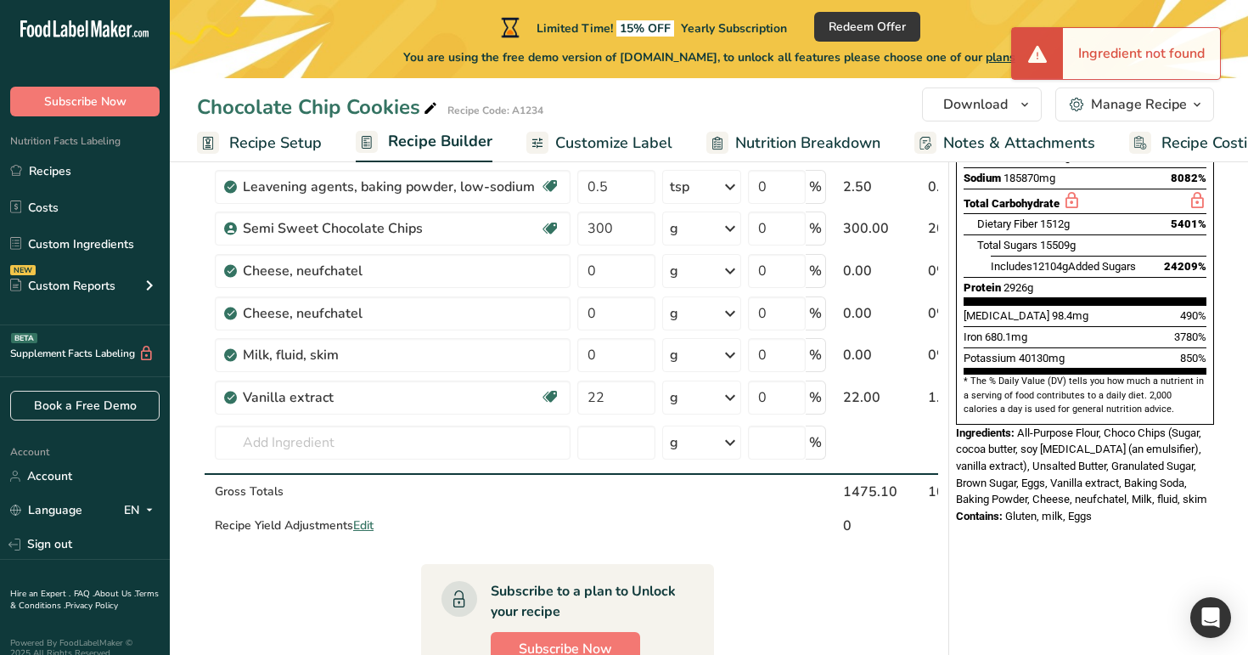
scroll to position [252, 0]
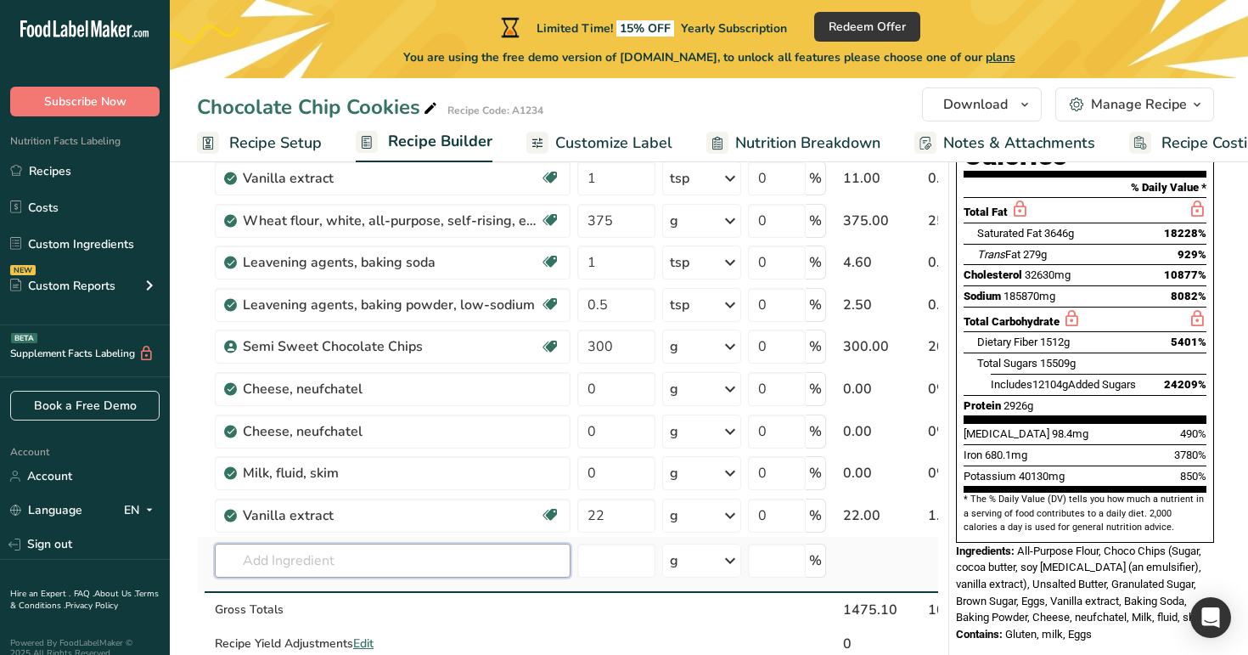
click at [470, 564] on input "text" at bounding box center [393, 560] width 356 height 34
